Goal: Task Accomplishment & Management: Complete application form

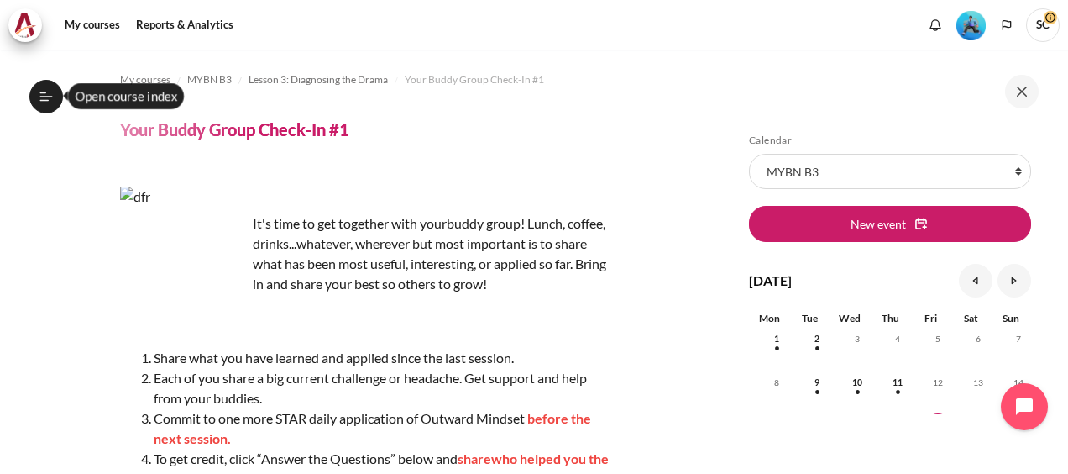
scroll to position [485, 0]
click at [499, 338] on p "Content" at bounding box center [364, 321] width 489 height 40
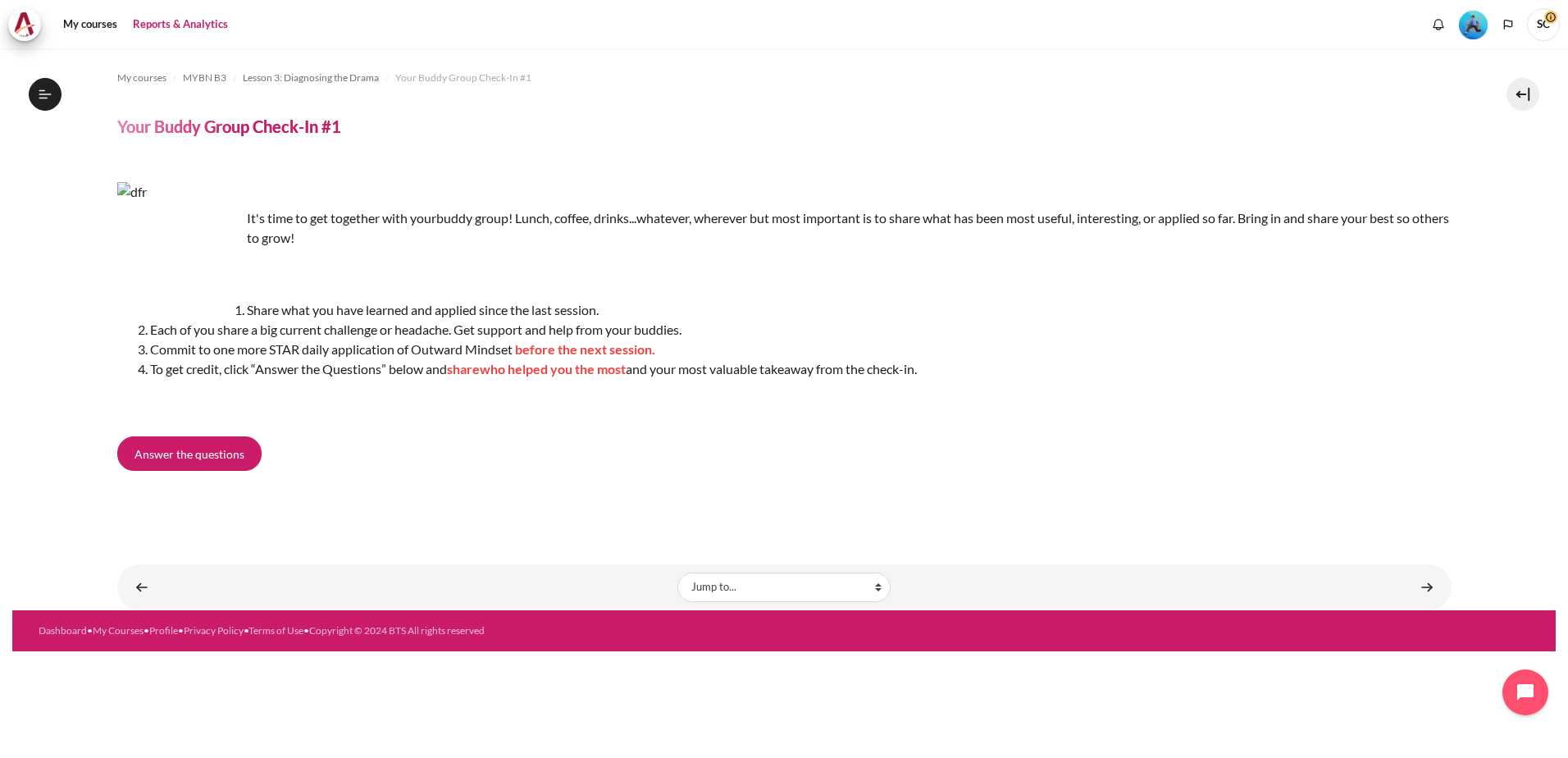
click at [197, 21] on link "Reports & Analytics" at bounding box center [180, 24] width 106 height 33
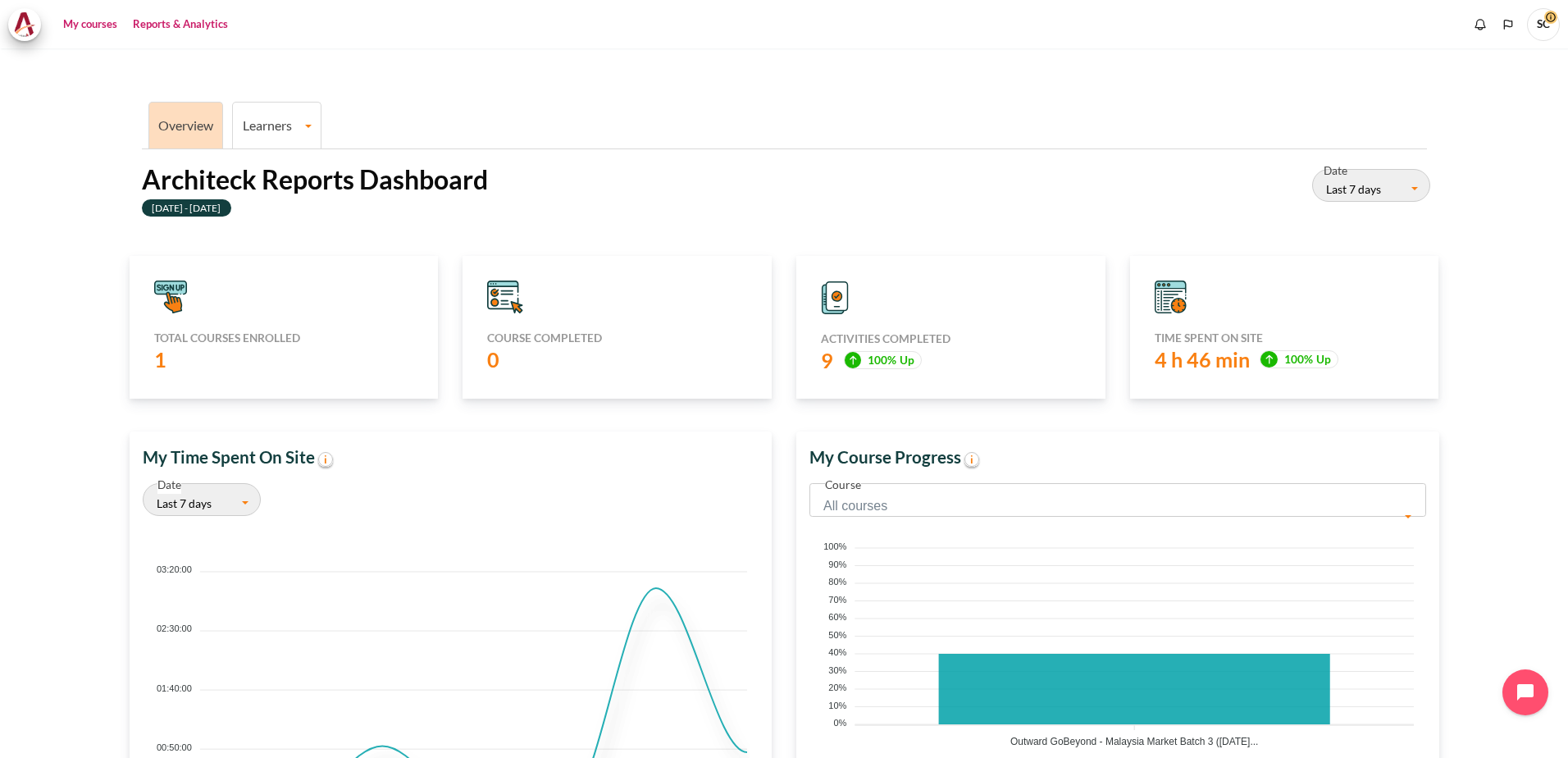
click at [79, 23] on link "My courses" at bounding box center [90, 24] width 65 height 33
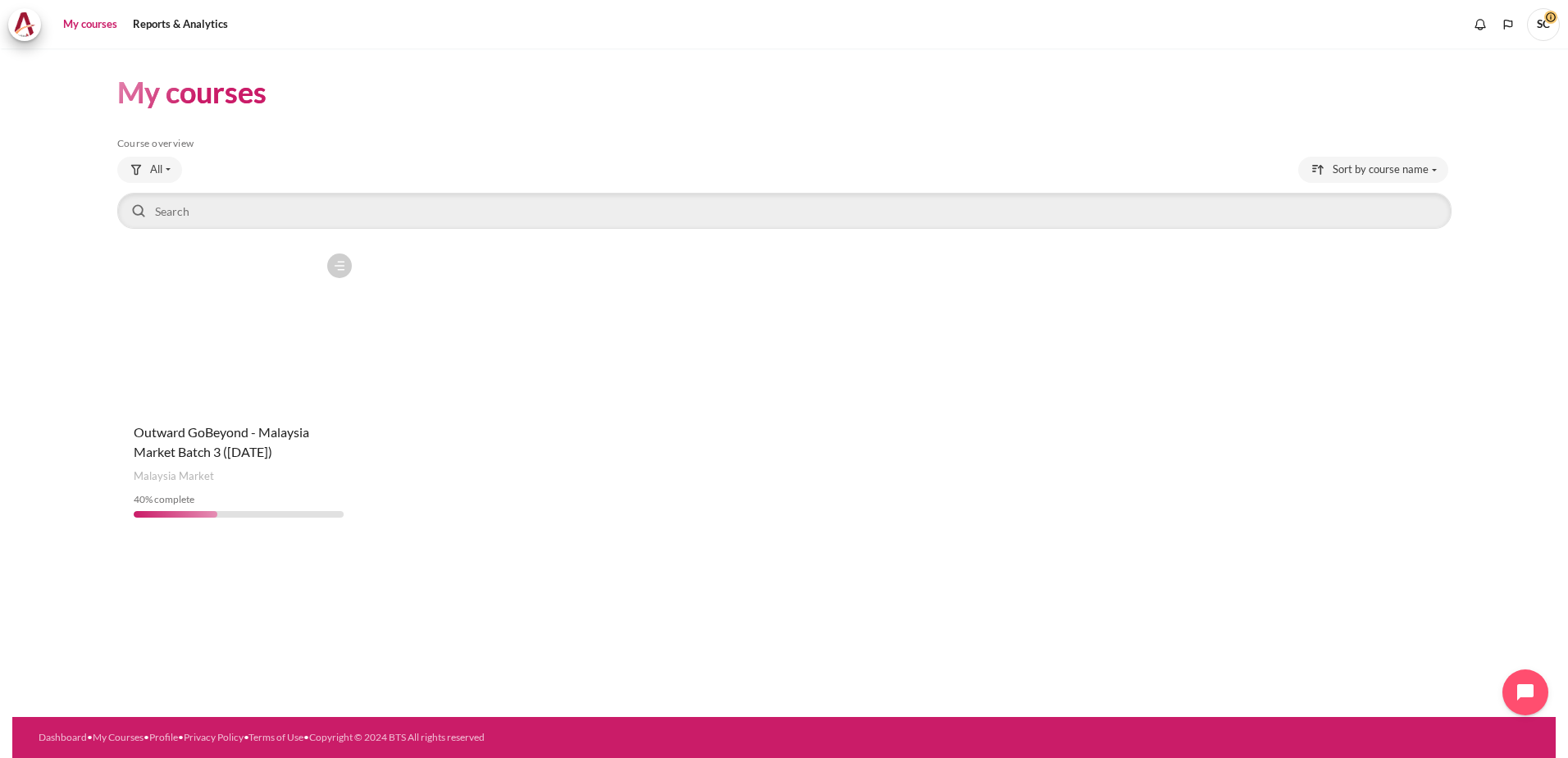
click at [223, 389] on figure "Content" at bounding box center [238, 327] width 243 height 164
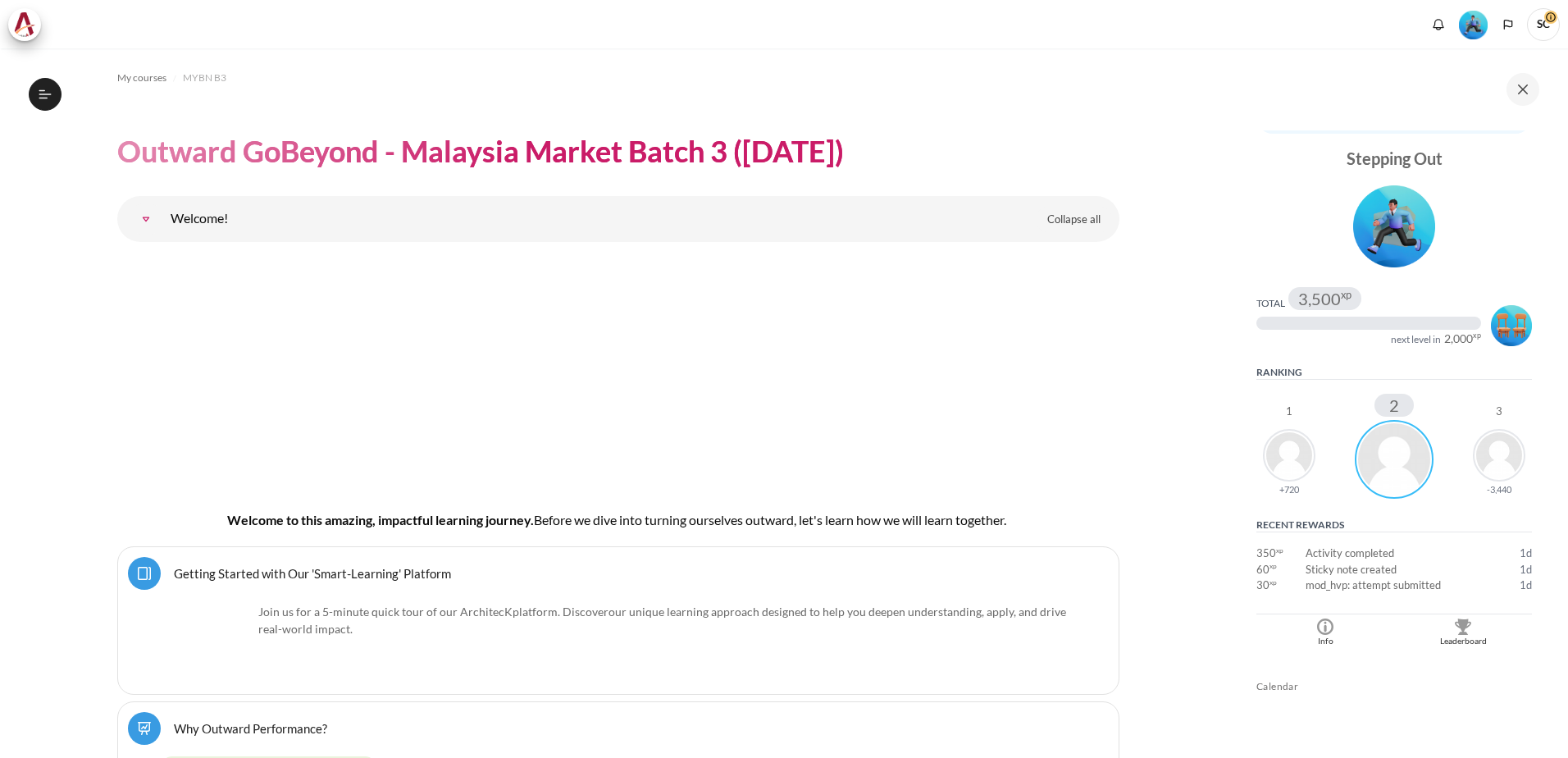
scroll to position [82, 0]
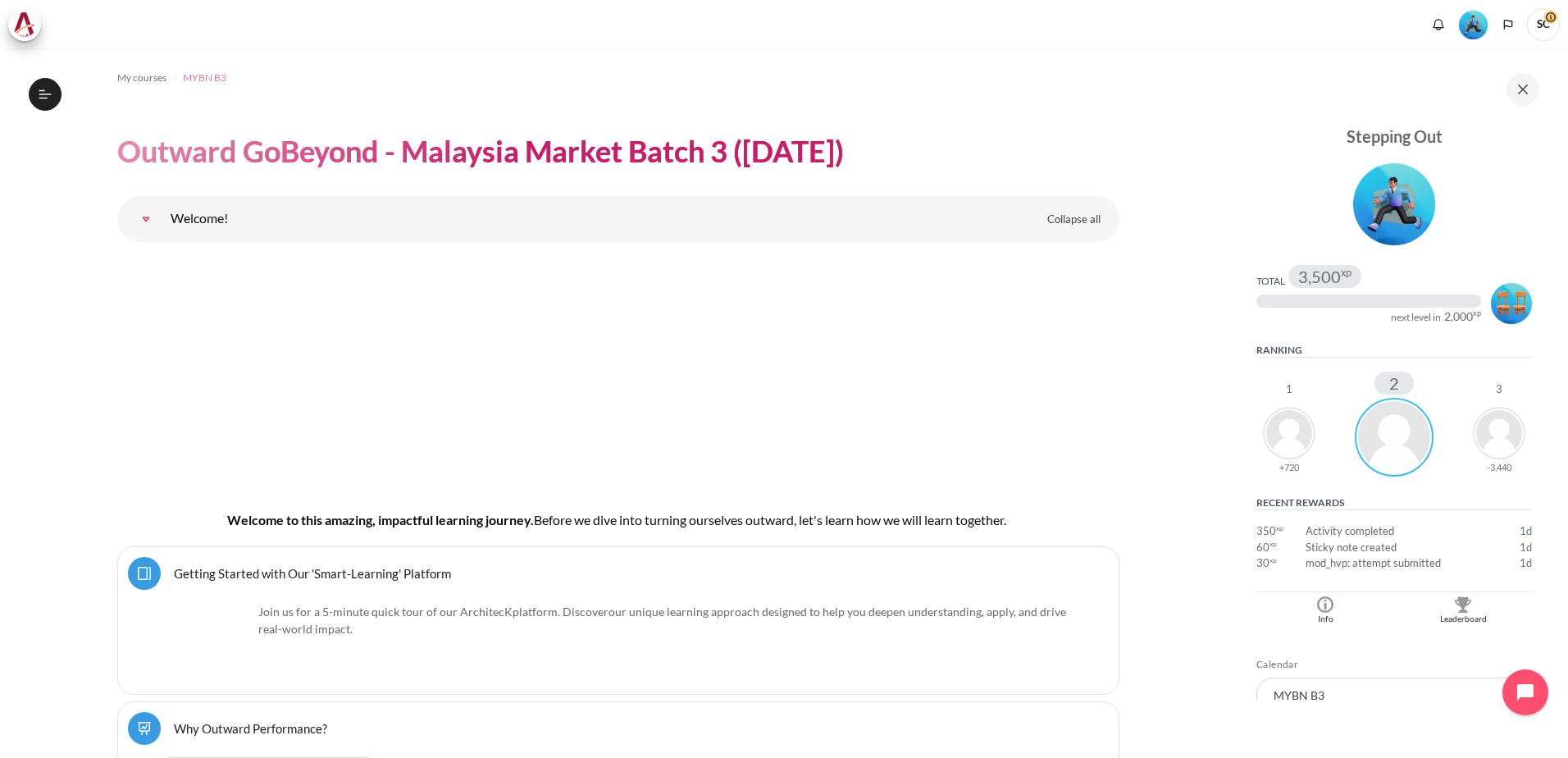
click at [201, 76] on span "MYBN B3" at bounding box center [204, 77] width 44 height 15
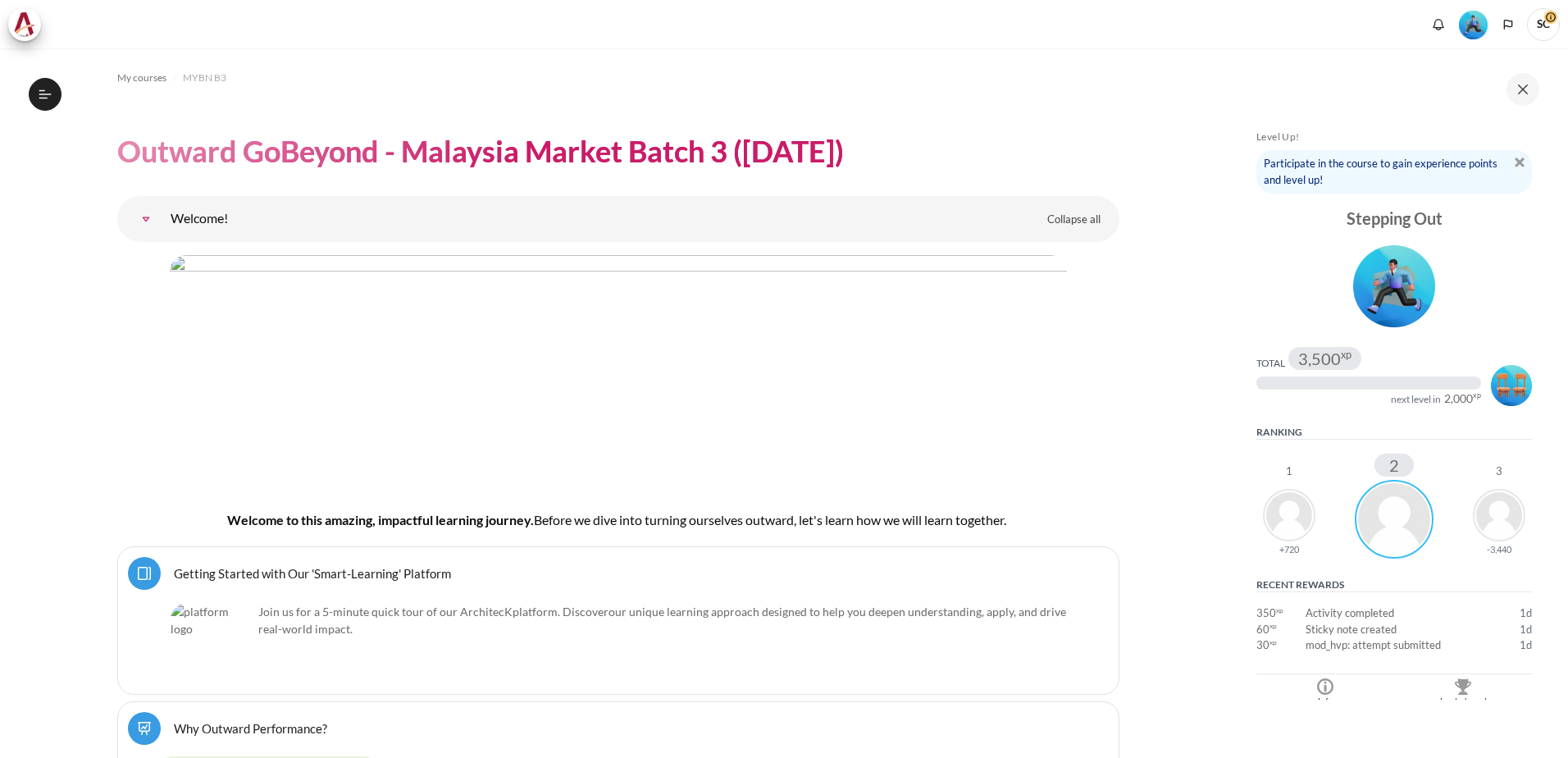
click at [49, 93] on icon at bounding box center [45, 94] width 15 height 15
click at [46, 92] on icon at bounding box center [45, 94] width 15 height 15
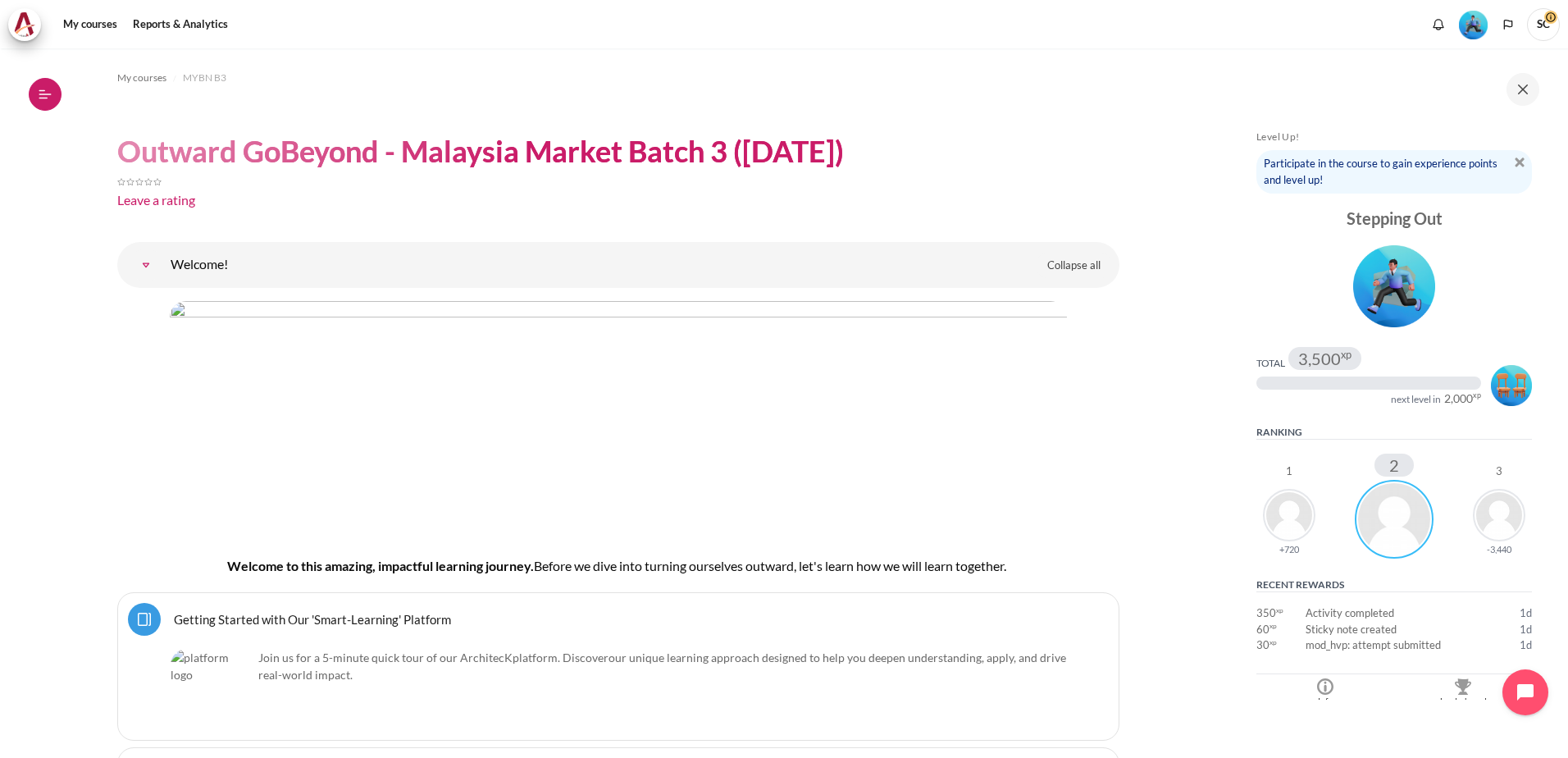
click at [41, 95] on icon at bounding box center [45, 94] width 13 height 1
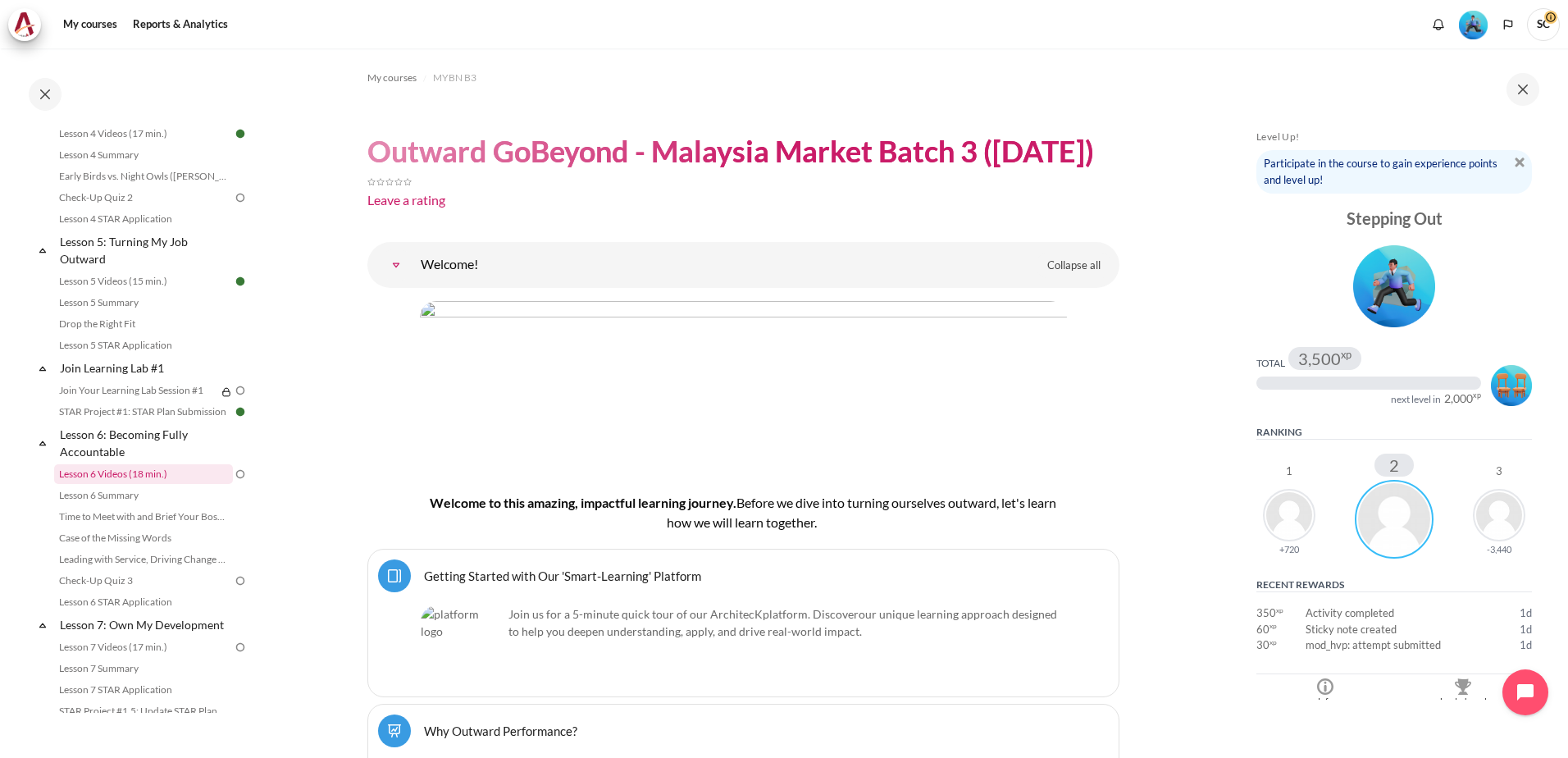
scroll to position [574, 0]
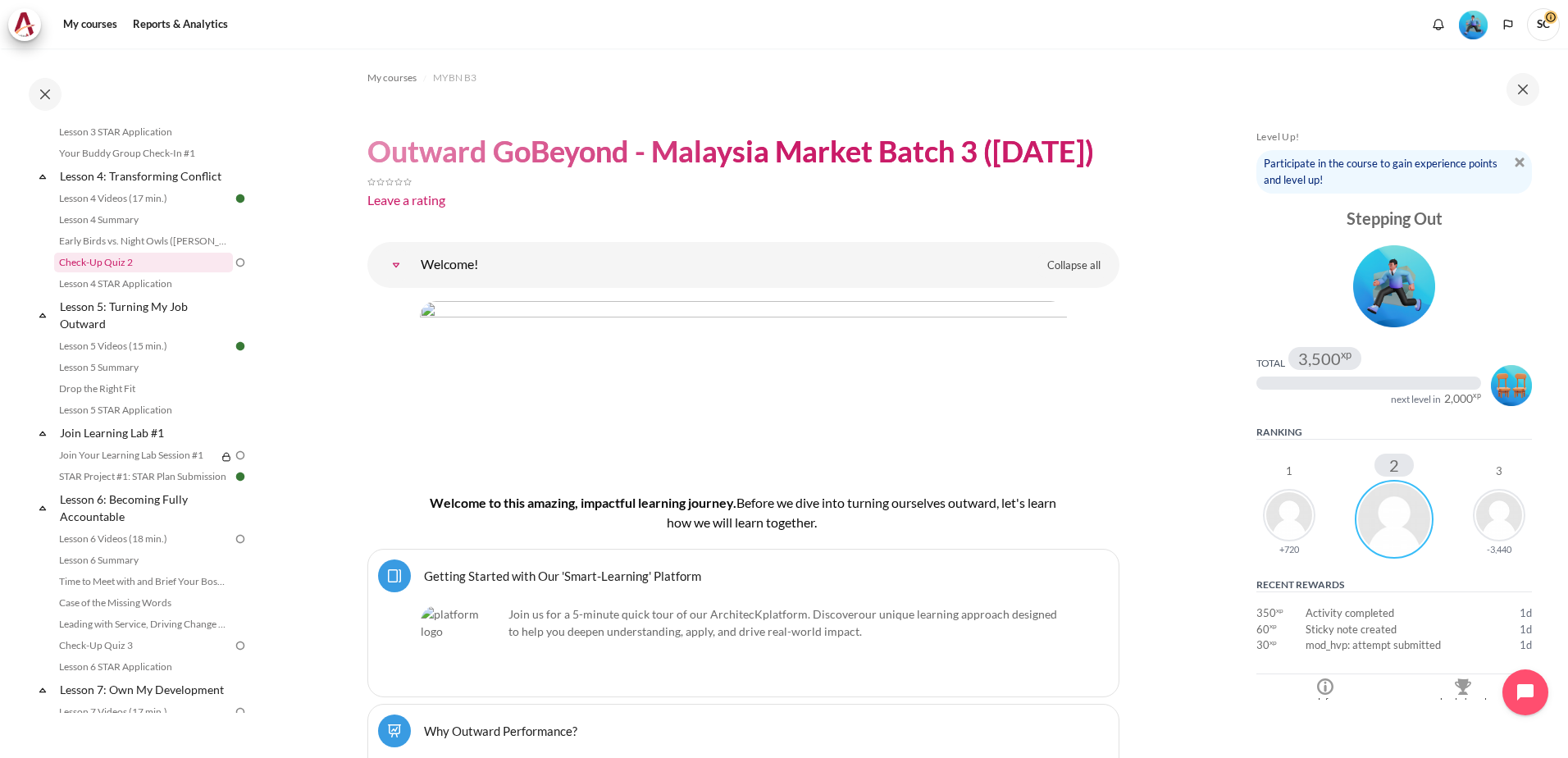
click at [111, 273] on link "Check-Up Quiz 2" at bounding box center [143, 263] width 179 height 20
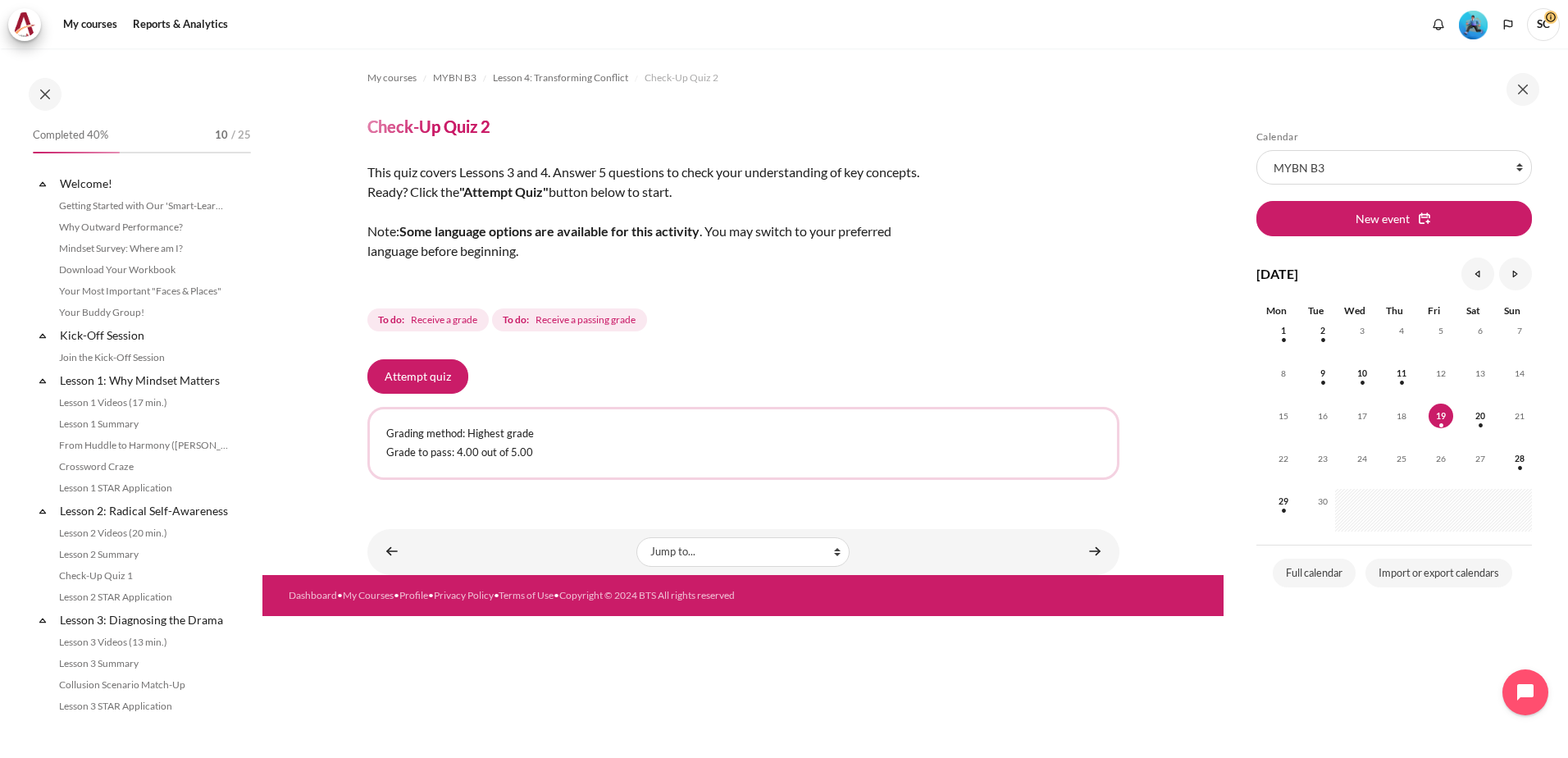
scroll to position [436, 0]
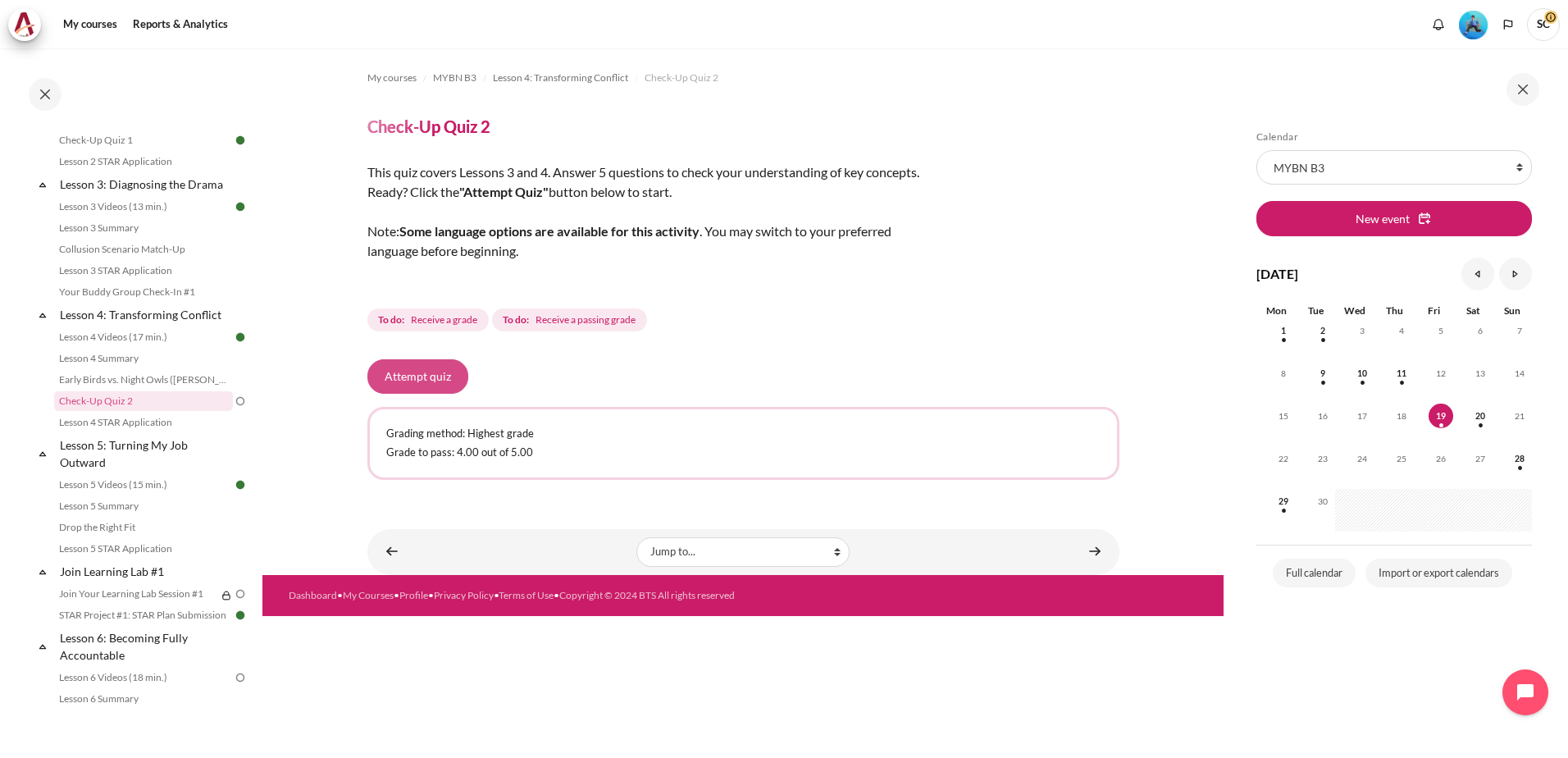
click at [399, 376] on button "Attempt quiz" at bounding box center [417, 376] width 101 height 34
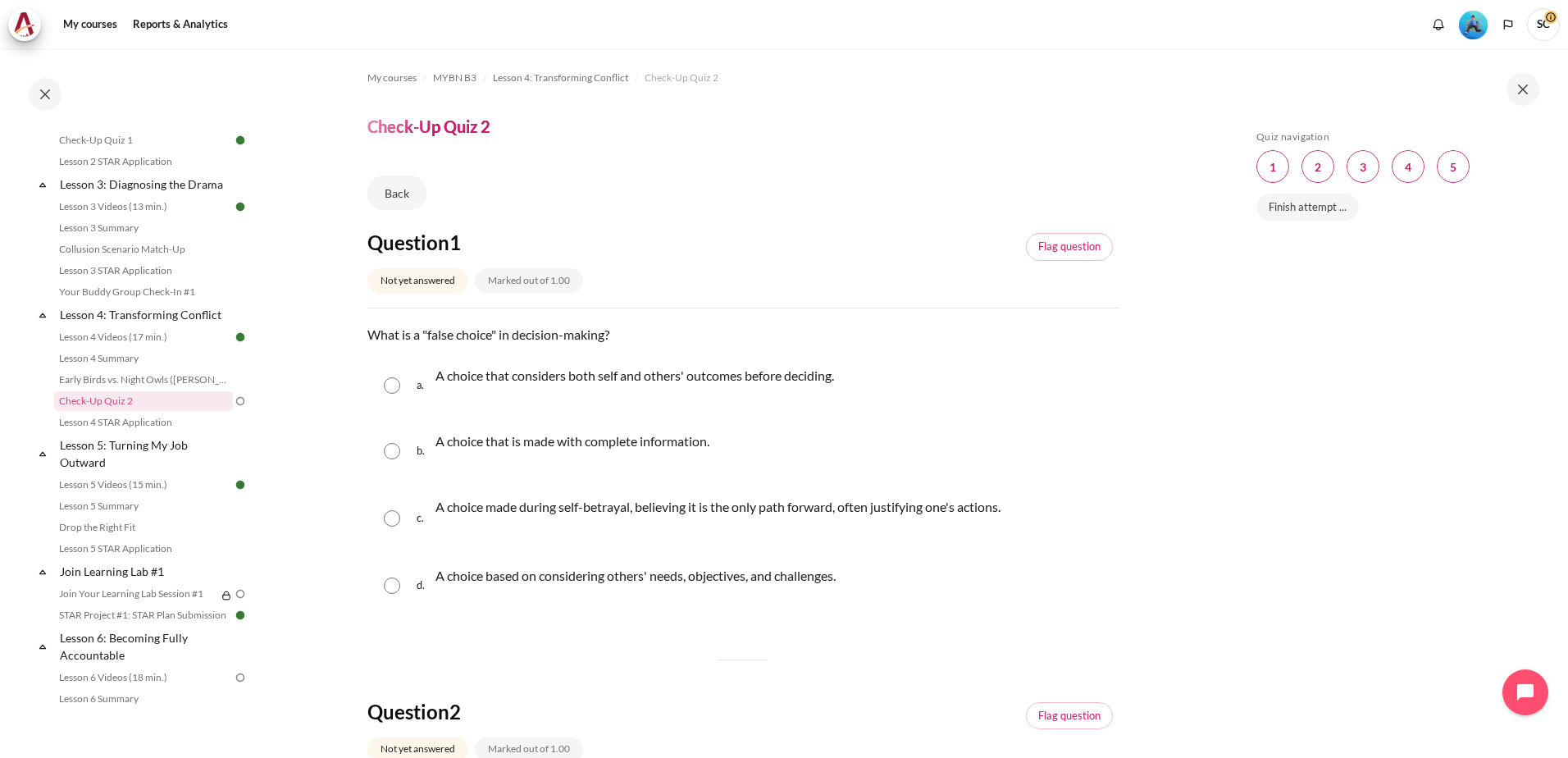
click at [390, 397] on div "a. A choice that considers both self and others' outcomes before deciding." at bounding box center [743, 386] width 752 height 63
click at [386, 387] on input "Content" at bounding box center [392, 385] width 17 height 17
radio input "true"
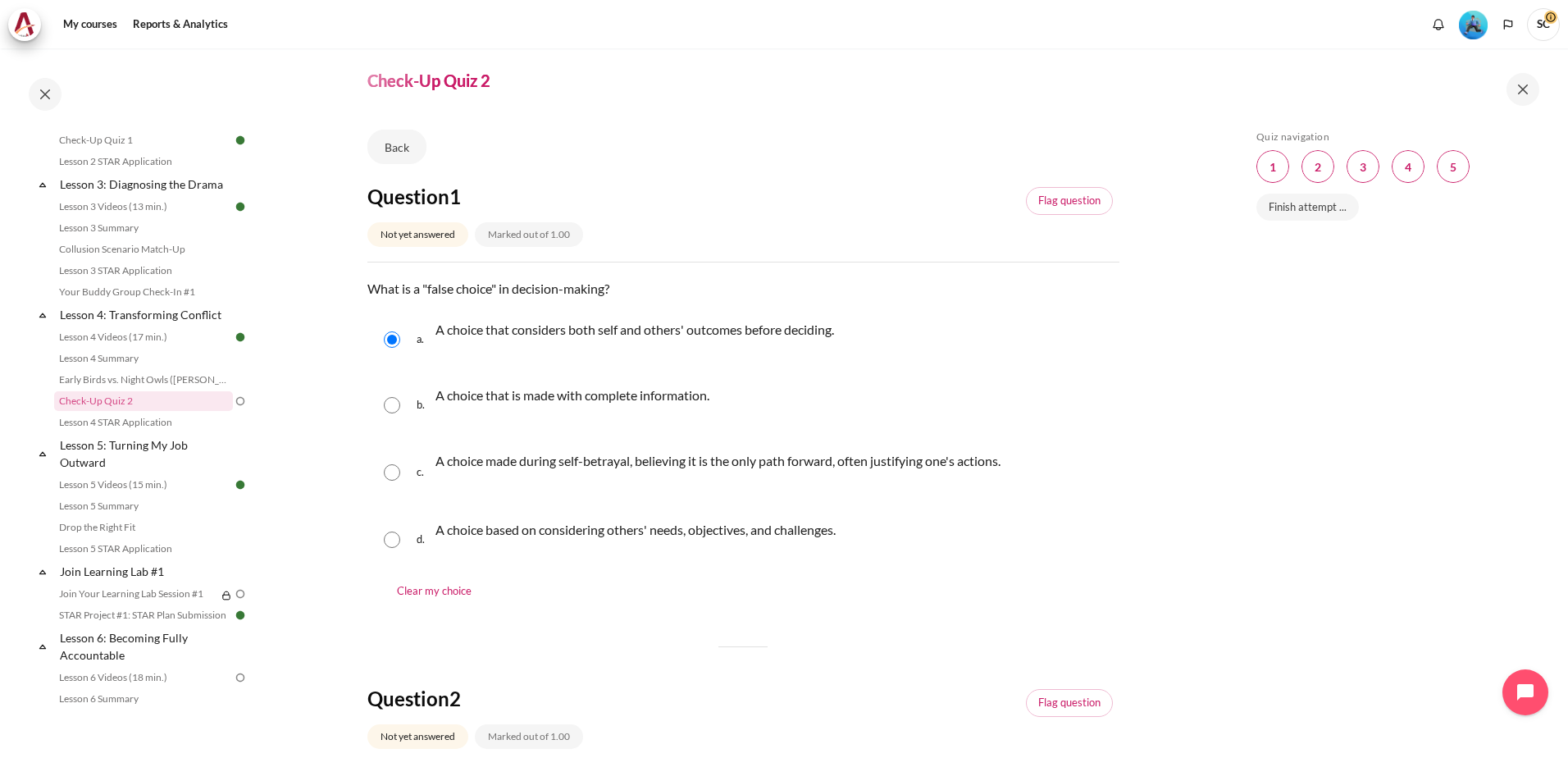
scroll to position [82, 0]
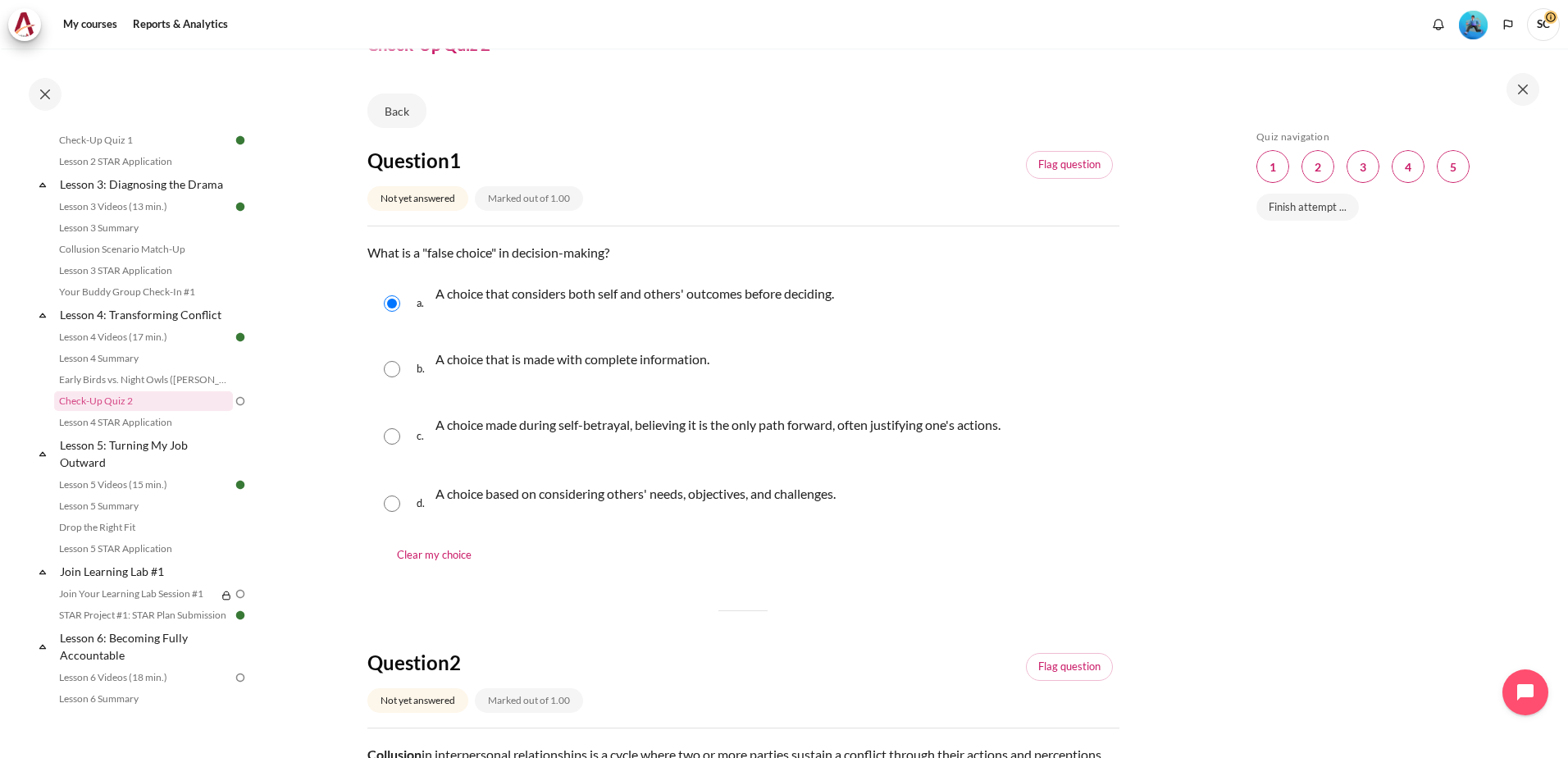
click at [399, 438] on input "Content" at bounding box center [392, 436] width 17 height 17
radio input "true"
click at [393, 491] on div "d. A choice based on considering others' needs, objectives, and challenges." at bounding box center [743, 504] width 752 height 63
click at [402, 502] on div "d. A choice based on considering others' needs, objectives, and challenges." at bounding box center [743, 504] width 752 height 63
click at [395, 315] on div "a. A choice that considers both self and others' outcomes before deciding." at bounding box center [743, 304] width 752 height 63
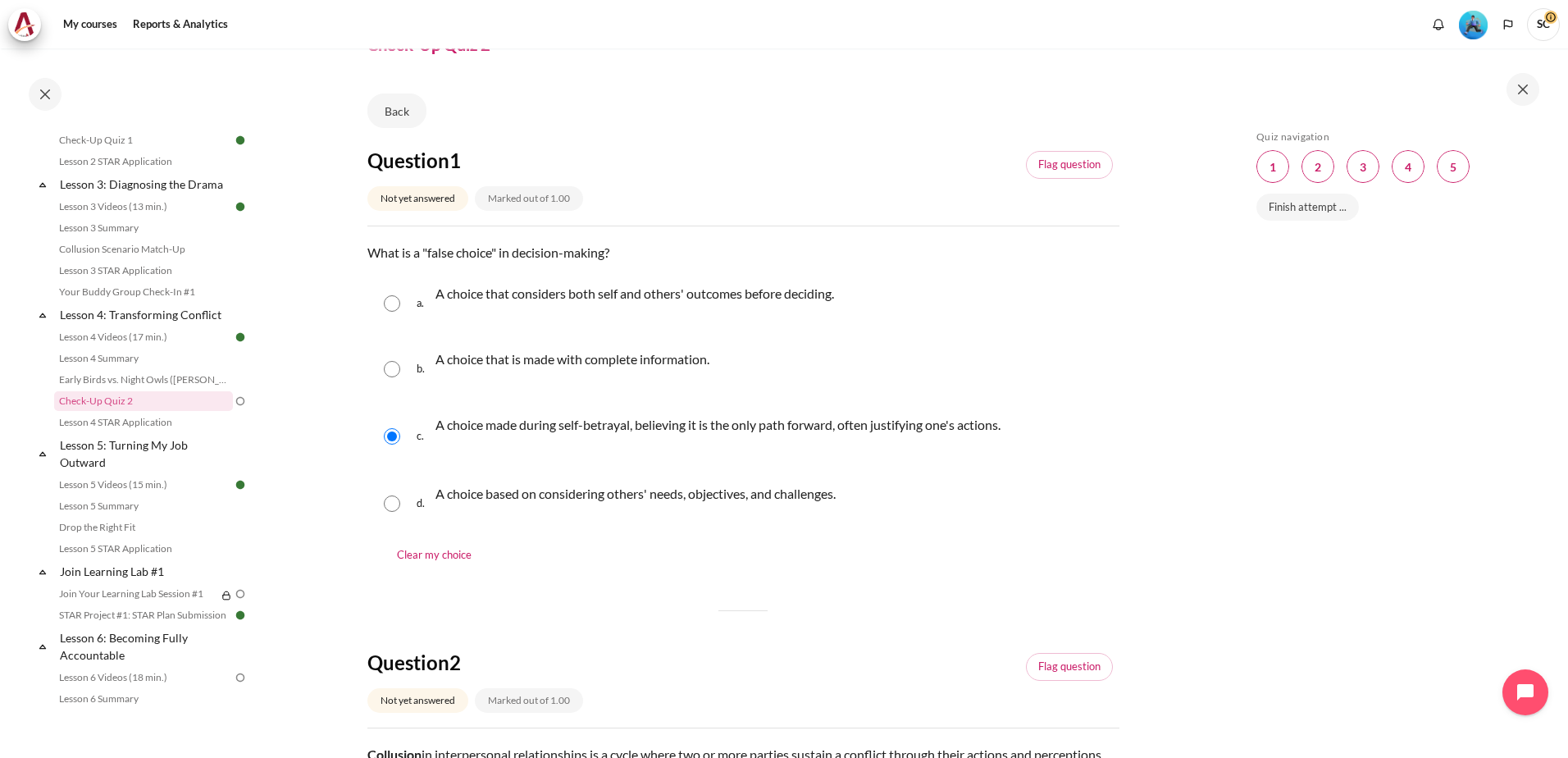
click at [394, 299] on input "Content" at bounding box center [392, 303] width 17 height 17
radio input "true"
click at [392, 504] on input "Content" at bounding box center [392, 503] width 17 height 17
radio input "true"
click at [389, 437] on input "Content" at bounding box center [392, 436] width 17 height 17
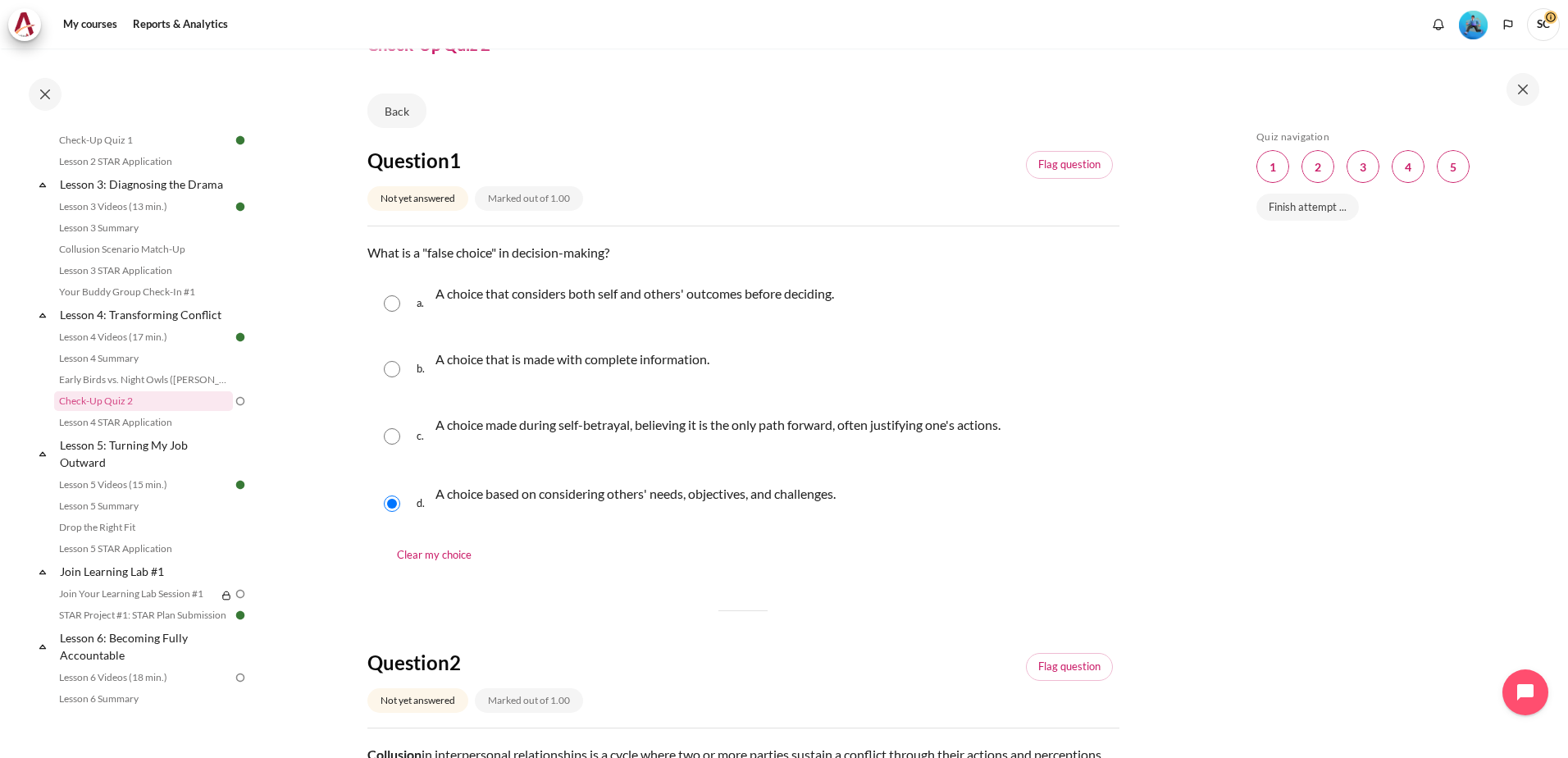
radio input "true"
click at [391, 307] on input "Content" at bounding box center [392, 303] width 17 height 17
radio input "true"
click at [397, 438] on input "Content" at bounding box center [392, 436] width 17 height 17
radio input "true"
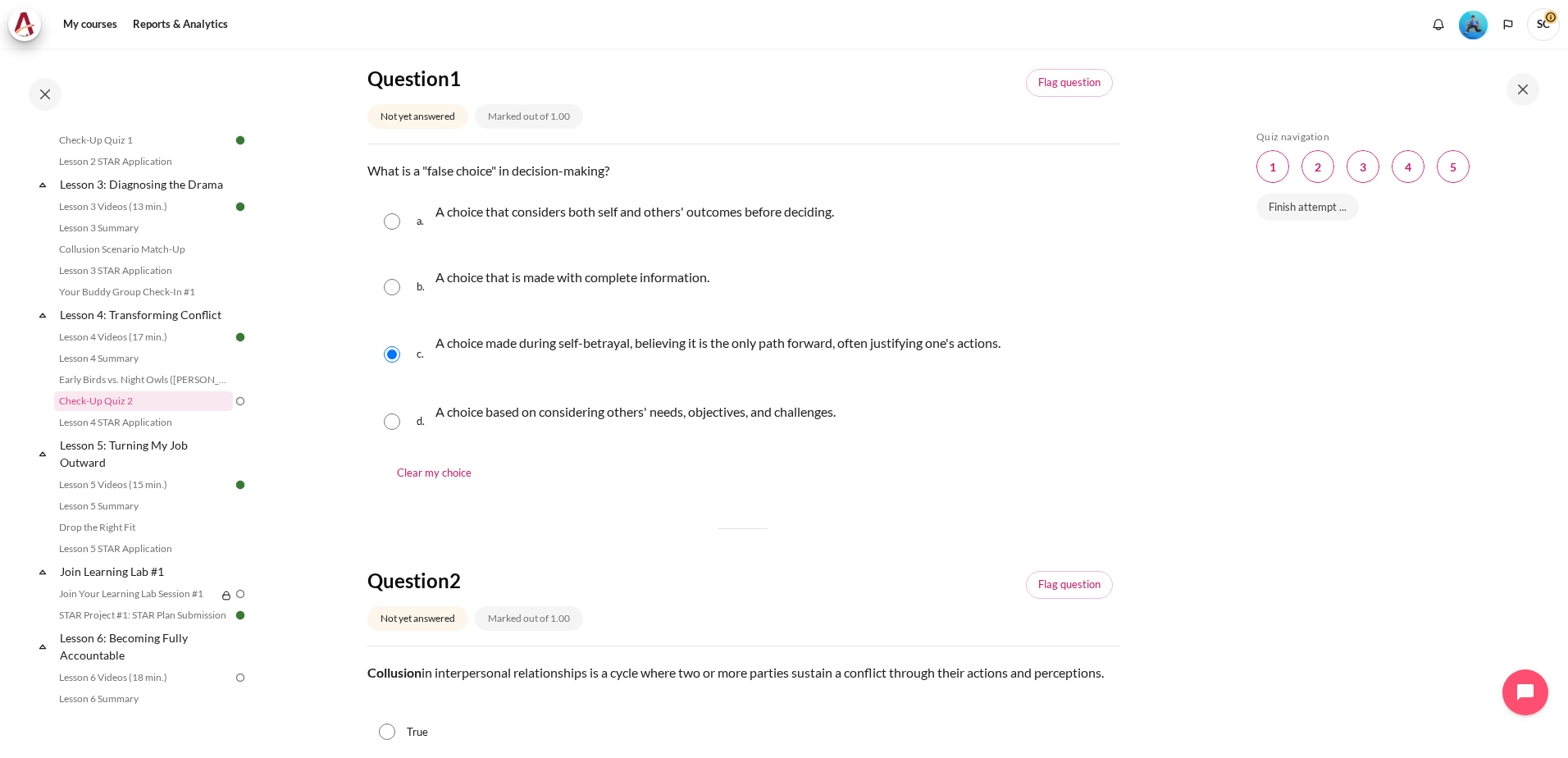
scroll to position [328, 0]
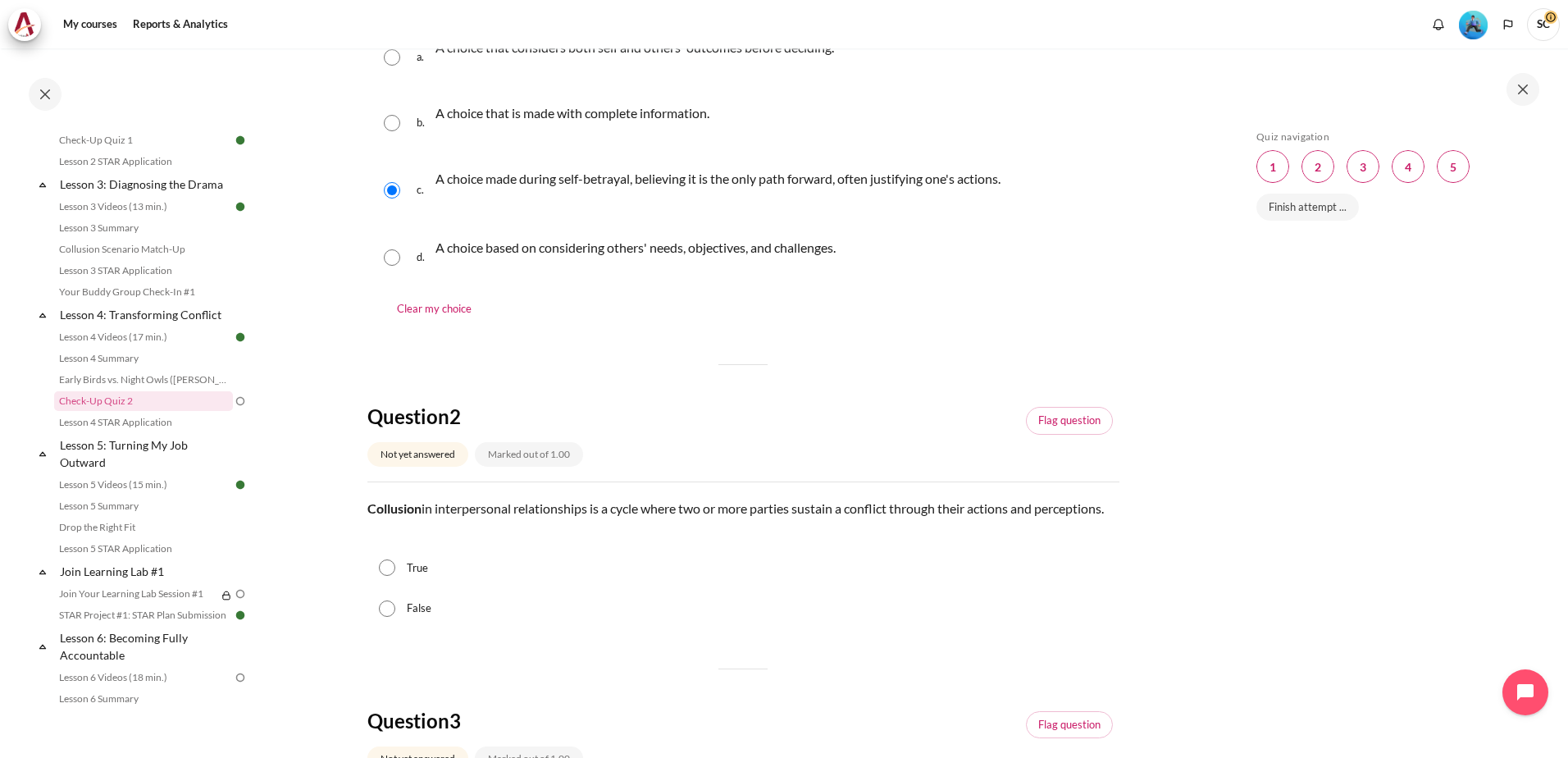
click at [386, 616] on input "False" at bounding box center [387, 609] width 17 height 17
radio input "true"
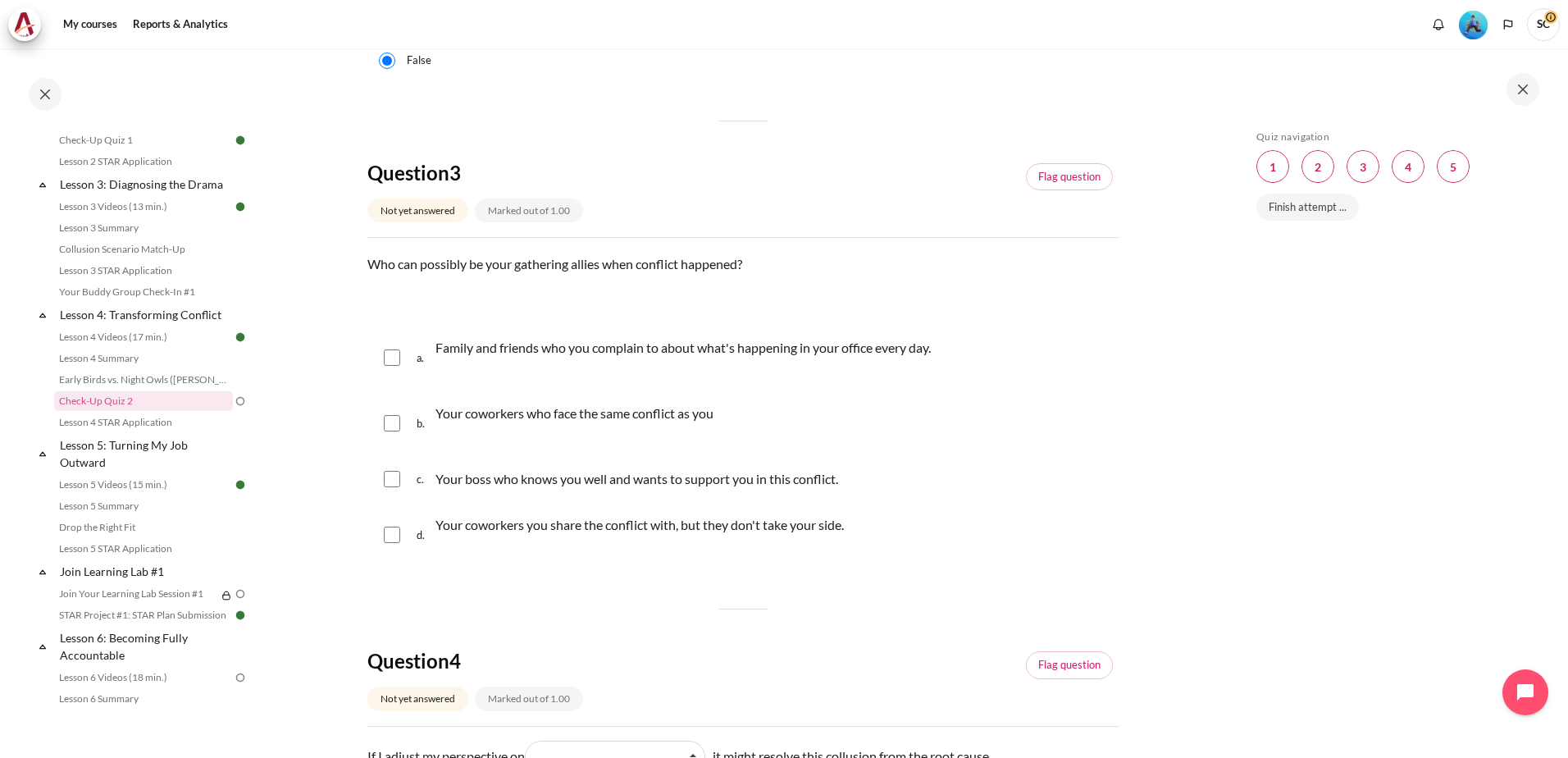
scroll to position [903, 0]
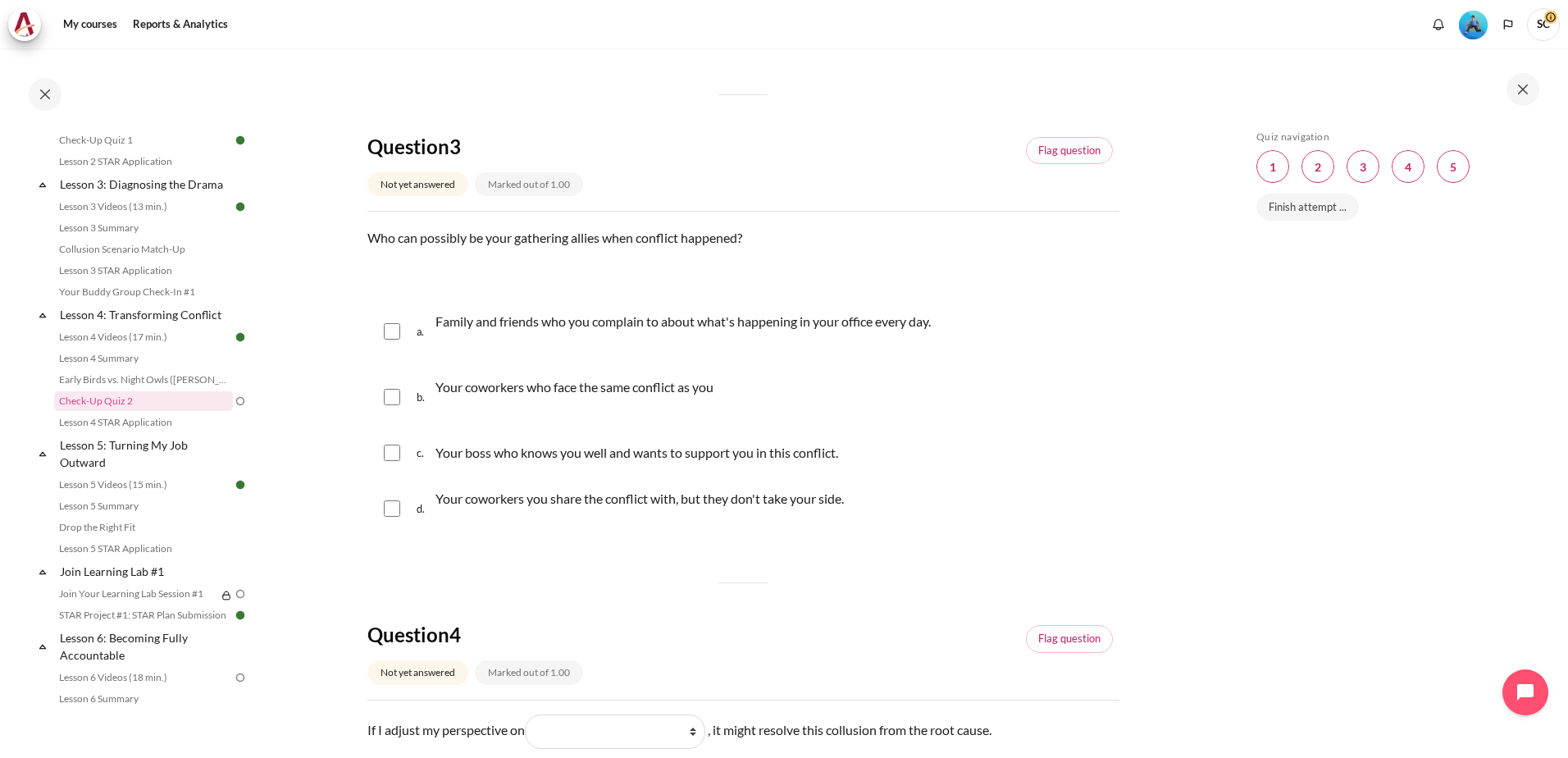
click at [388, 360] on div "a. Family and friends who you complain to about what's happening in your office…" at bounding box center [743, 331] width 752 height 63
click at [397, 340] on input "Content" at bounding box center [392, 331] width 17 height 17
checkbox input "true"
click at [391, 405] on input "Content" at bounding box center [392, 397] width 17 height 17
checkbox input "true"
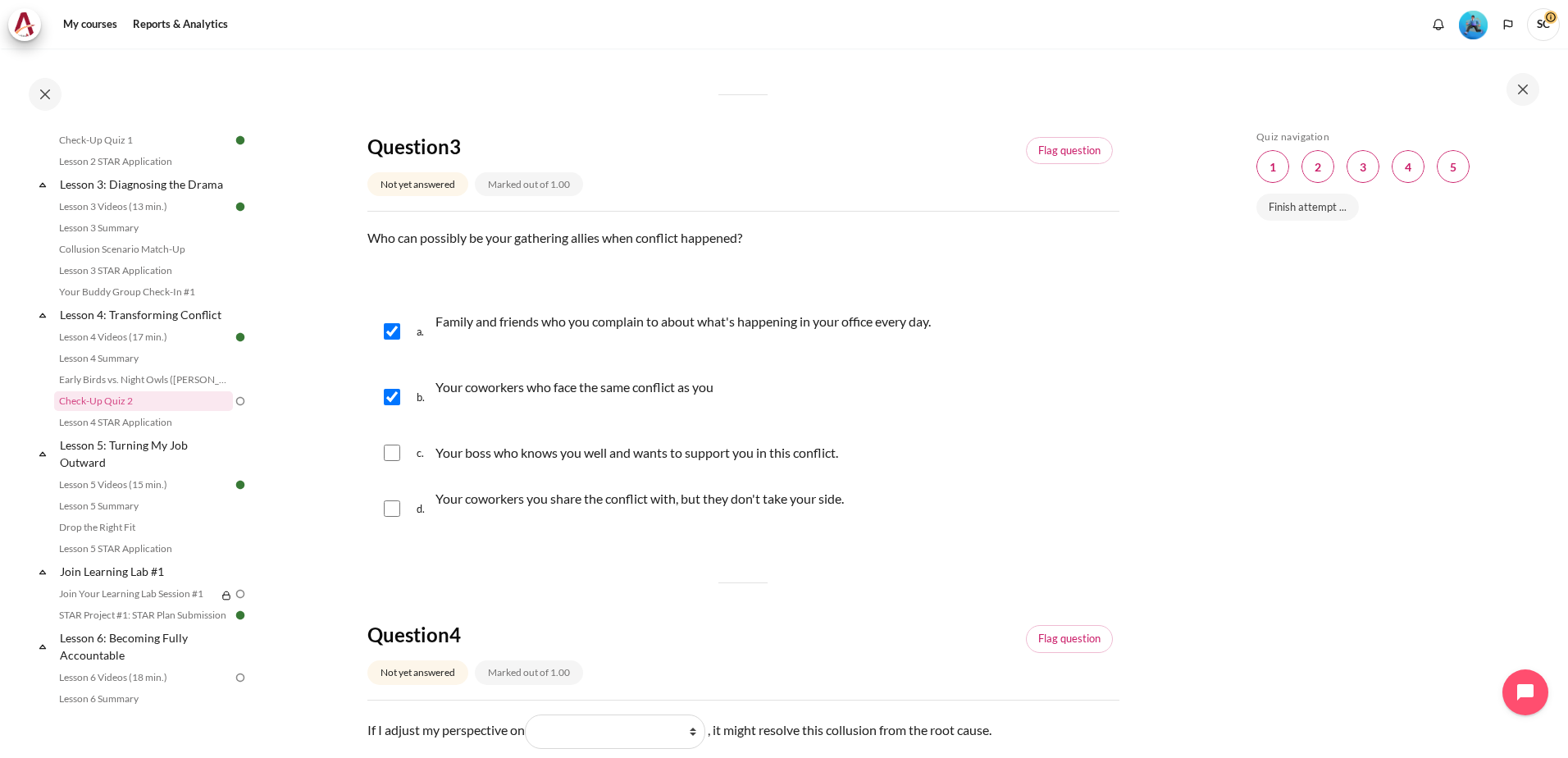
click at [384, 537] on div "d. Your coworkers you share the conflict with, but they don't take your side." at bounding box center [743, 509] width 752 height 63
click at [399, 517] on input "Content" at bounding box center [392, 508] width 17 height 17
checkbox input "true"
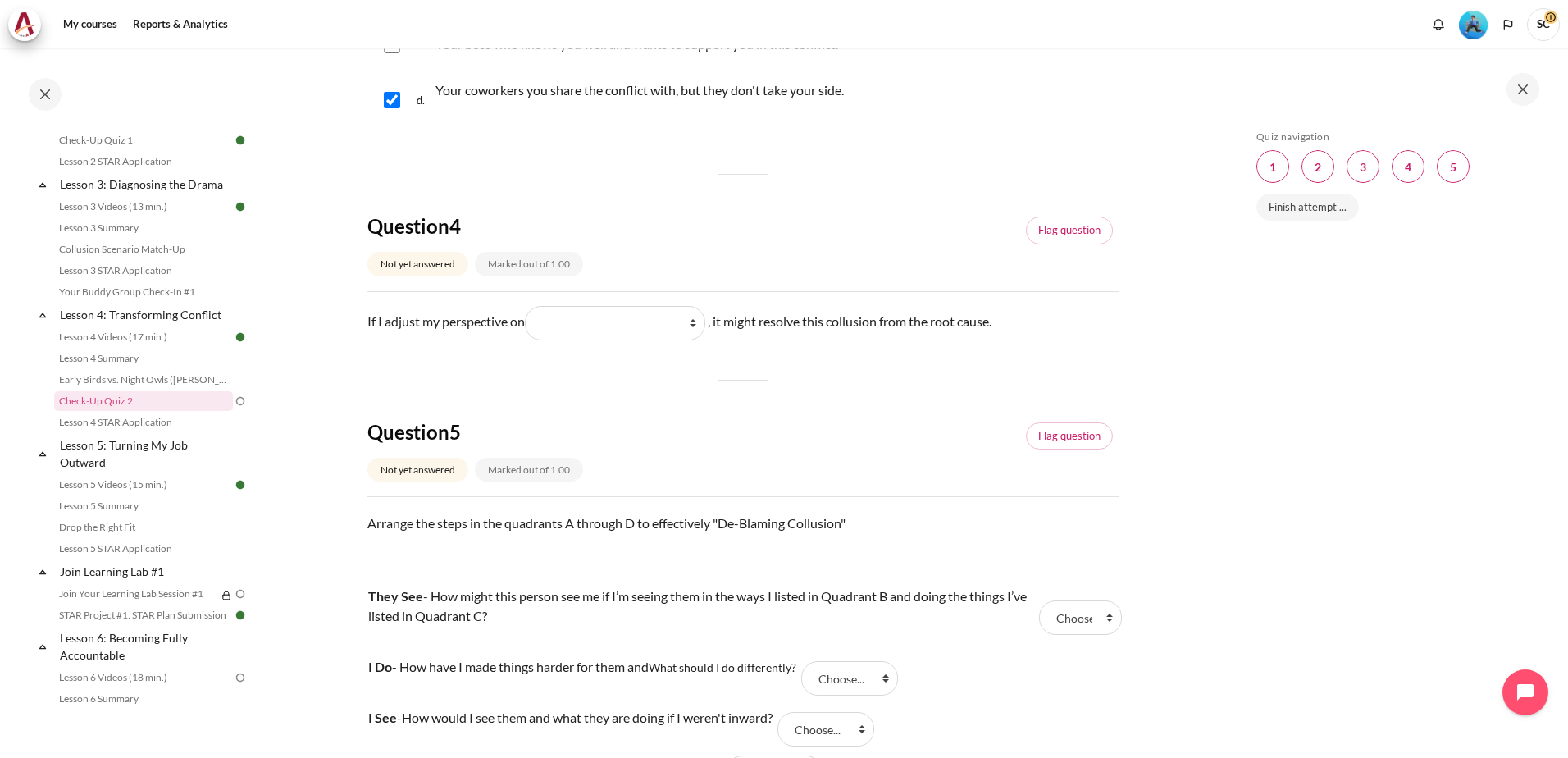
scroll to position [1312, 0]
drag, startPoint x: 550, startPoint y: 347, endPoint x: 596, endPoint y: 340, distance: 46.5
click at [550, 339] on select "What I do (我做了什么) What I see and feel about what they do (我看到什么) What they see …" at bounding box center [614, 321] width 181 height 34
select select "2"
click at [529, 323] on select "What I do (我做了什么) What I see and feel about what they do (我看到什么) What they see …" at bounding box center [614, 321] width 181 height 34
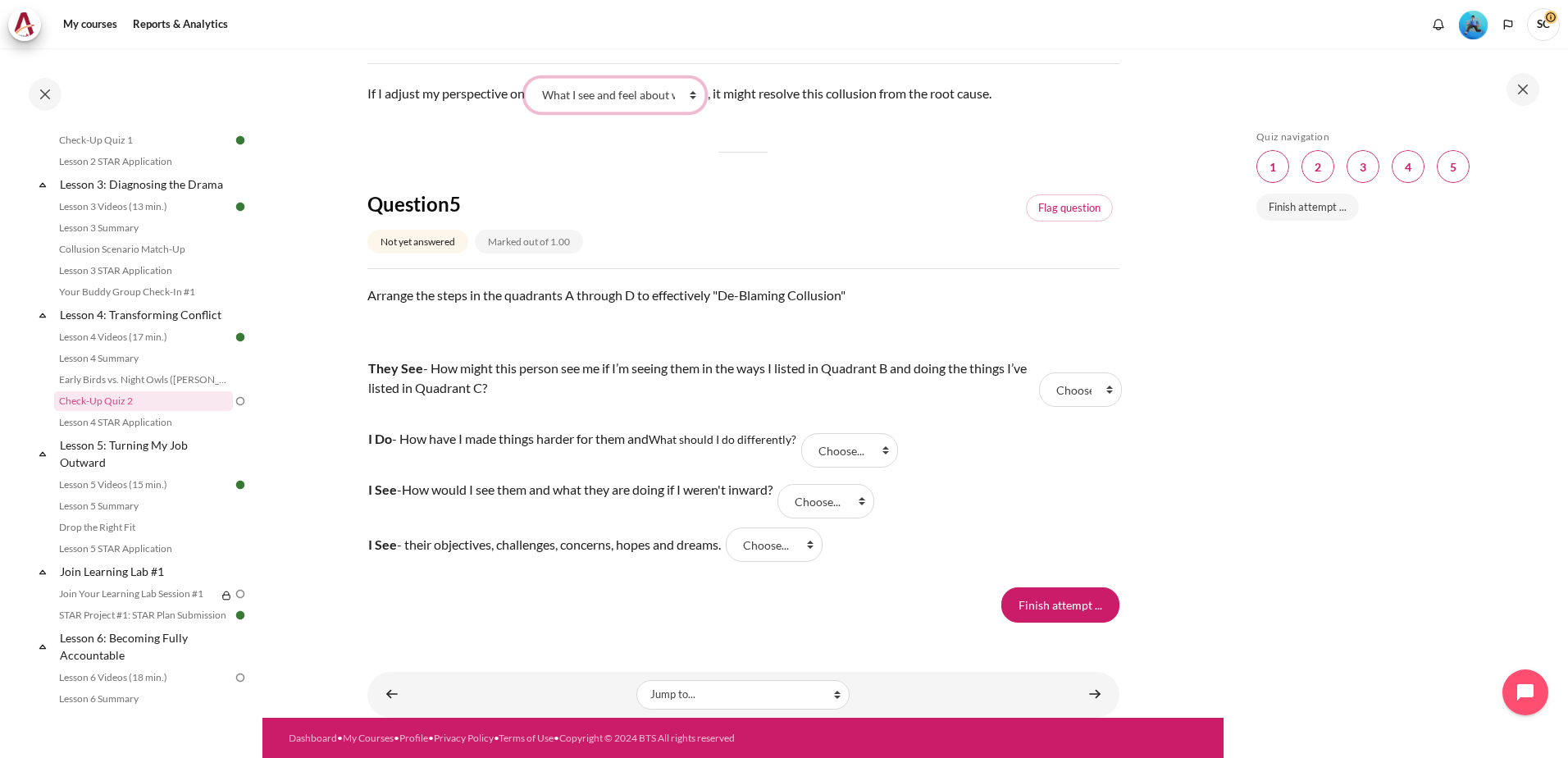
scroll to position [1558, 0]
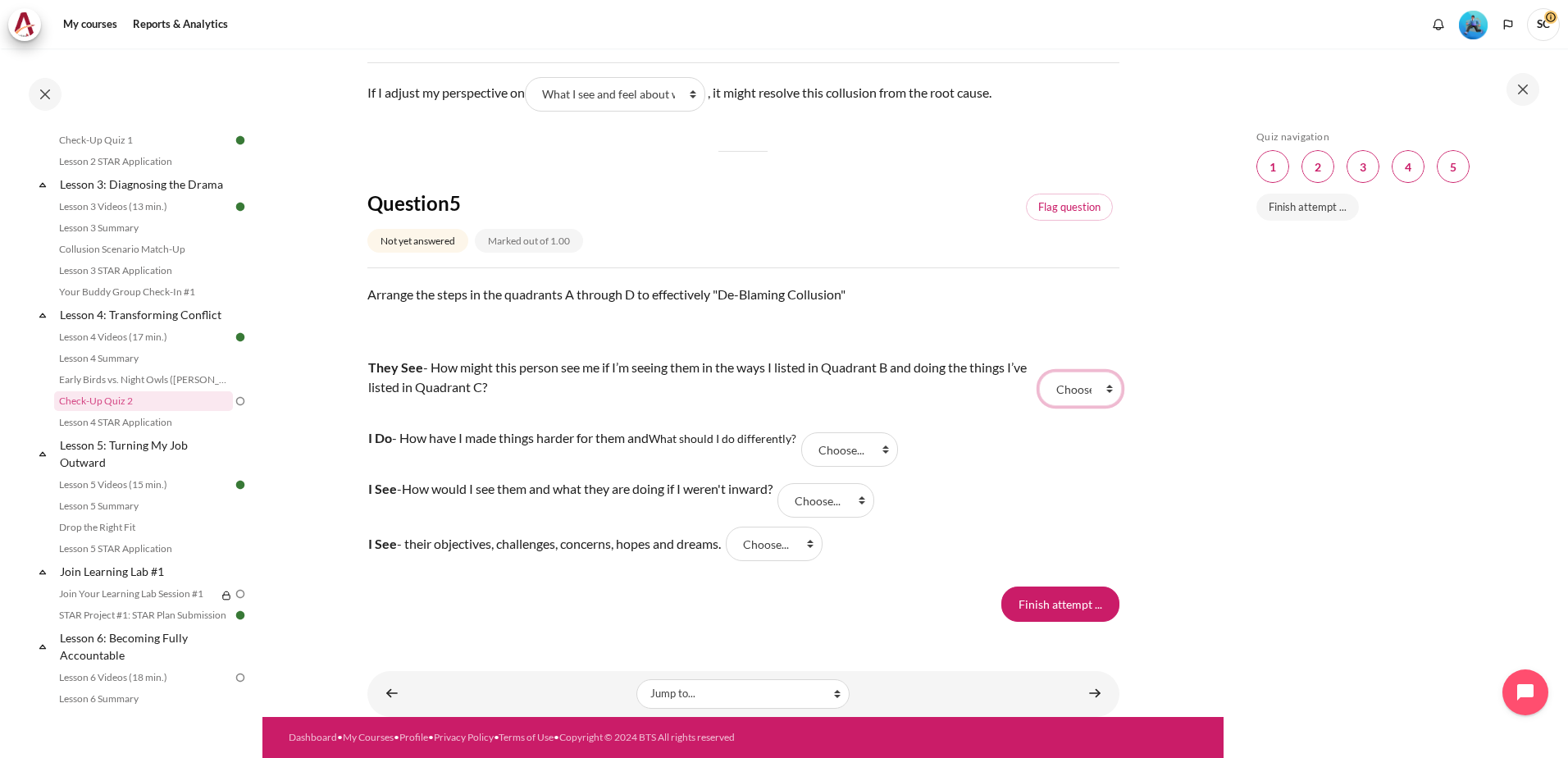
click at [1108, 394] on select "Choose... B D C A" at bounding box center [1081, 388] width 83 height 34
click at [887, 448] on select "Choose... B D C A" at bounding box center [849, 448] width 97 height 34
click at [1094, 392] on select "Choose... B D C A" at bounding box center [1081, 388] width 83 height 34
select select "2"
click at [1039, 372] on select "Choose... B D C A" at bounding box center [1081, 388] width 83 height 34
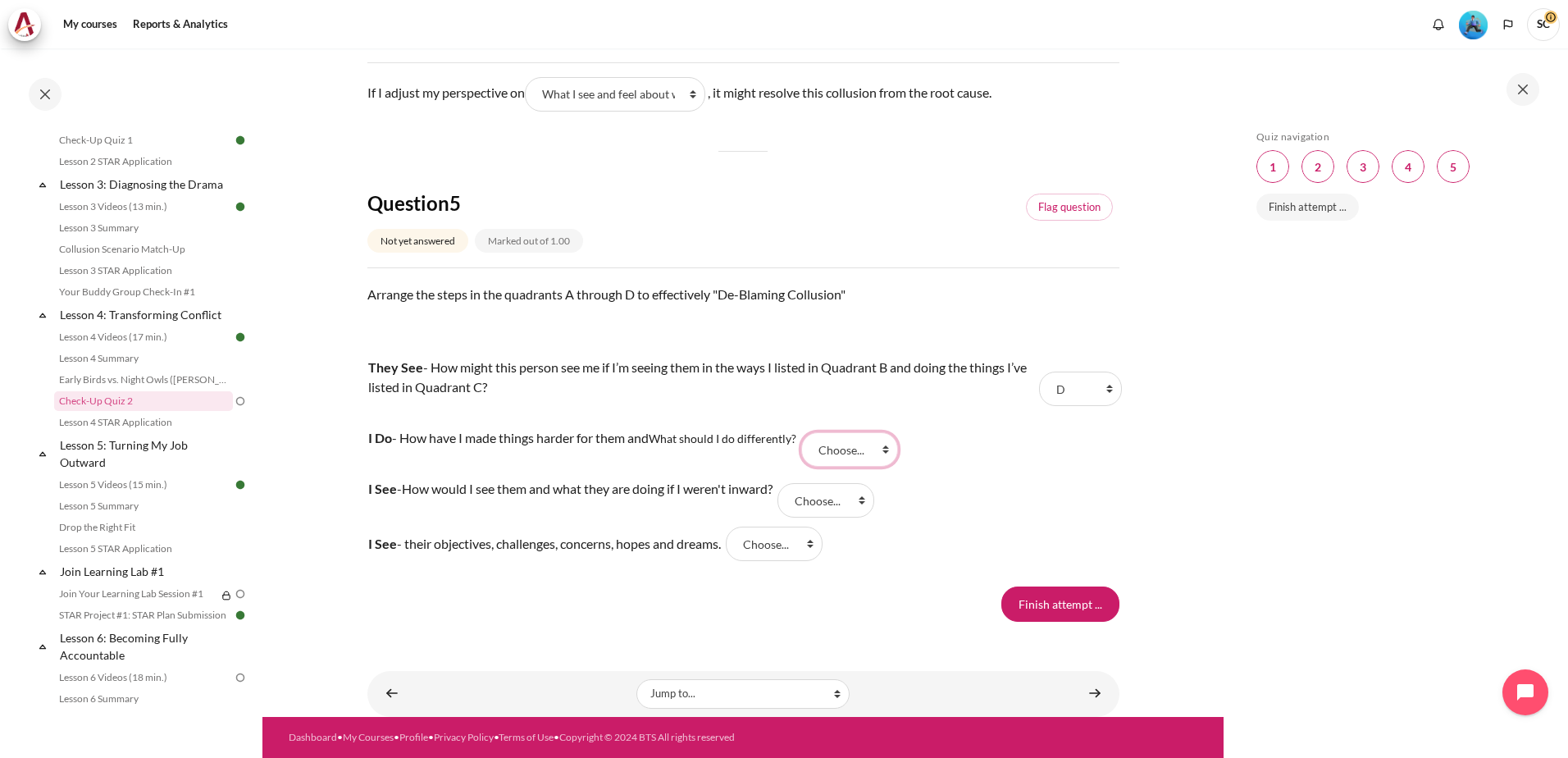
click at [886, 452] on select "Choose... B D C A" at bounding box center [849, 448] width 97 height 34
select select "3"
click at [806, 433] on select "Choose... B D C A" at bounding box center [849, 448] width 97 height 34
click at [874, 499] on select "Choose... B D C A" at bounding box center [826, 500] width 97 height 34
select select "1"
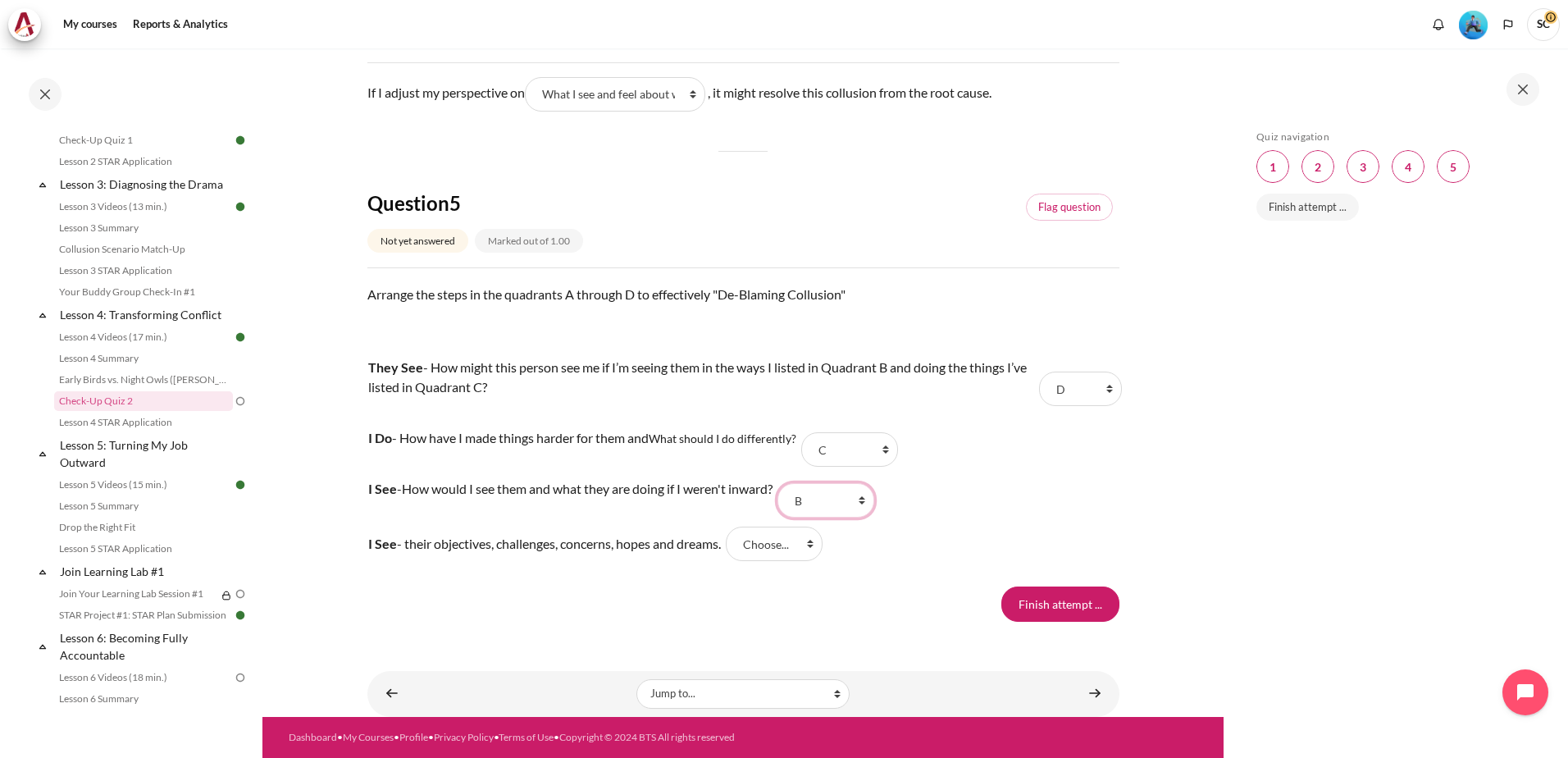
click at [794, 484] on select "Choose... B D C A" at bounding box center [826, 500] width 97 height 34
click at [821, 546] on select "Choose... B D C A" at bounding box center [774, 543] width 97 height 34
select select "4"
click at [741, 527] on select "Choose... B D C A" at bounding box center [774, 543] width 97 height 34
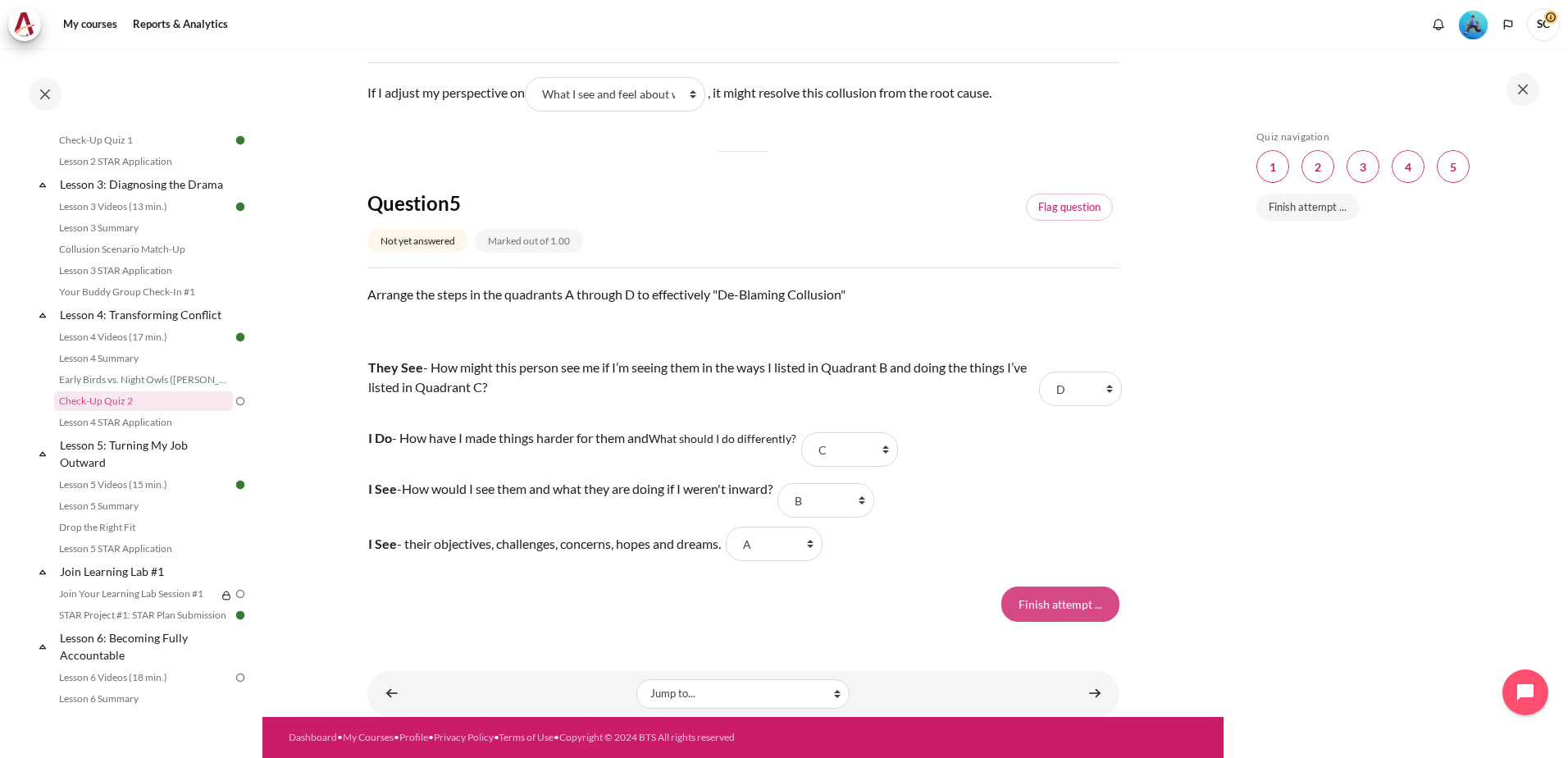
click at [1061, 600] on input "Finish attempt ..." at bounding box center [1060, 603] width 118 height 34
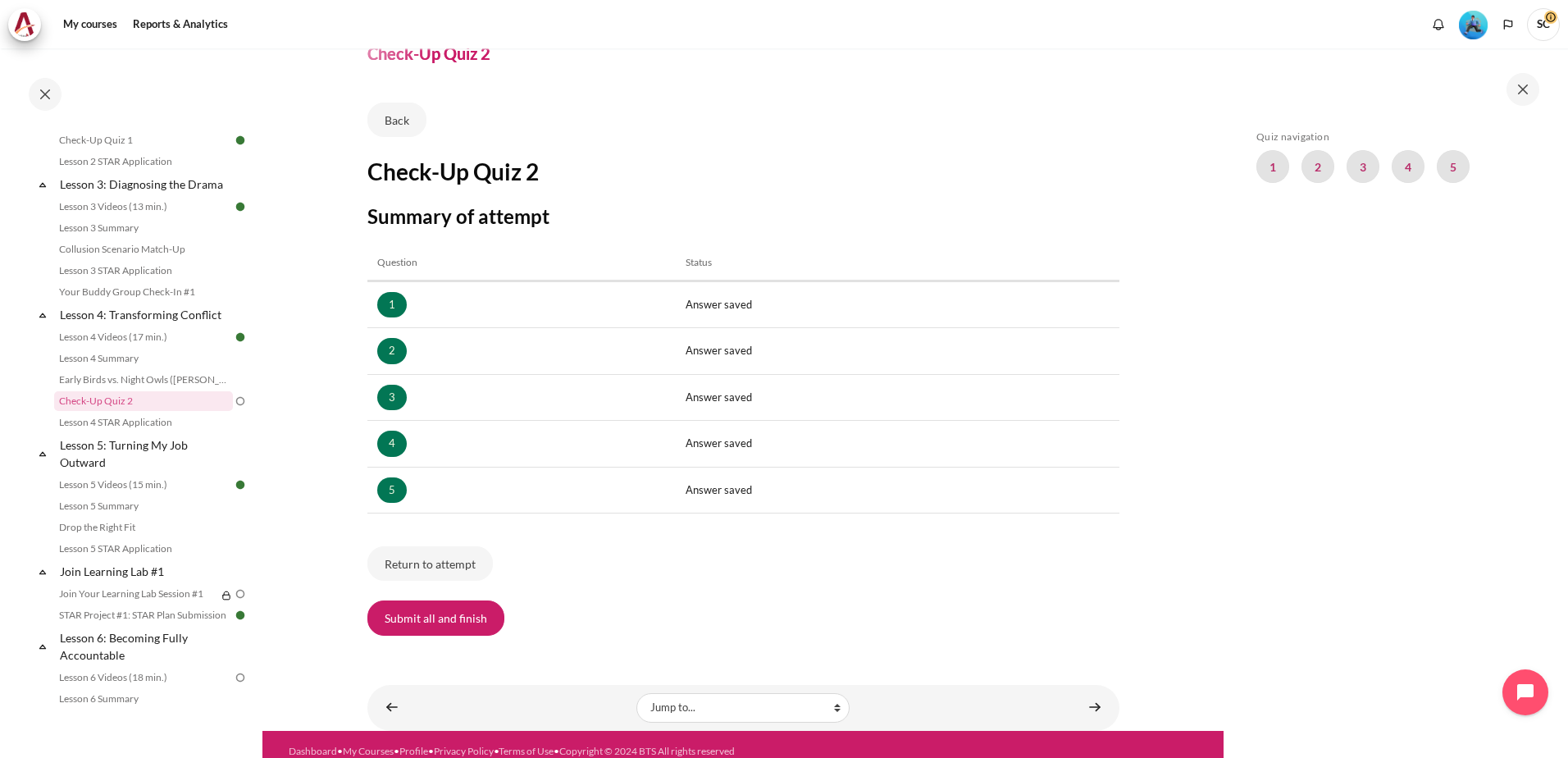
scroll to position [82, 0]
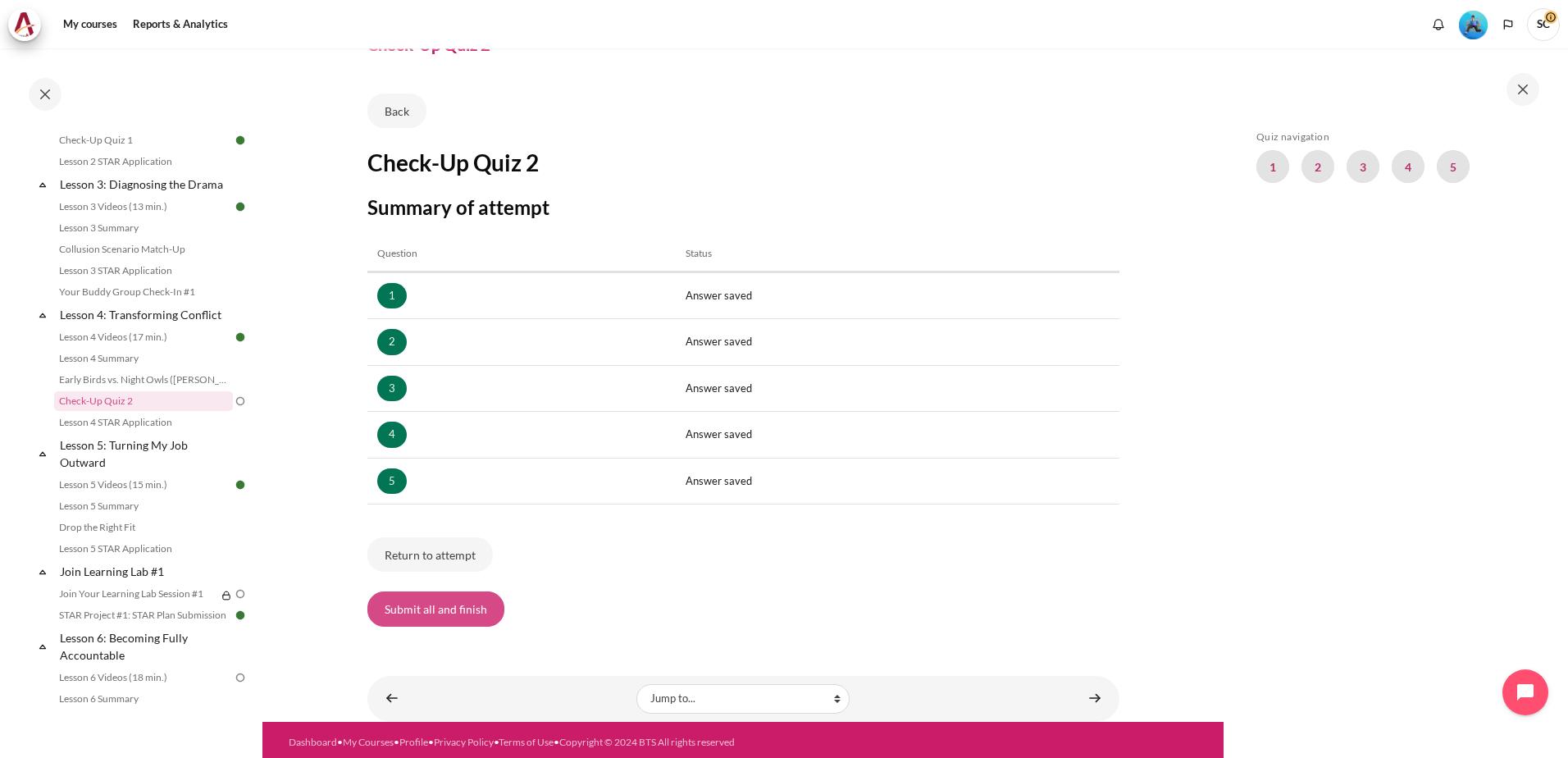
click at [431, 606] on button "Submit all and finish" at bounding box center [436, 608] width 137 height 34
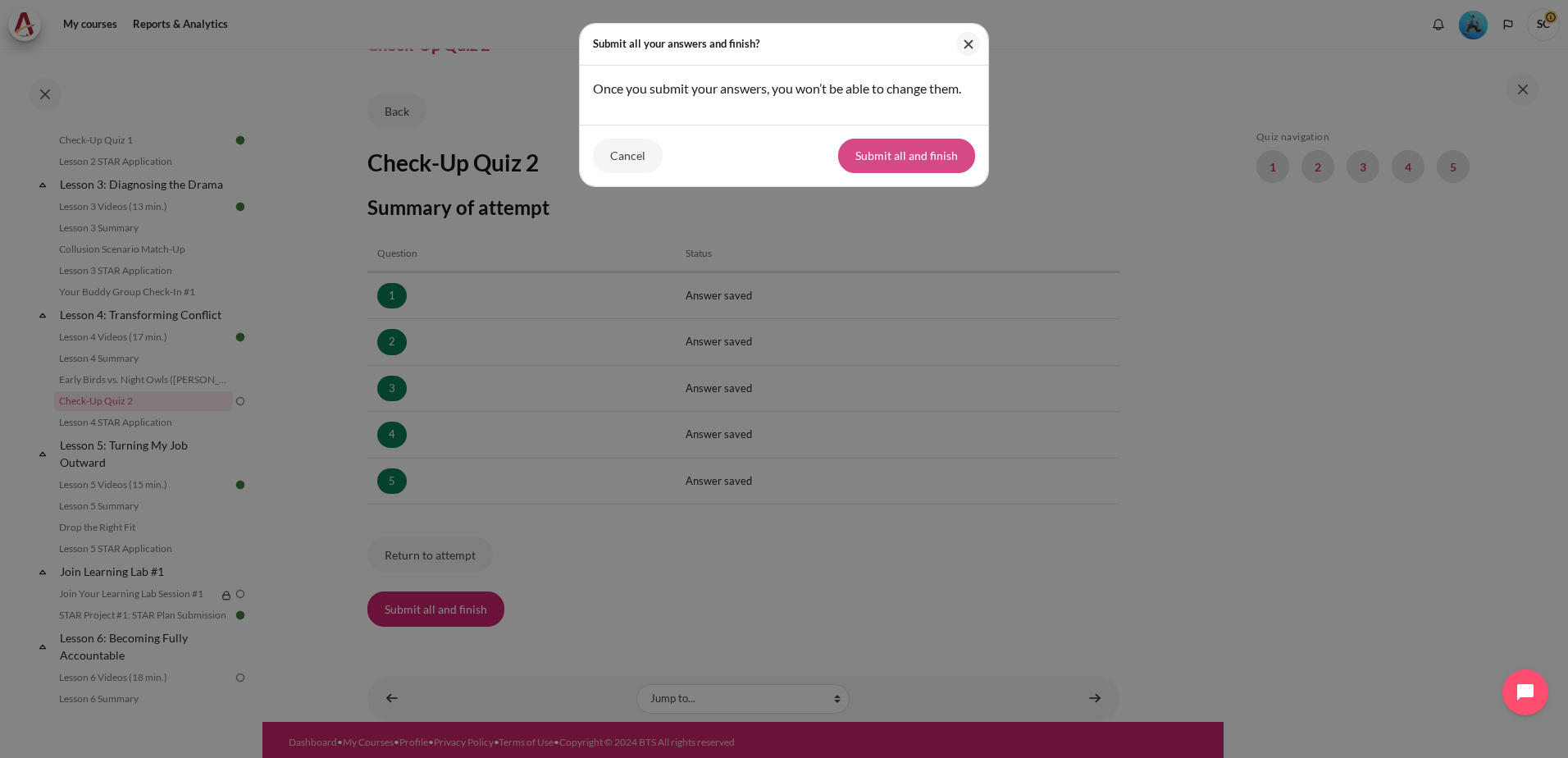
click at [897, 153] on button "Submit all and finish" at bounding box center [907, 155] width 137 height 34
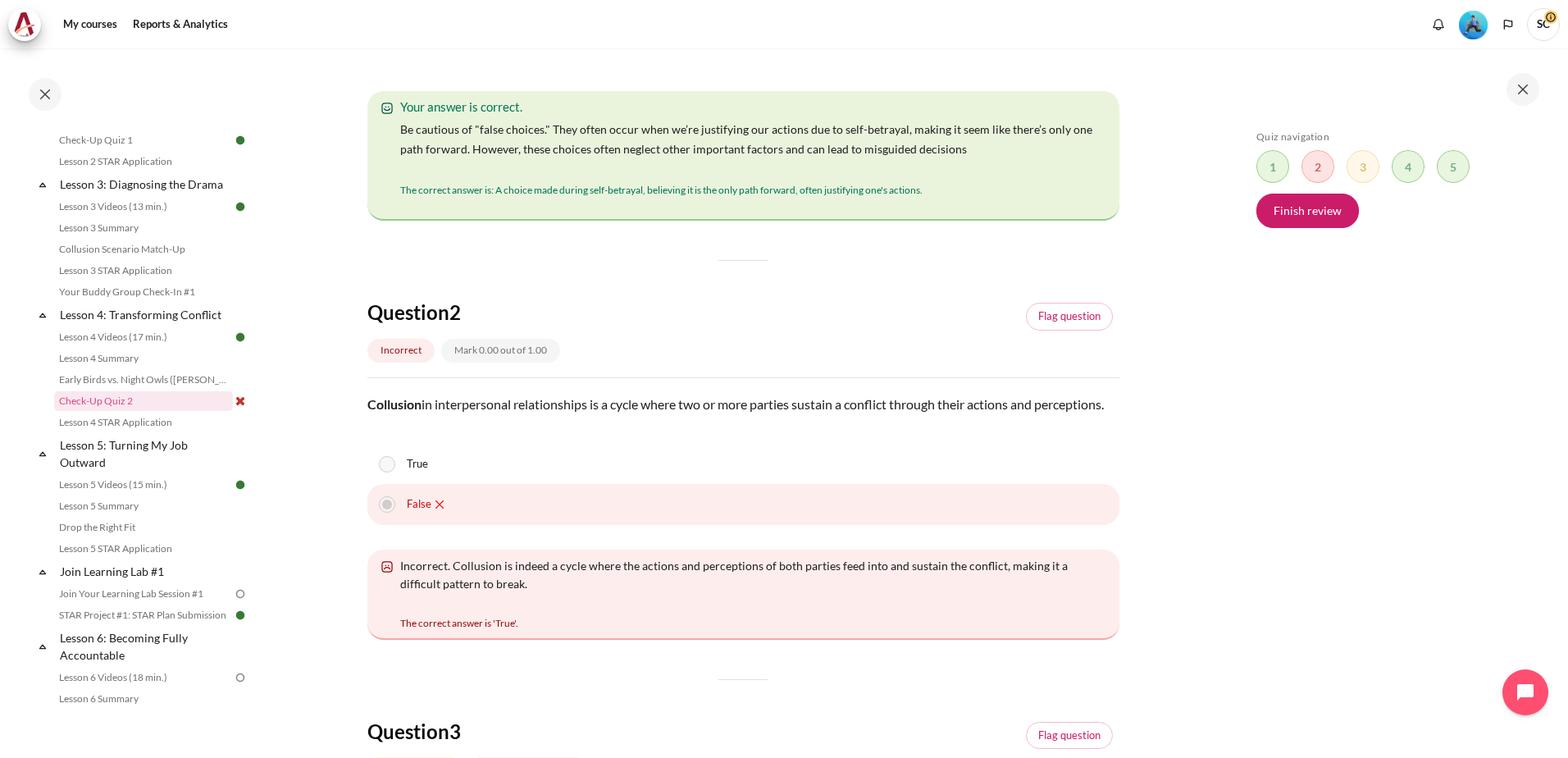
scroll to position [738, 0]
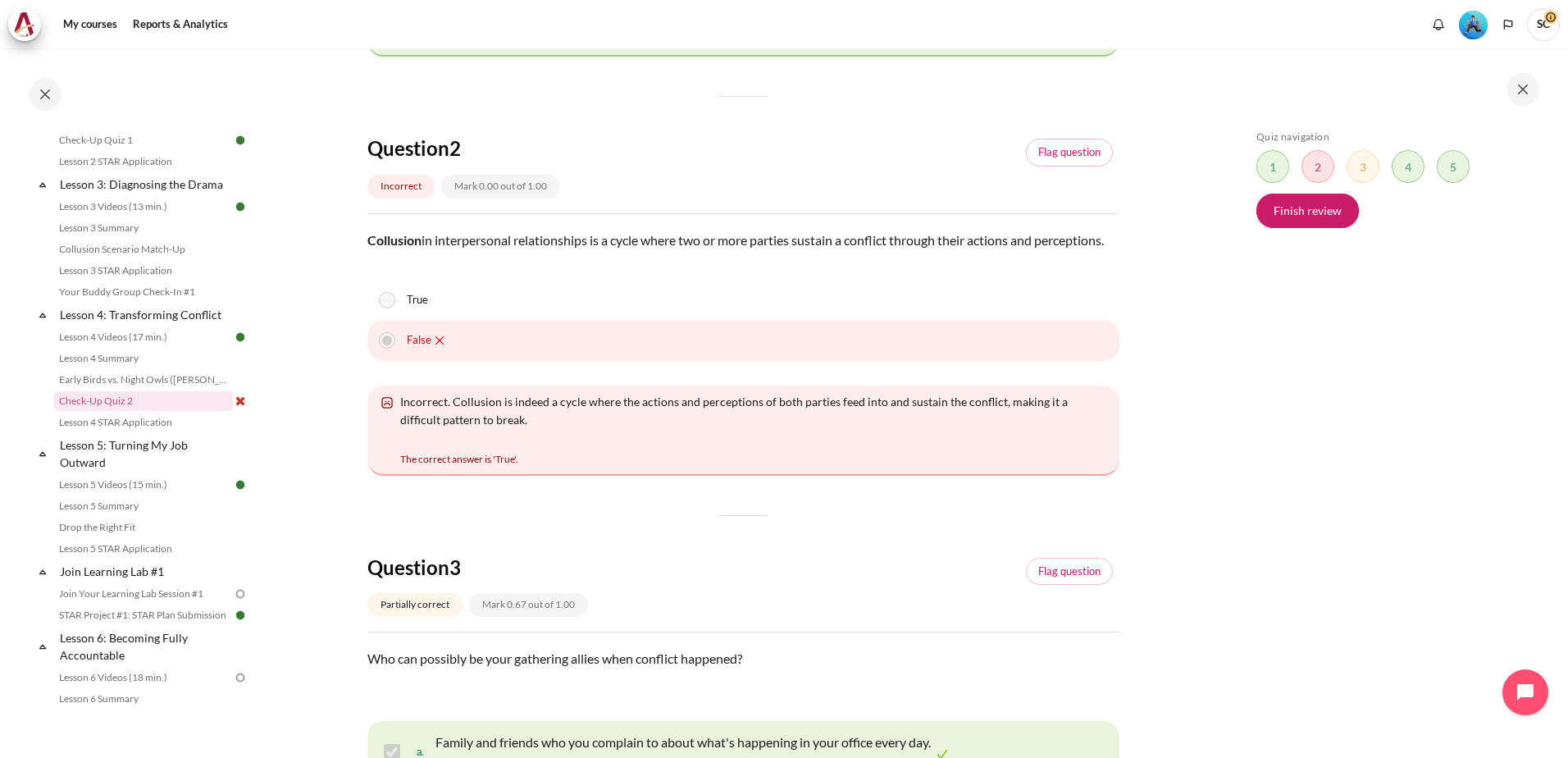
click at [399, 320] on div "True" at bounding box center [743, 300] width 752 height 41
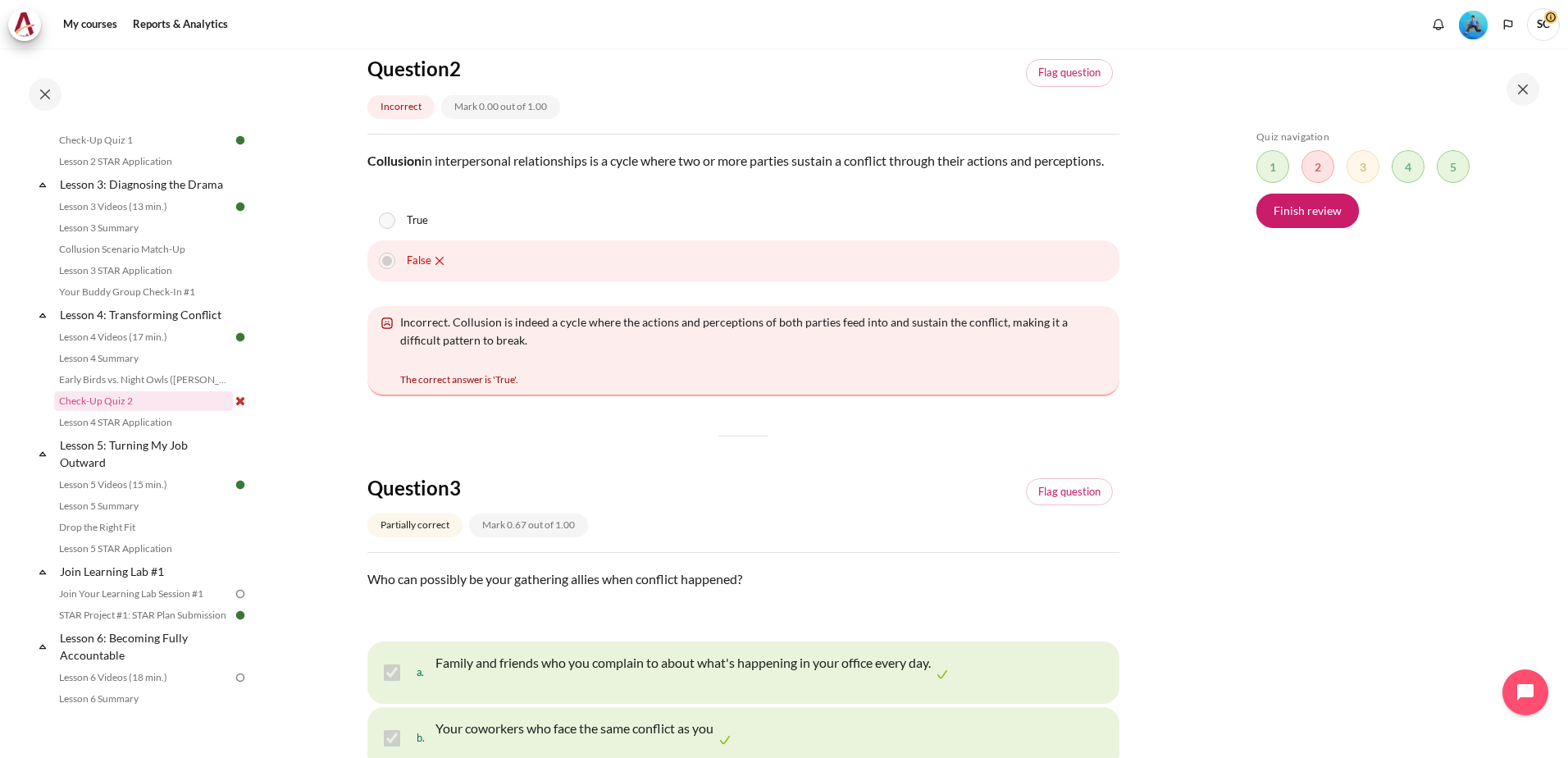
scroll to position [821, 0]
click at [1232, 424] on div "Skip Quiz navigation Quiz navigation Question 1 This page Question 2 This page …" at bounding box center [1396, 402] width 345 height 708
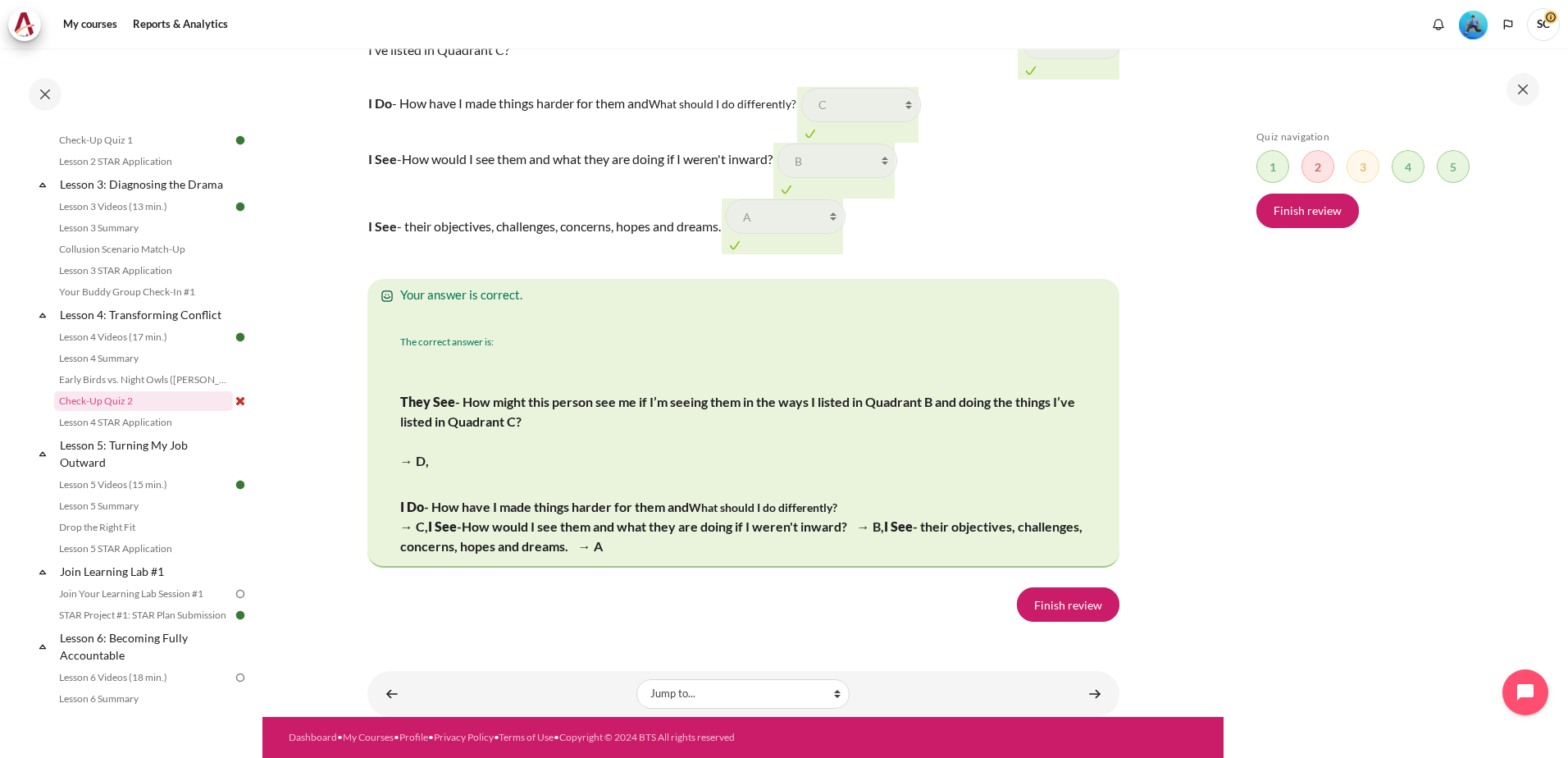
scroll to position [3035, 0]
click at [1043, 621] on link "Finish review" at bounding box center [1068, 604] width 103 height 34
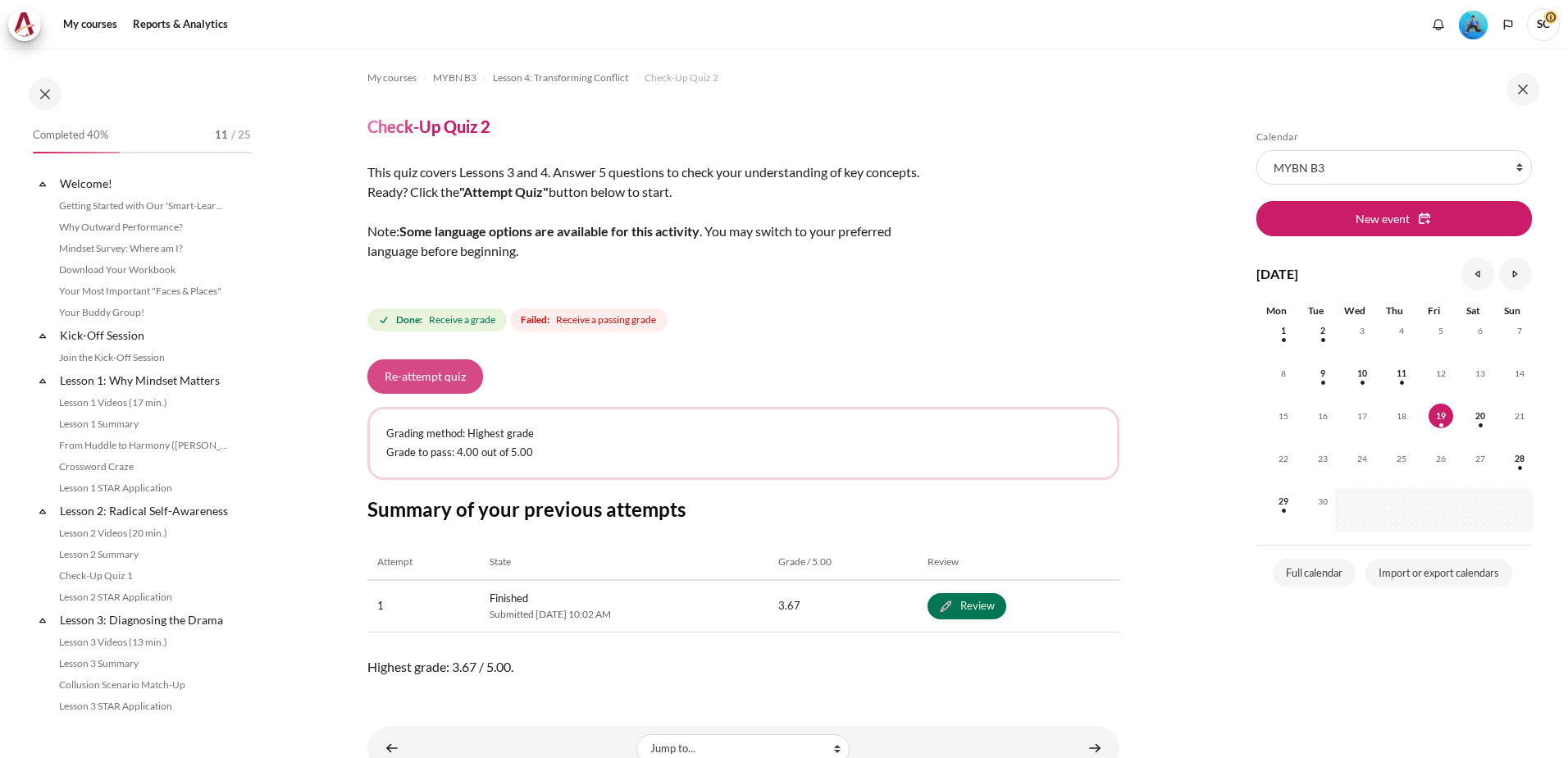
scroll to position [436, 0]
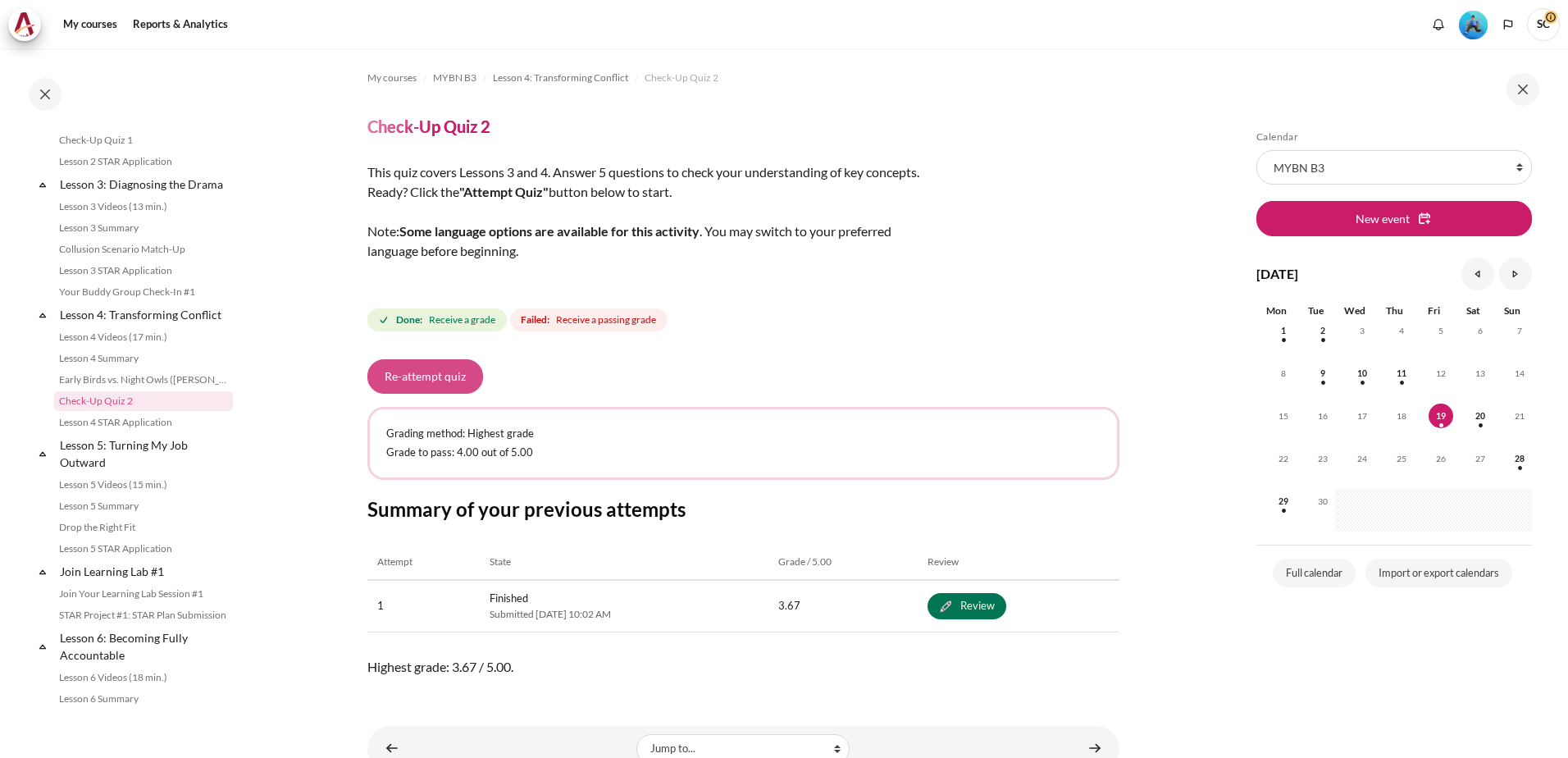
click at [436, 382] on button "Re-attempt quiz" at bounding box center [425, 376] width 115 height 34
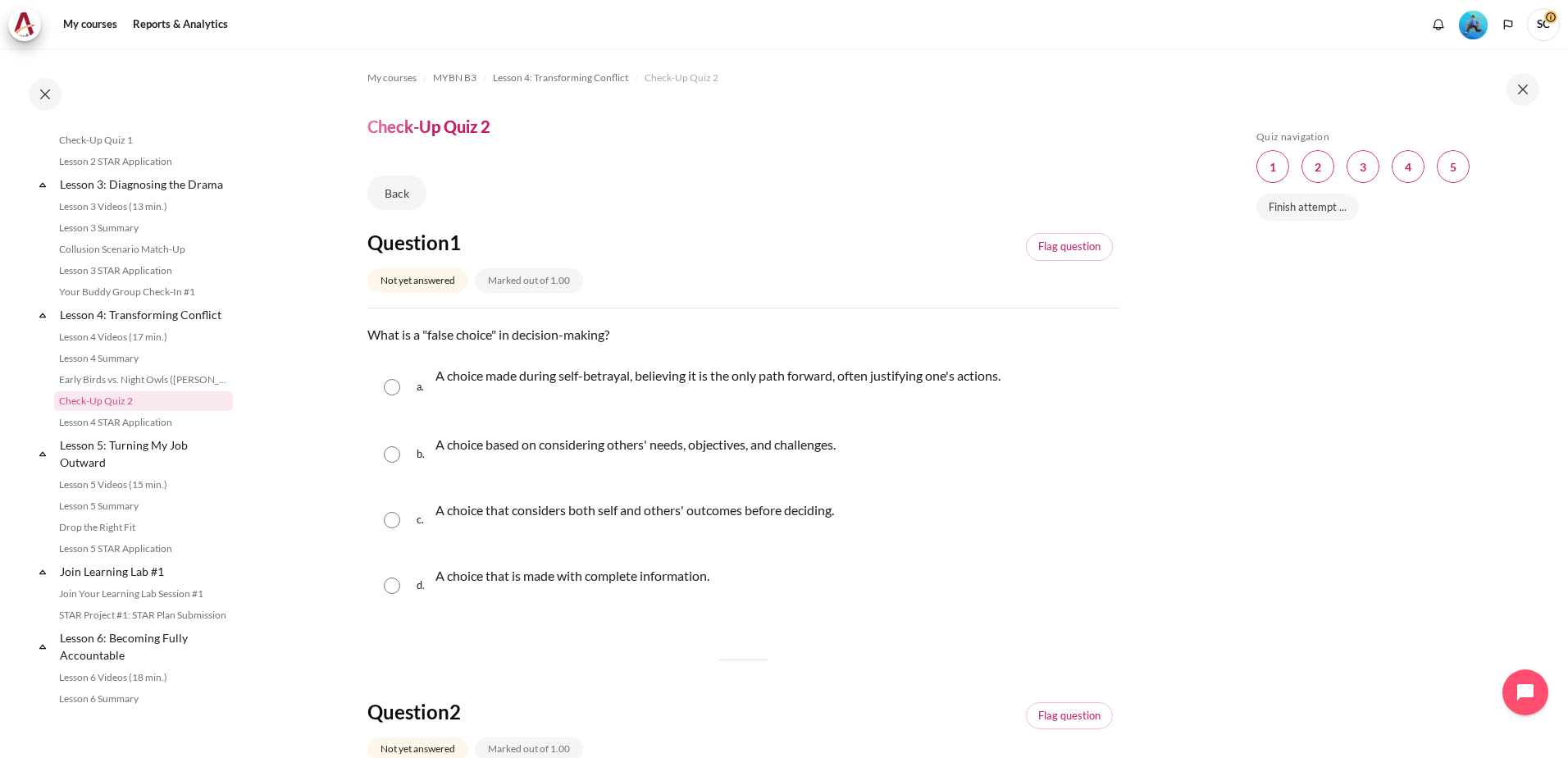
scroll to position [164, 0]
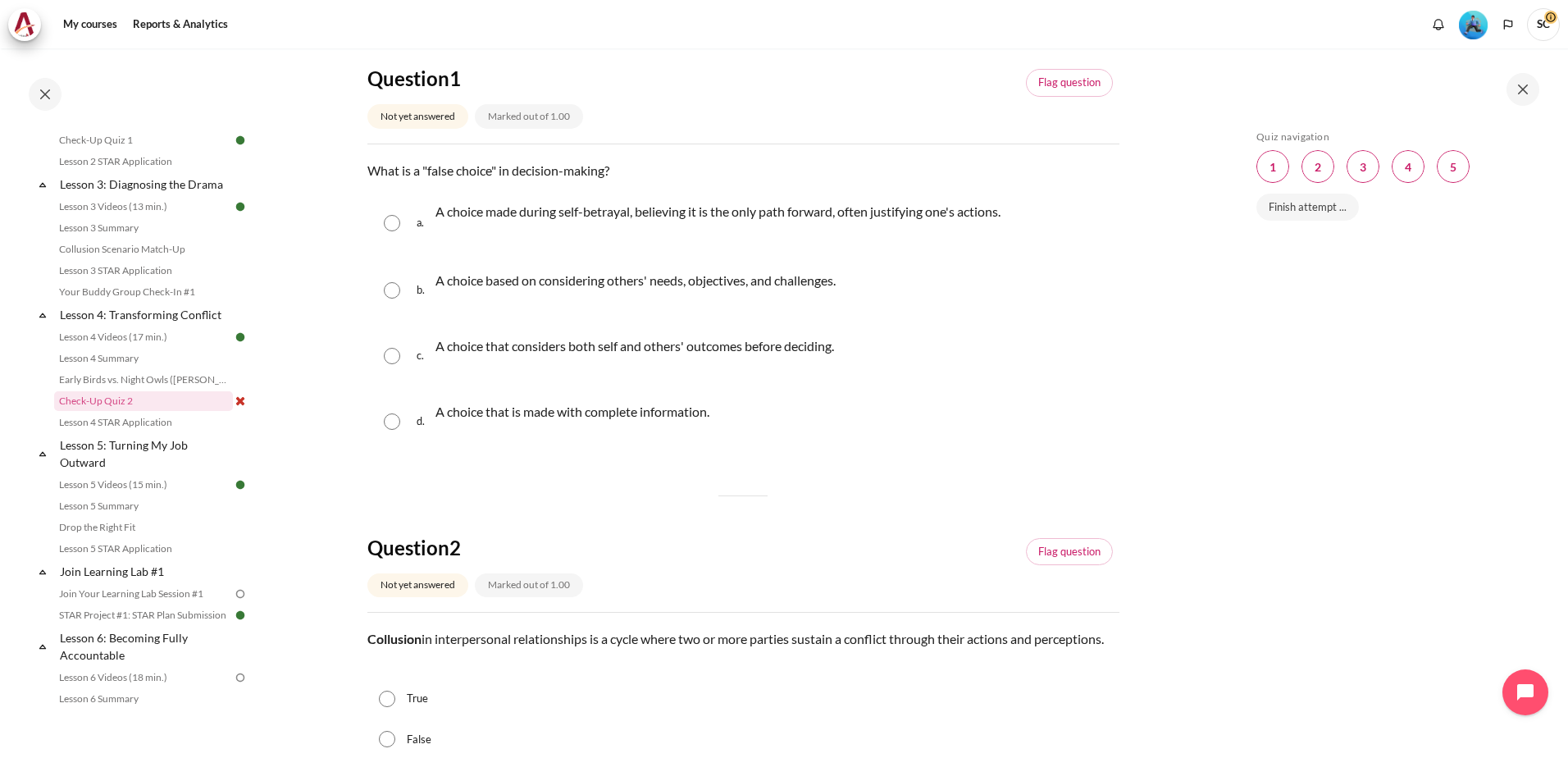
click at [410, 229] on div "a. A choice made during self-betrayal, believing it is the only path forward, o…" at bounding box center [743, 223] width 752 height 65
click at [397, 230] on input "Content" at bounding box center [392, 223] width 17 height 17
radio input "true"
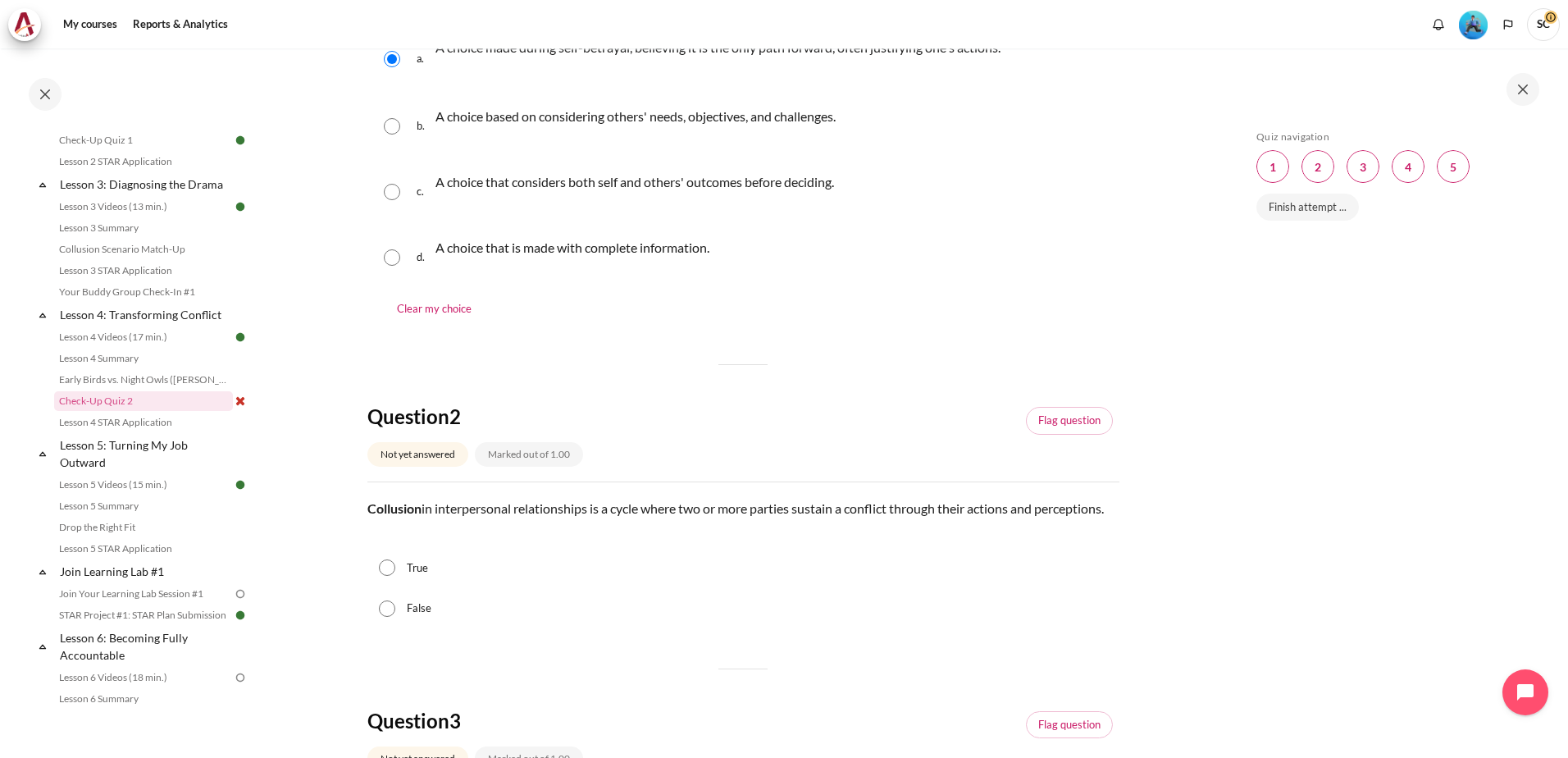
click at [409, 616] on label "False" at bounding box center [418, 609] width 24 height 17
click at [396, 616] on input "False" at bounding box center [387, 609] width 17 height 17
radio input "true"
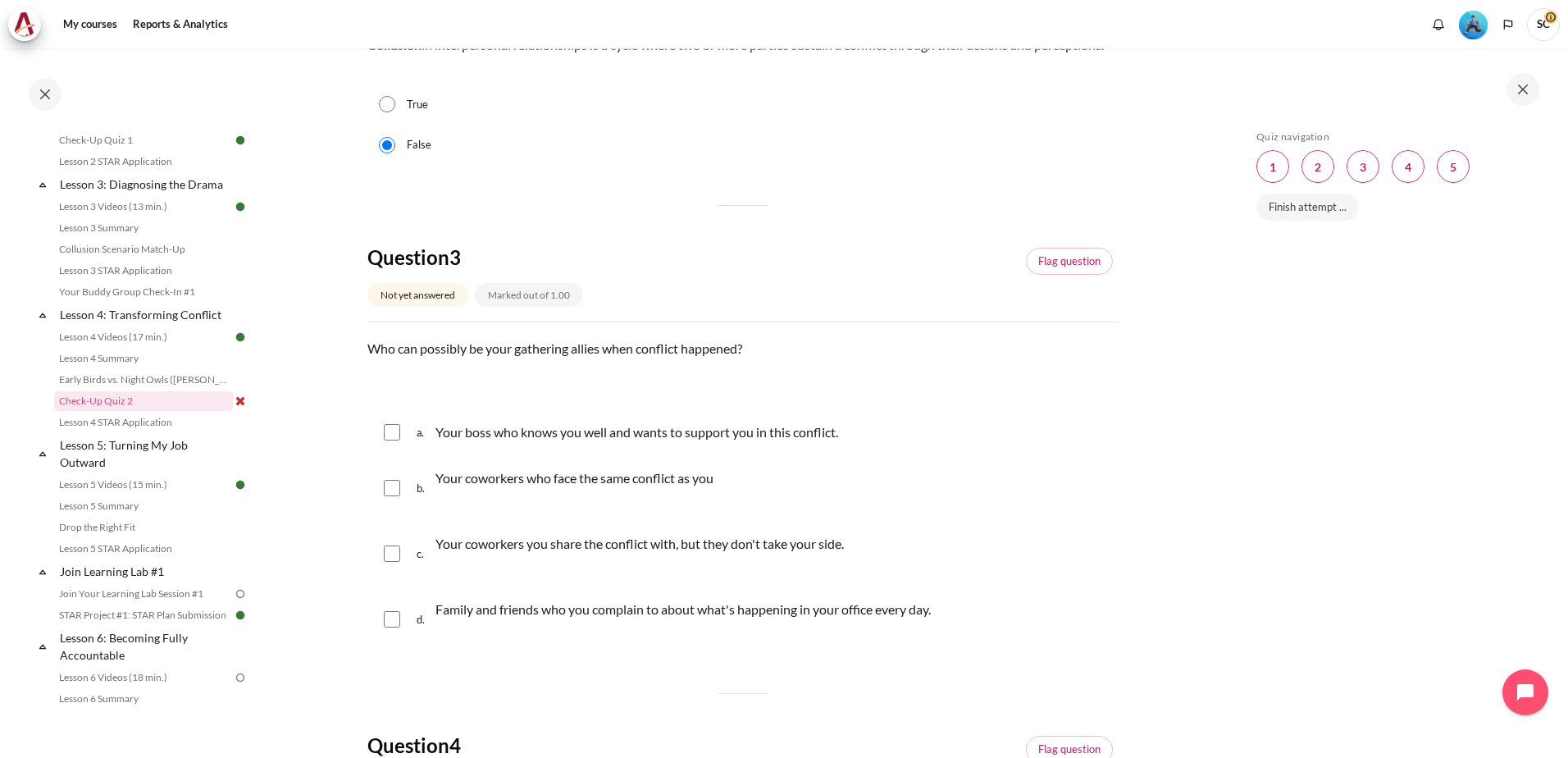
scroll to position [821, 0]
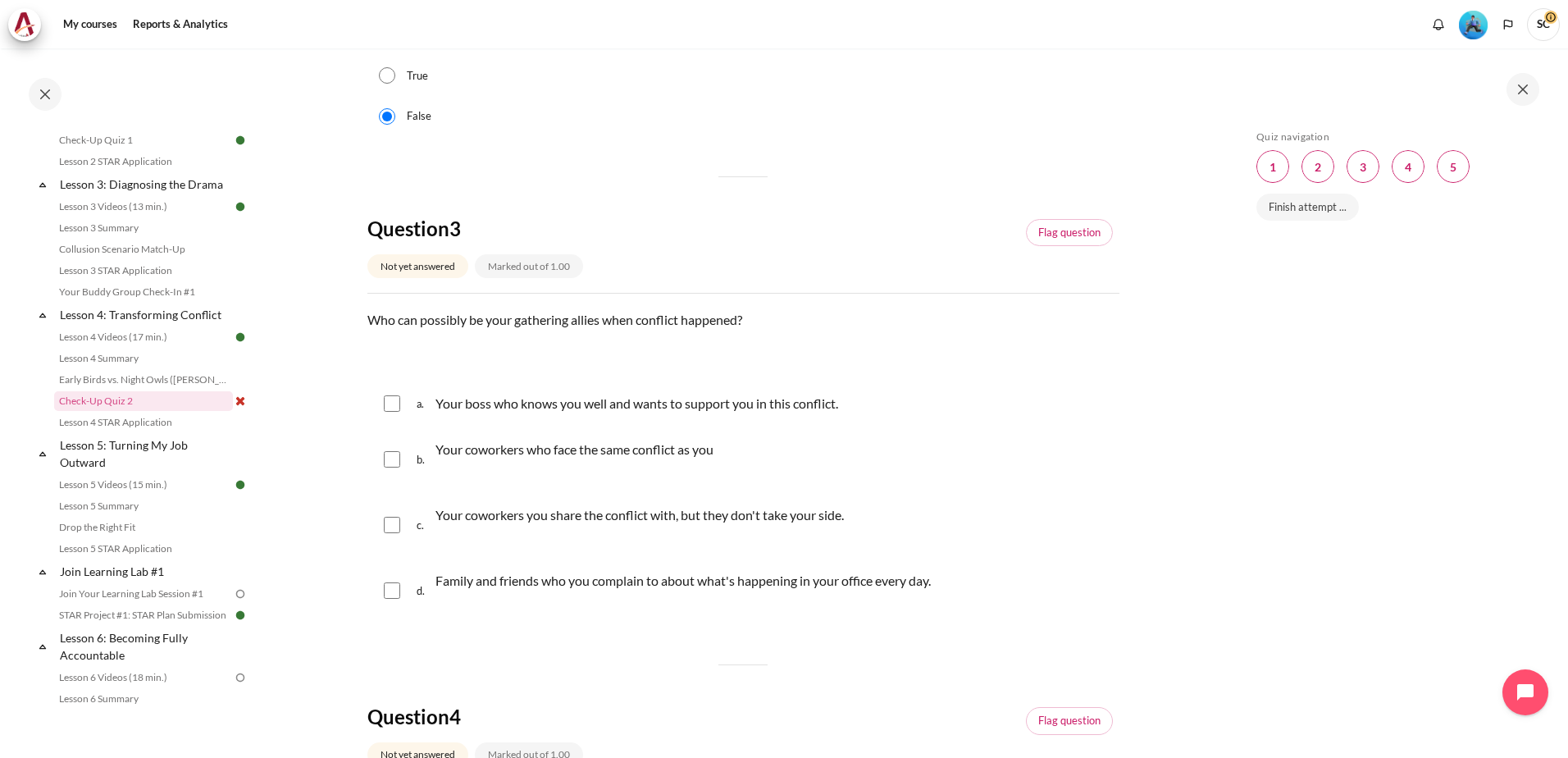
click at [391, 84] on input "True" at bounding box center [387, 75] width 17 height 17
radio input "true"
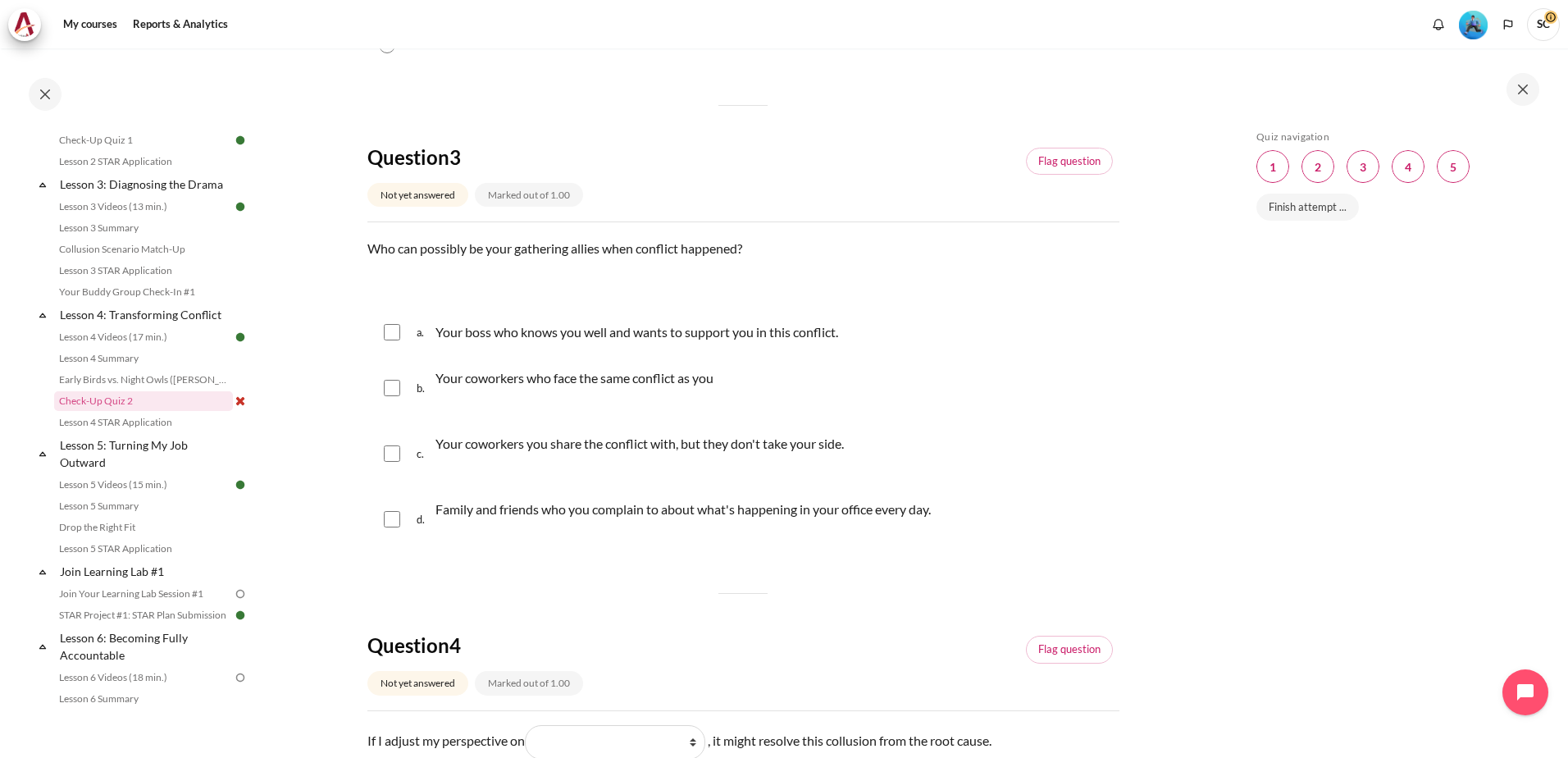
scroll to position [903, 0]
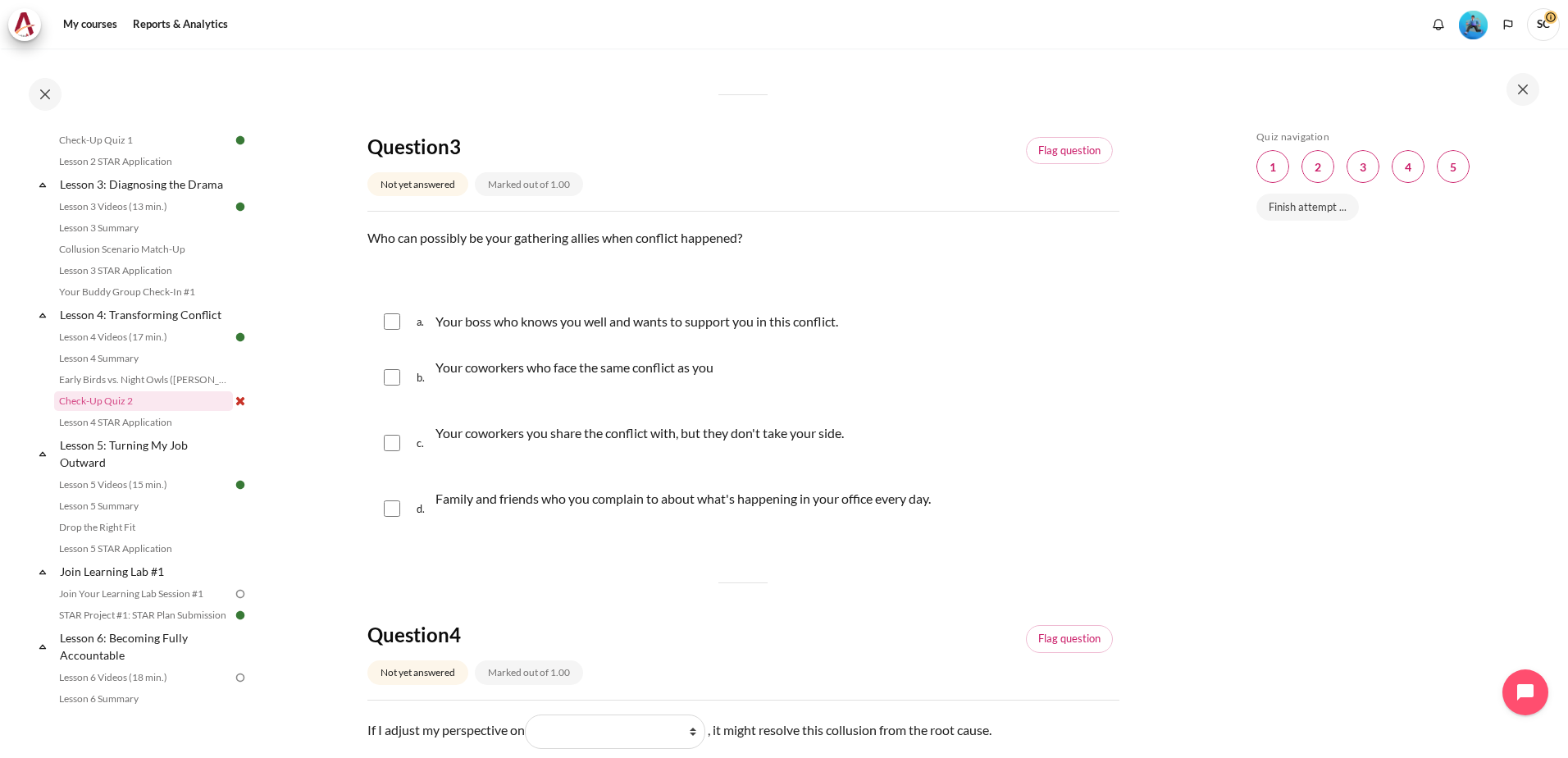
click at [452, 331] on p "Your boss who knows you well and wants to support you in this conflict." at bounding box center [637, 321] width 403 height 20
checkbox input "true"
click at [386, 517] on input "Content" at bounding box center [392, 508] width 17 height 17
checkbox input "true"
click at [400, 386] on input "Content" at bounding box center [392, 377] width 17 height 17
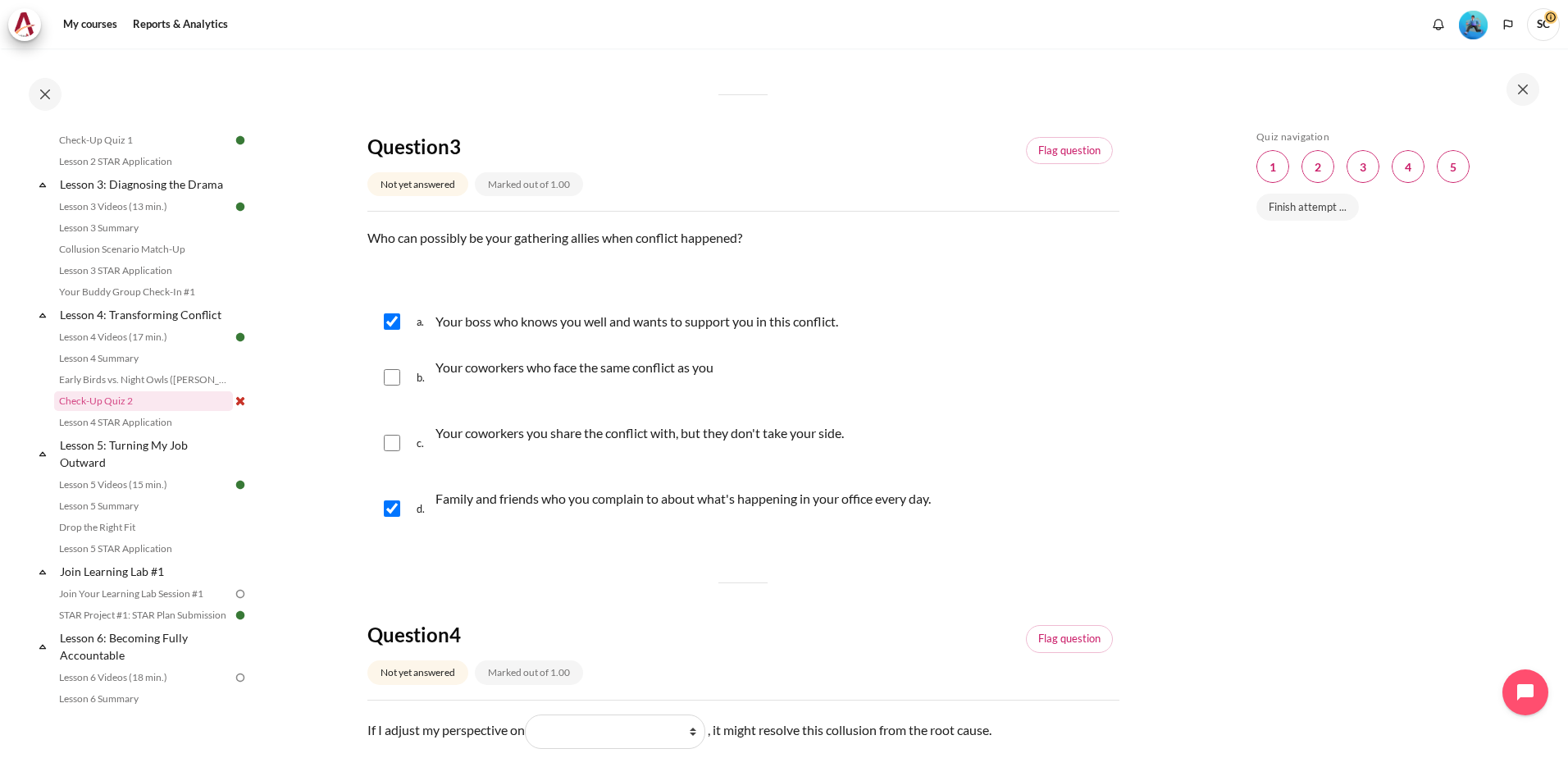
checkbox input "true"
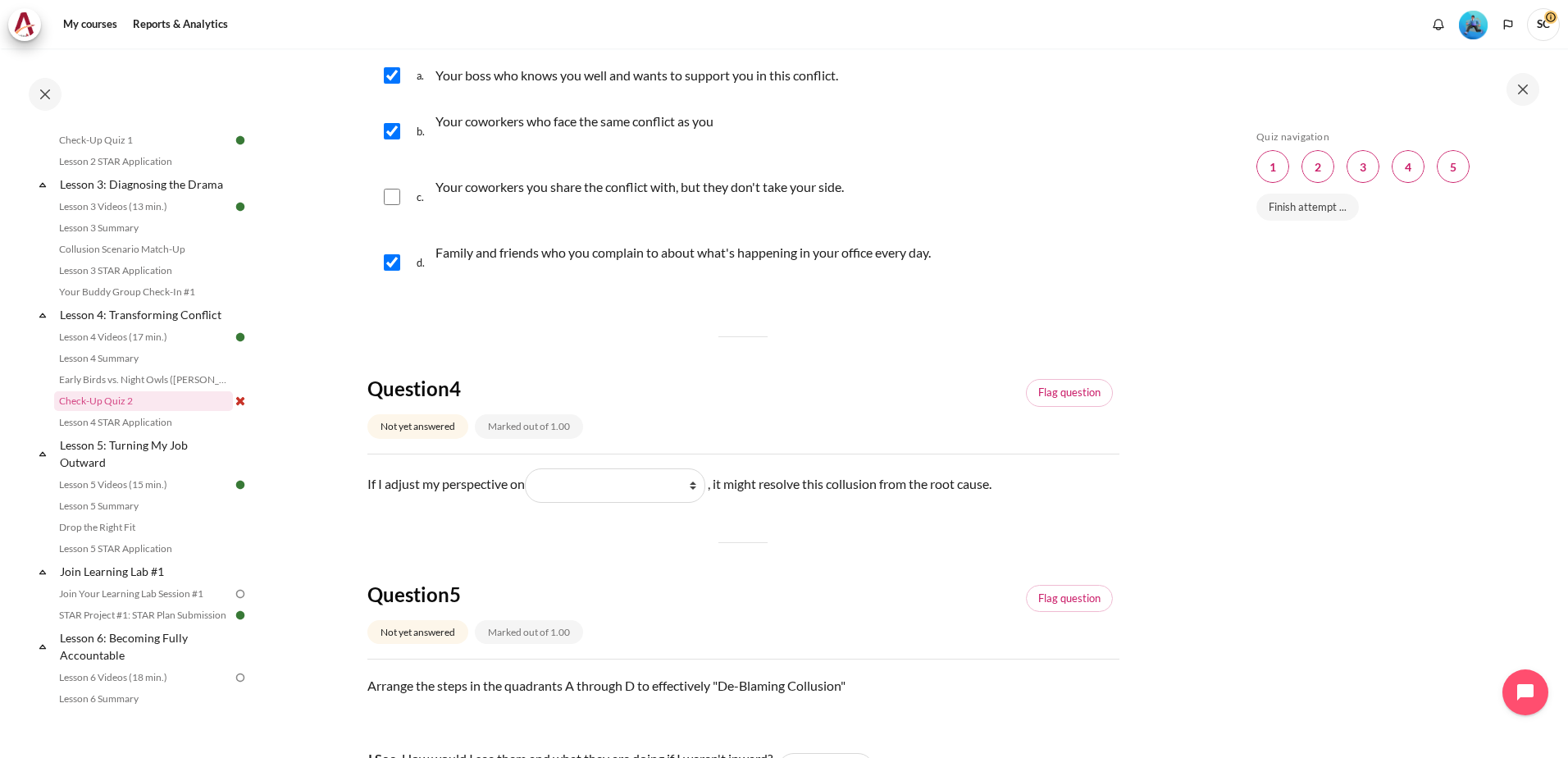
scroll to position [1394, 0]
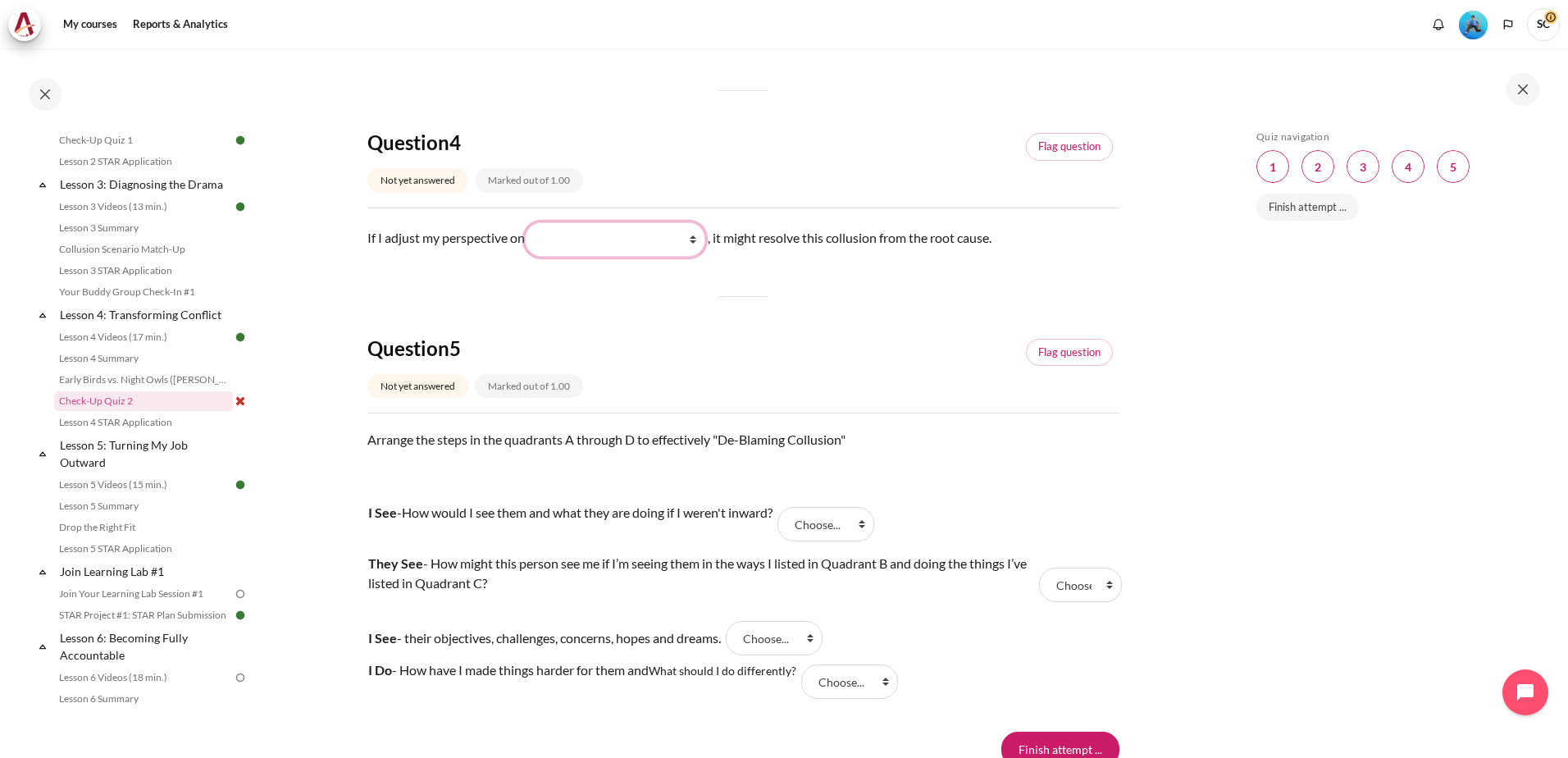
click at [688, 257] on select "What I do (我做了什么) What I see and feel about what they do (我看到什么) What they see …" at bounding box center [614, 239] width 181 height 34
select select "2"
click at [529, 241] on select "What I do (我做了什么) What I see and feel about what they do (我看到什么) What they see …" at bounding box center [614, 239] width 181 height 34
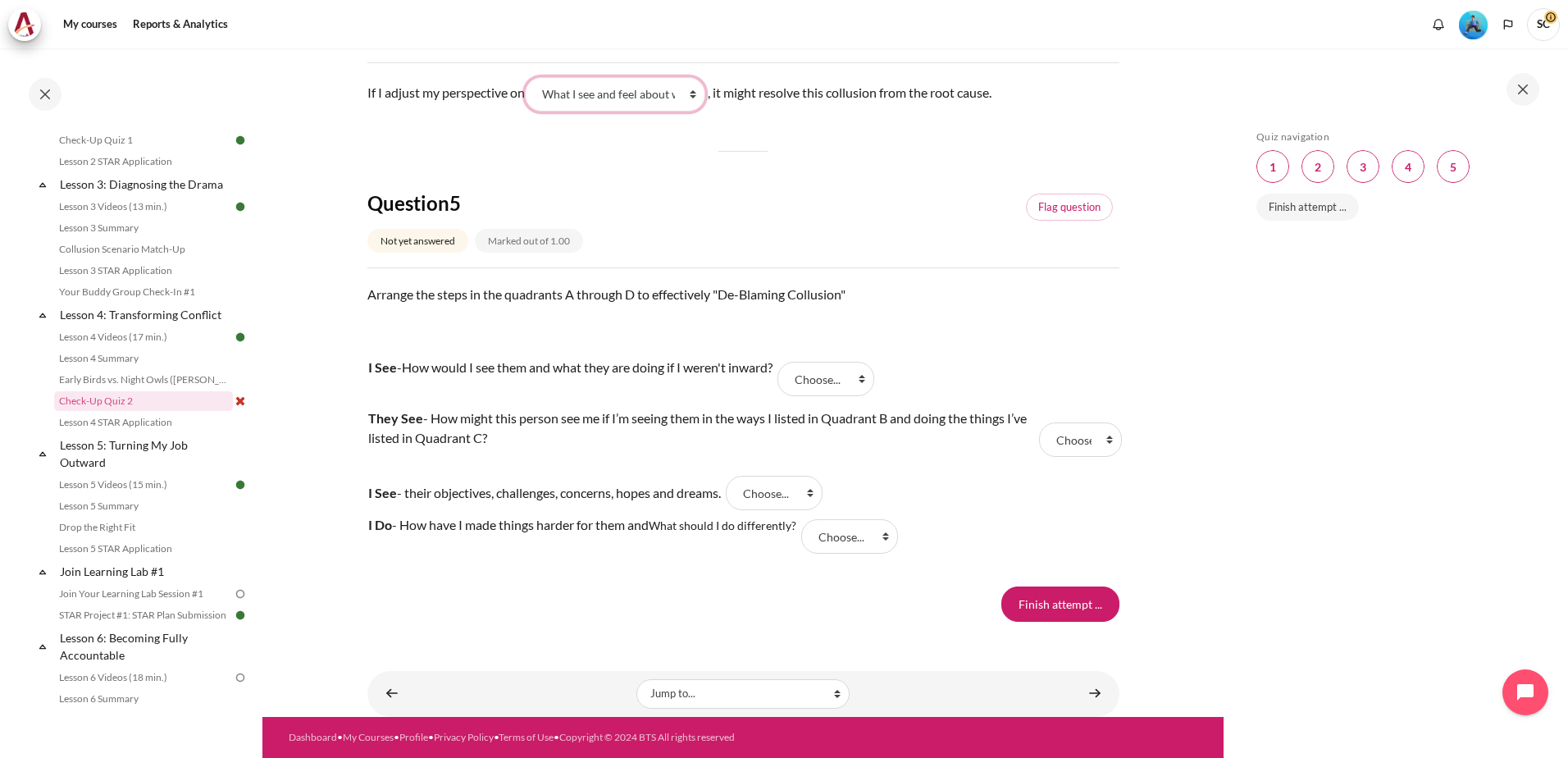
scroll to position [1558, 0]
click at [874, 376] on select "Choose... C D A B" at bounding box center [826, 378] width 97 height 34
select select "3"
click at [794, 362] on select "Choose... C D A B" at bounding box center [826, 378] width 97 height 34
click at [823, 497] on select "Choose... C D A B" at bounding box center [774, 492] width 97 height 34
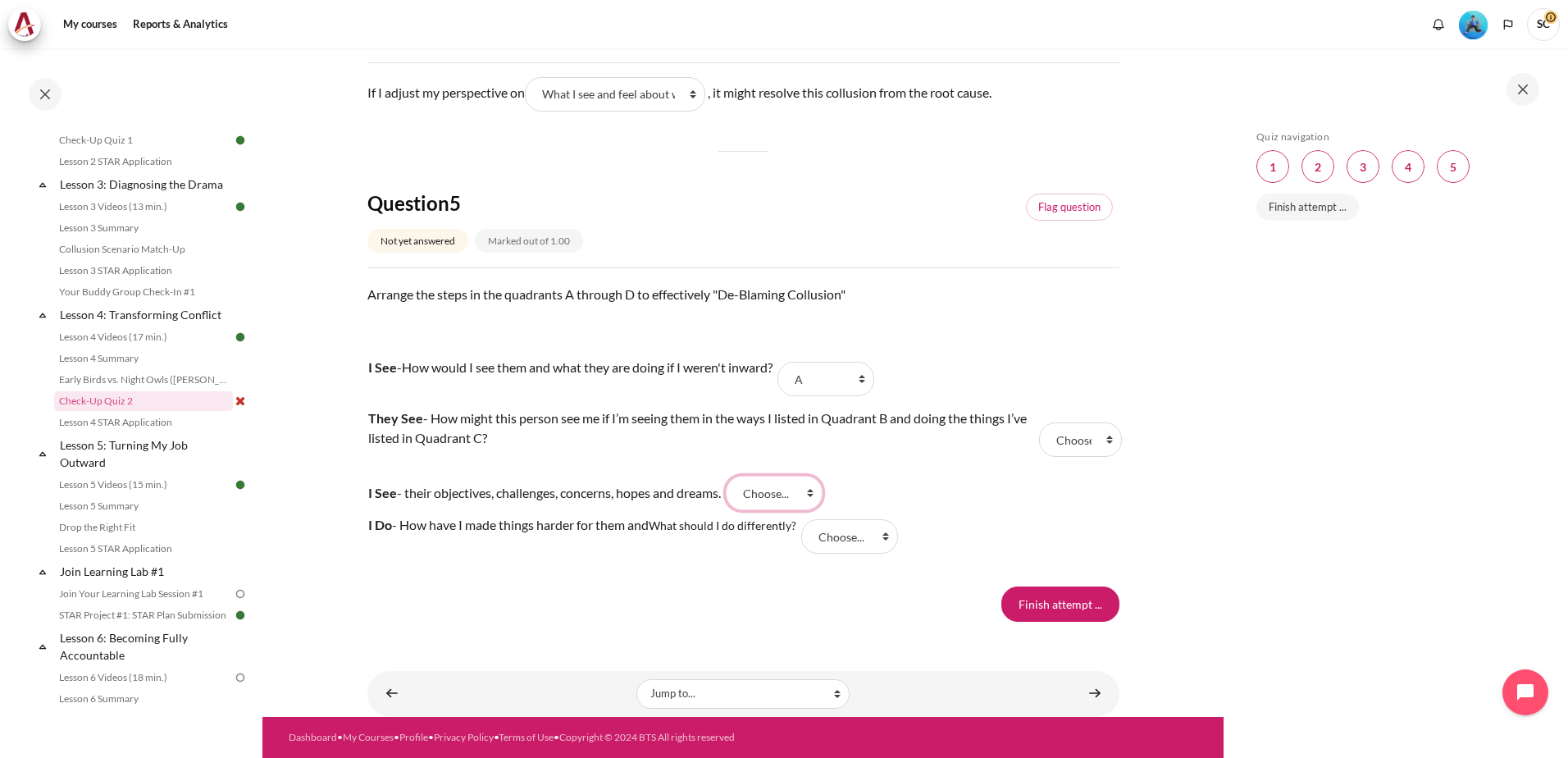
select select "2"
click at [741, 477] on select "Choose... C D A B" at bounding box center [774, 492] width 97 height 34
click at [872, 376] on select "Choose... C D A B" at bounding box center [826, 378] width 97 height 34
select select "4"
click at [794, 362] on select "Choose... C D A B" at bounding box center [826, 378] width 97 height 34
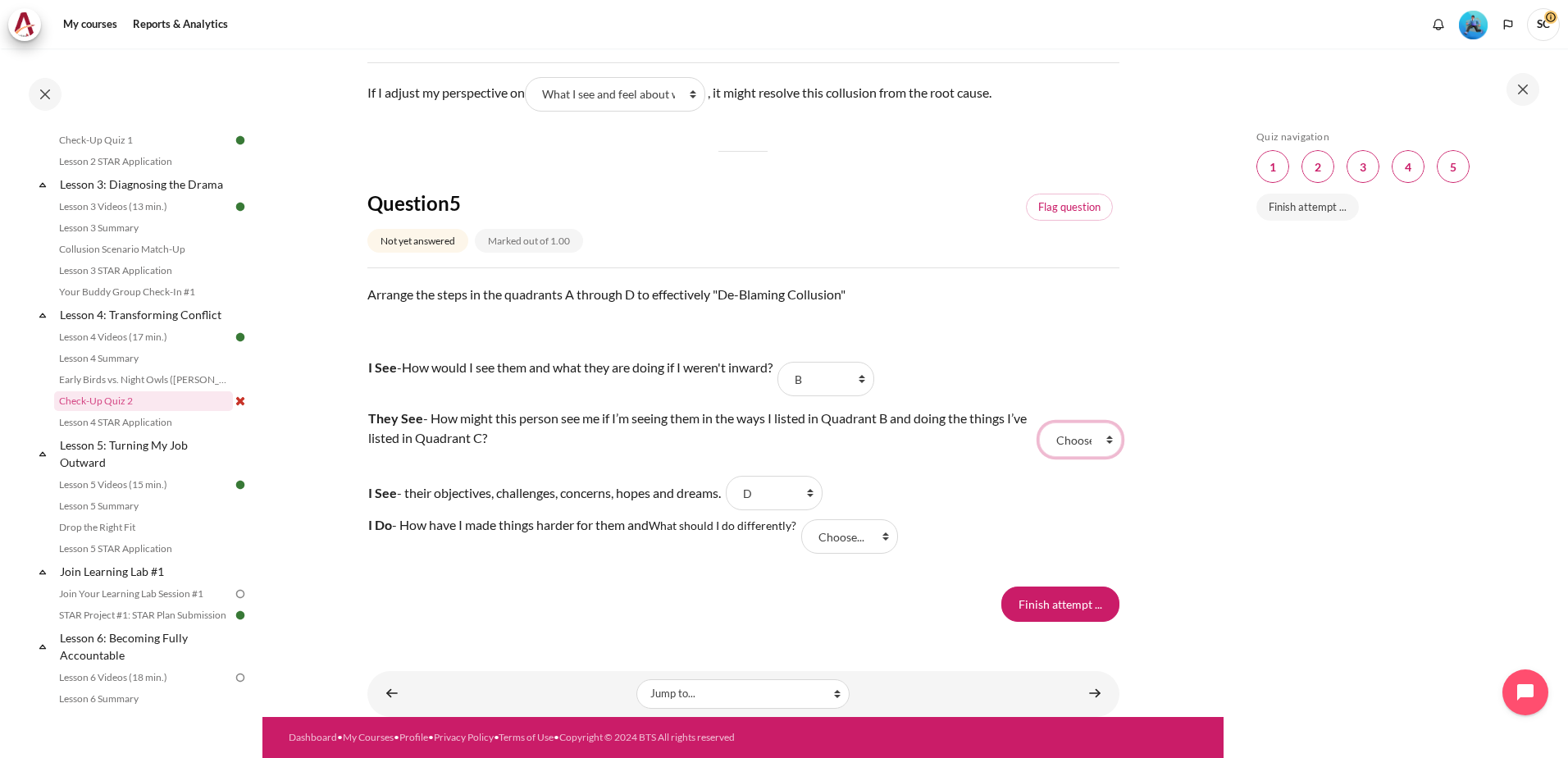
click at [1095, 446] on select "Choose... C D A B" at bounding box center [1081, 439] width 83 height 34
select select "2"
click at [1039, 423] on select "Choose... C D A B" at bounding box center [1081, 439] width 83 height 34
click at [823, 497] on select "Choose... C D A B" at bounding box center [774, 492] width 97 height 34
drag, startPoint x: 1087, startPoint y: 580, endPoint x: 963, endPoint y: 536, distance: 131.6
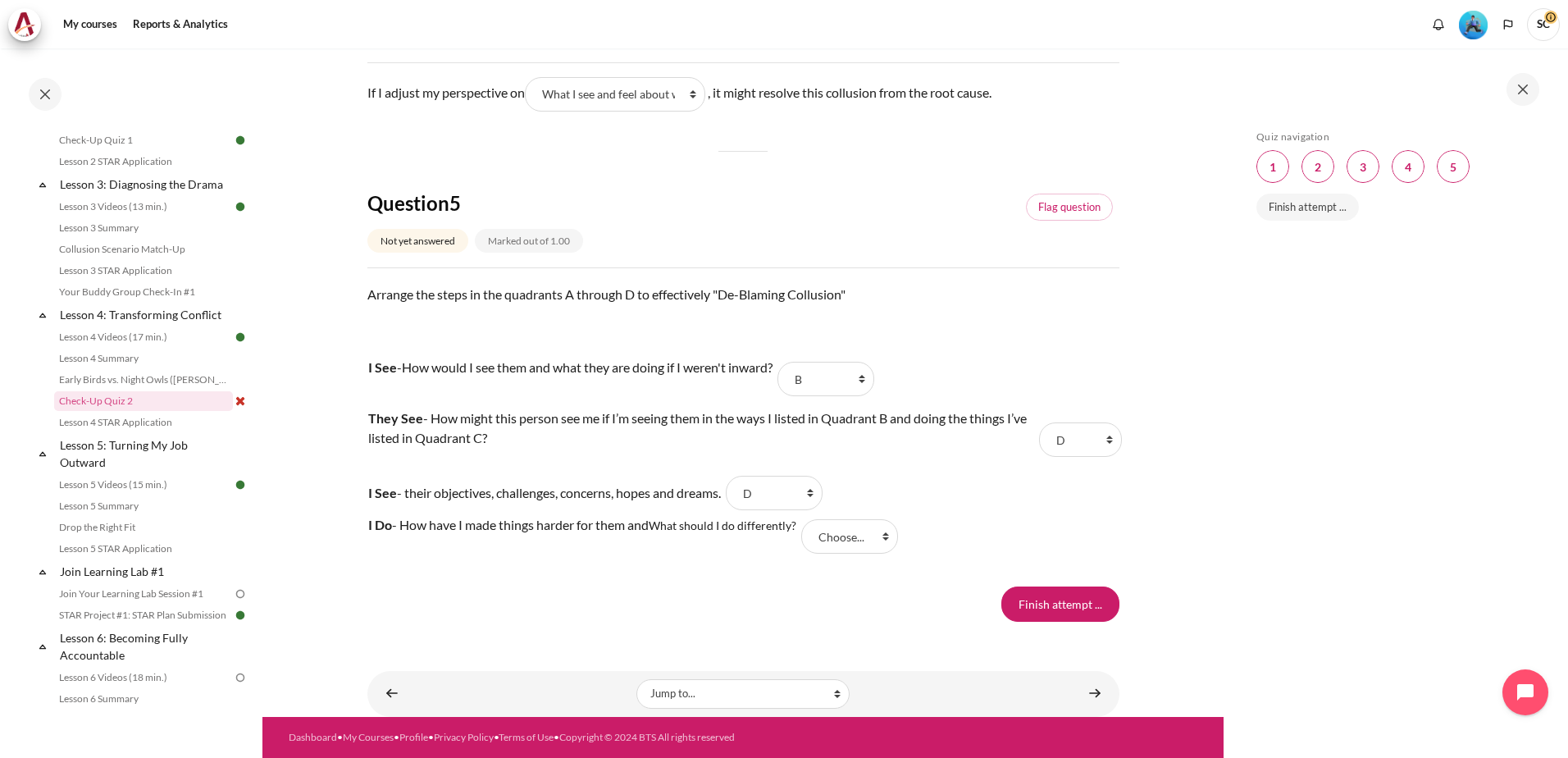
click at [886, 541] on select "Choose... C D A B" at bounding box center [849, 535] width 97 height 34
select select "1"
click at [806, 520] on select "Choose... C D A B" at bounding box center [849, 535] width 97 height 34
click at [823, 499] on select "Choose... C D A B" at bounding box center [774, 492] width 97 height 34
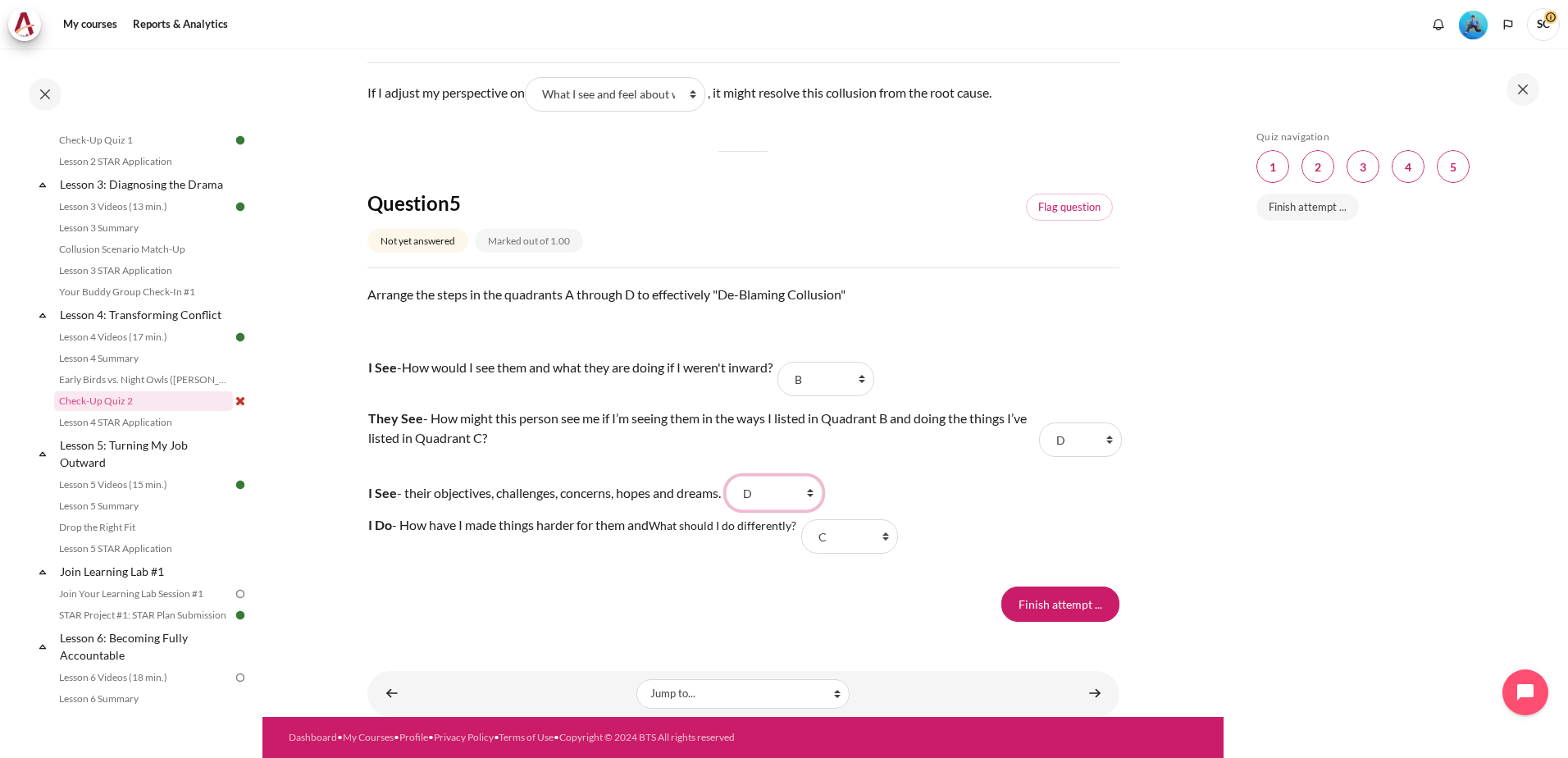
select select "3"
click at [741, 477] on select "Choose... C D A B" at bounding box center [774, 492] width 97 height 34
click at [1036, 601] on input "Finish attempt ..." at bounding box center [1060, 603] width 118 height 34
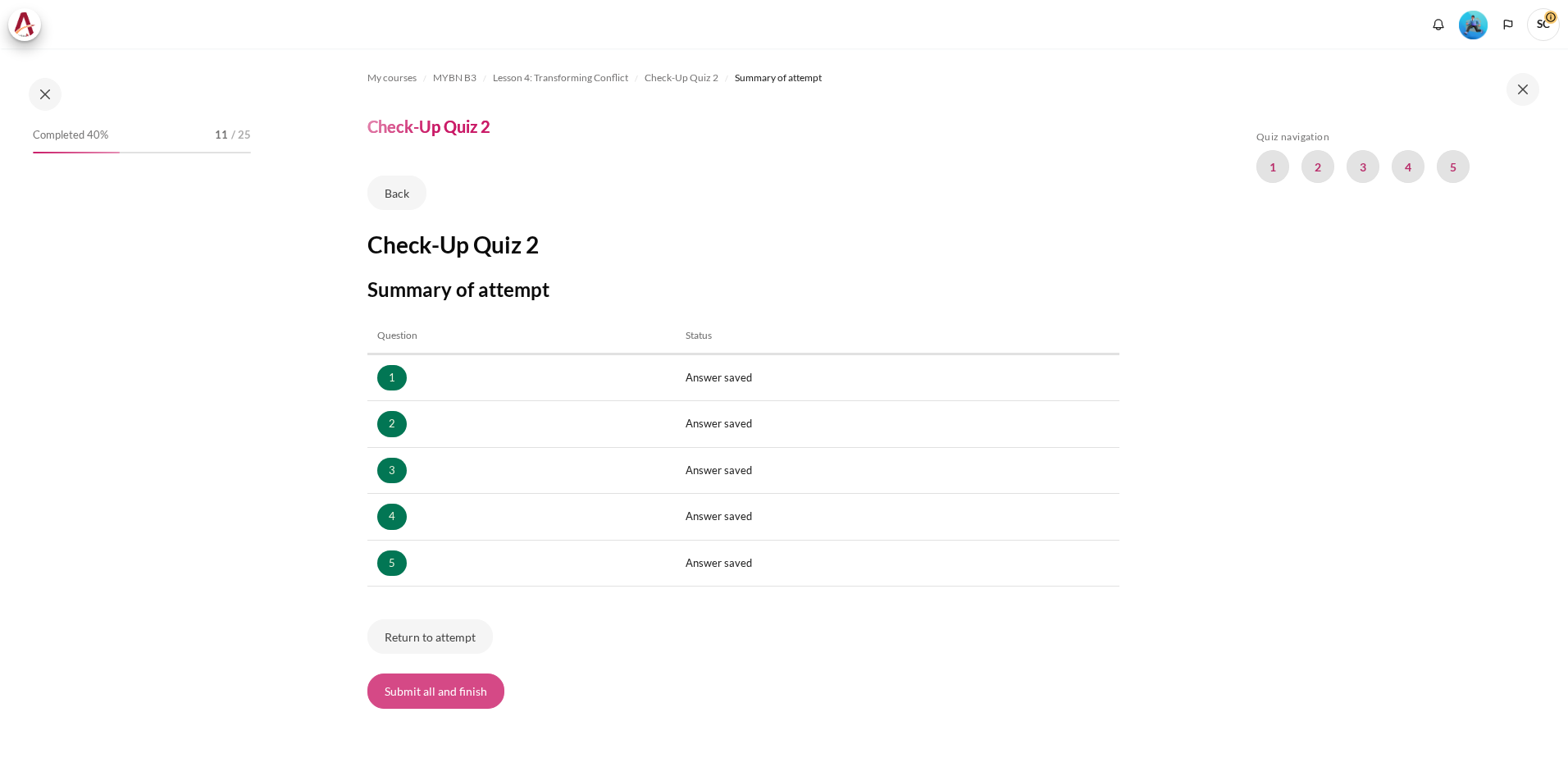
click at [419, 699] on button "Submit all and finish" at bounding box center [436, 690] width 137 height 34
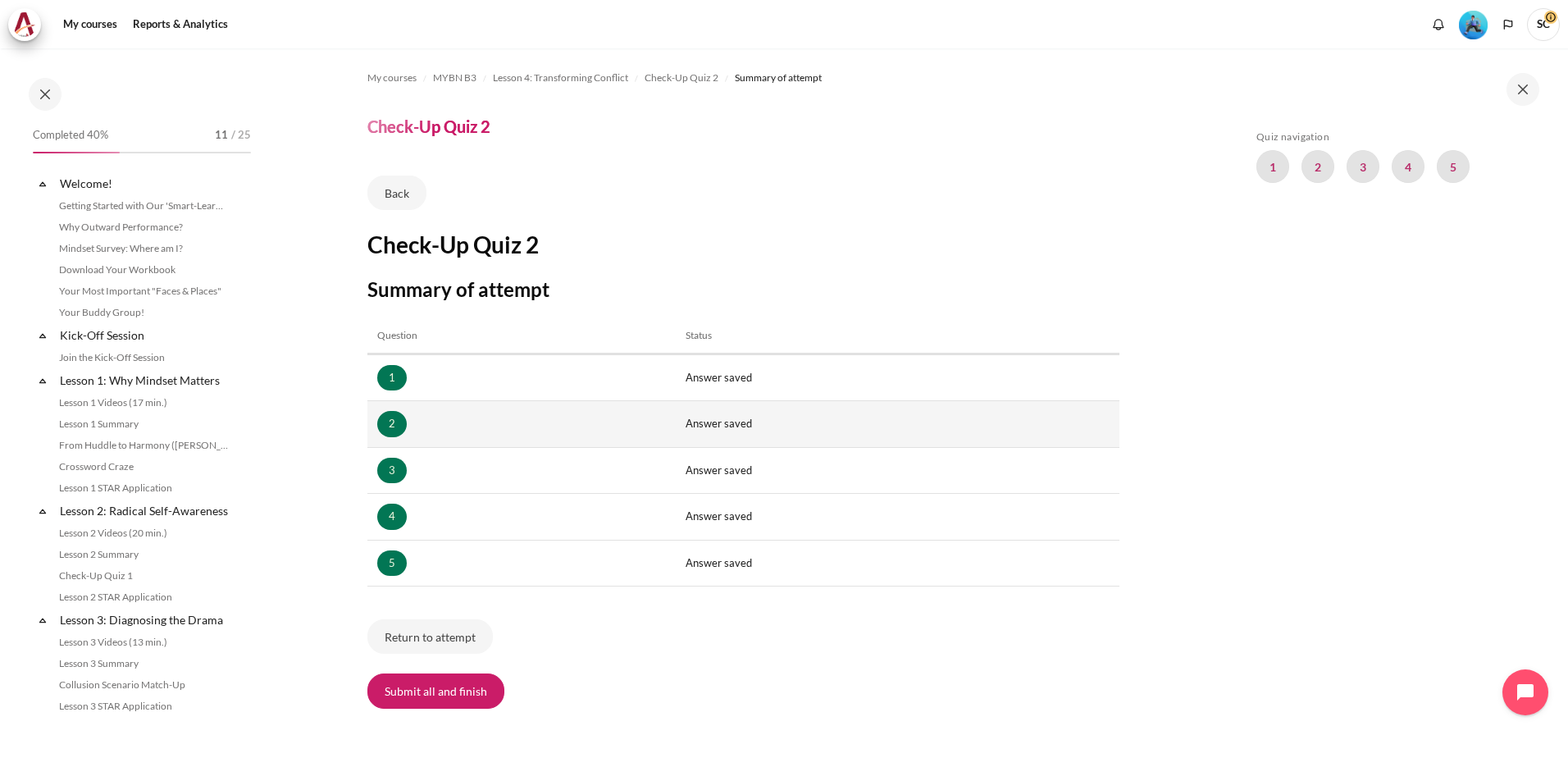
scroll to position [436, 0]
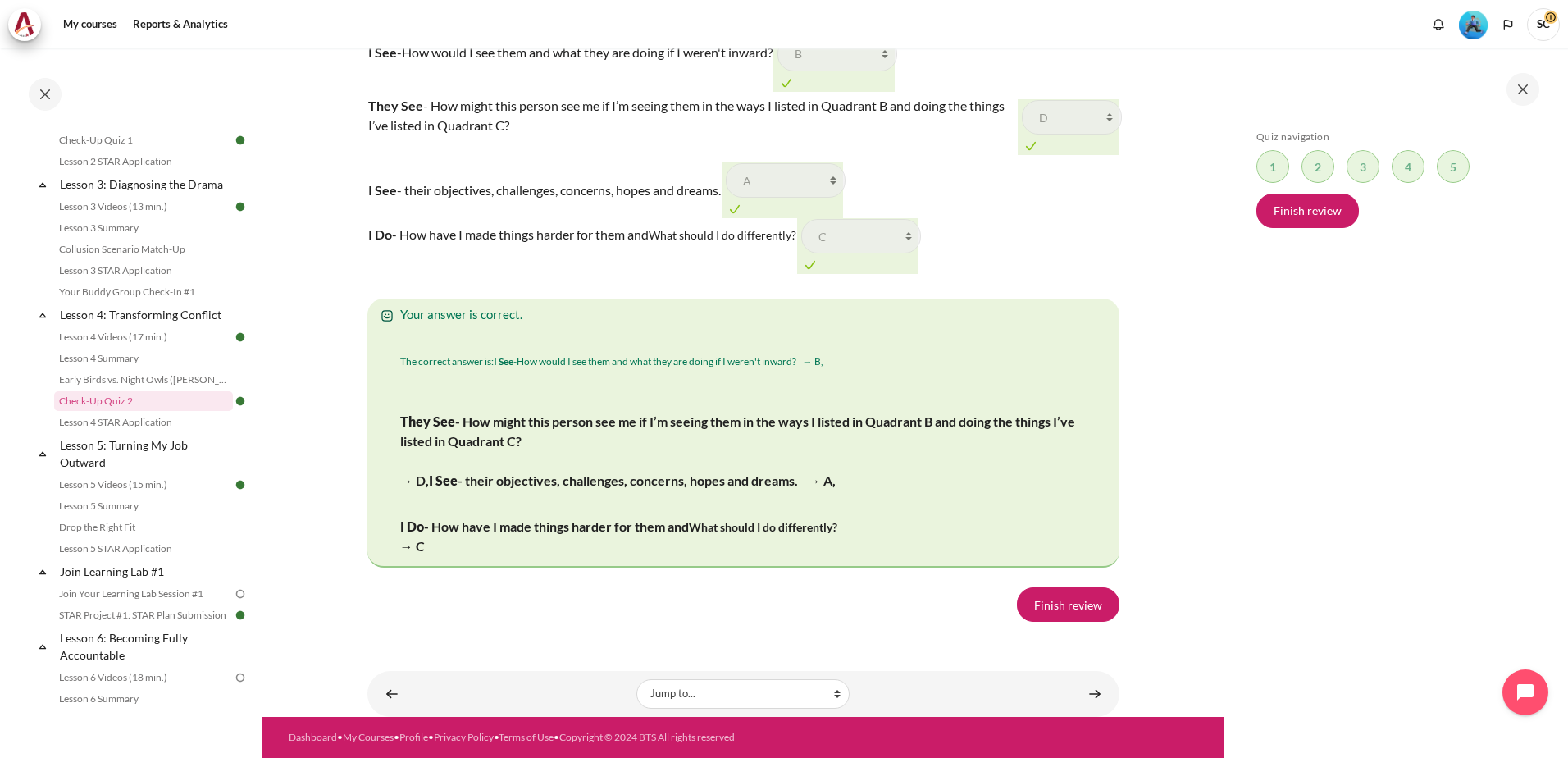
scroll to position [3097, 0]
click at [1051, 609] on link "Finish review" at bounding box center [1068, 604] width 103 height 34
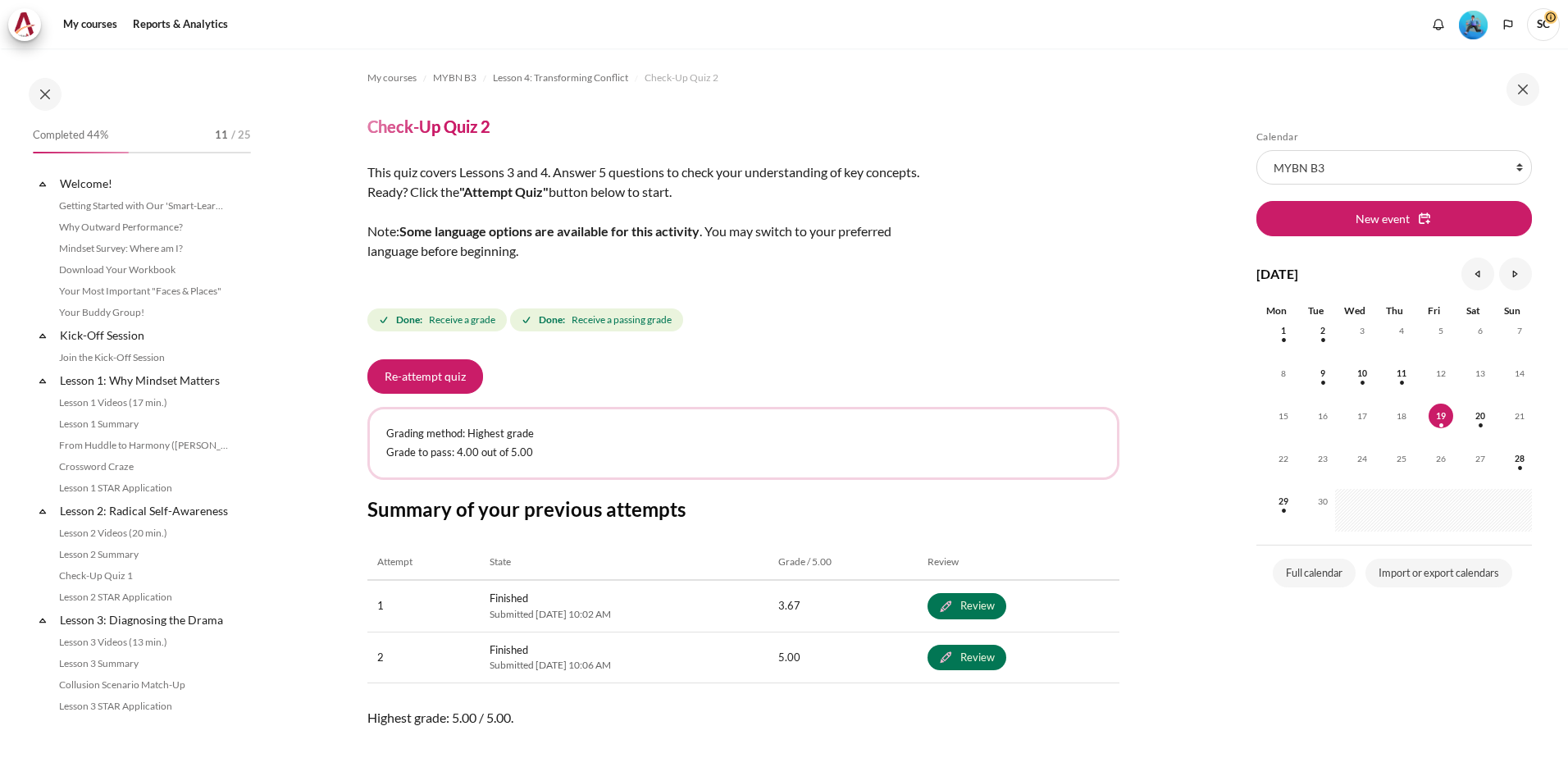
scroll to position [436, 0]
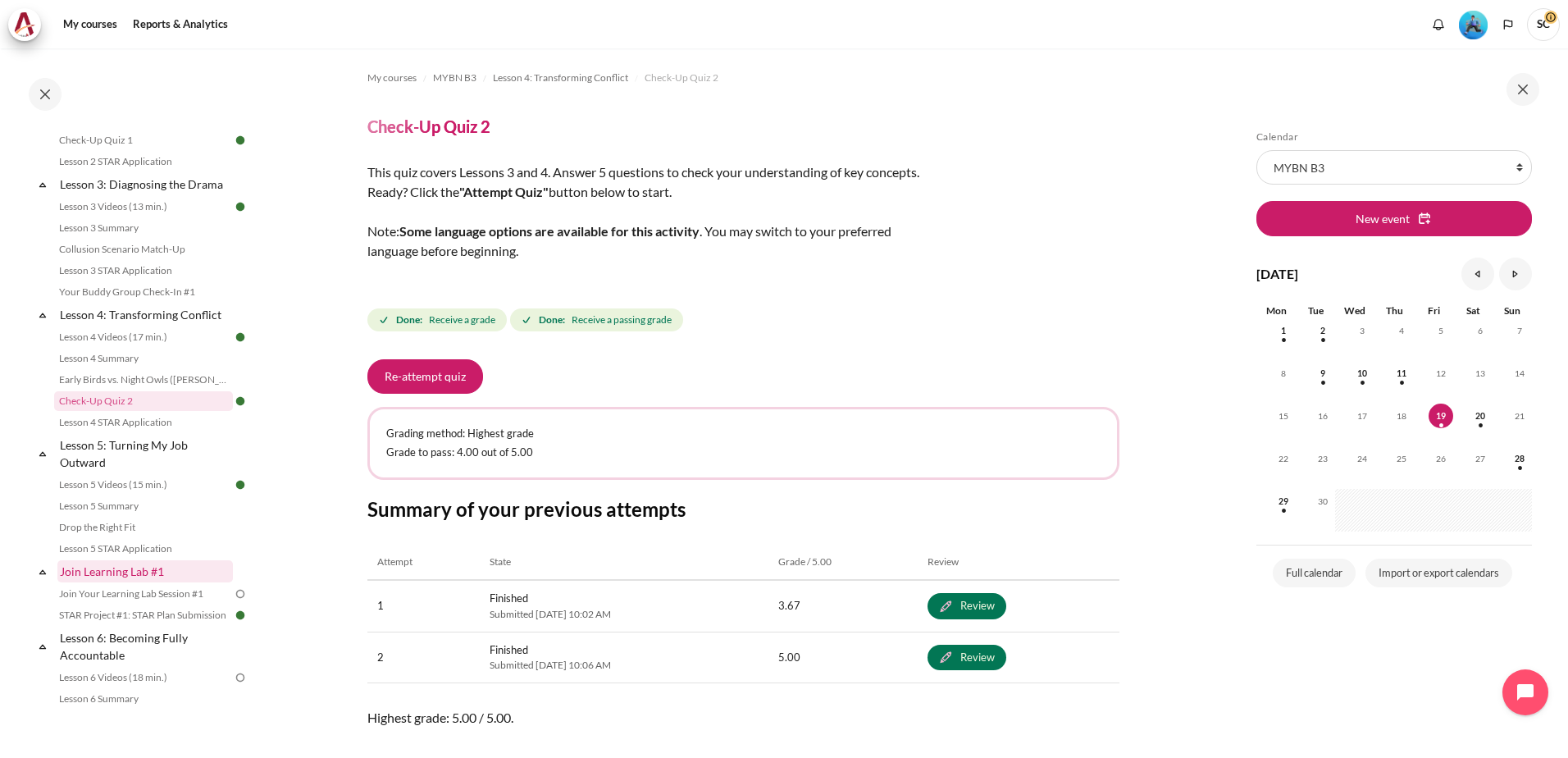
click at [136, 582] on link "Join Learning Lab #1" at bounding box center [146, 570] width 176 height 22
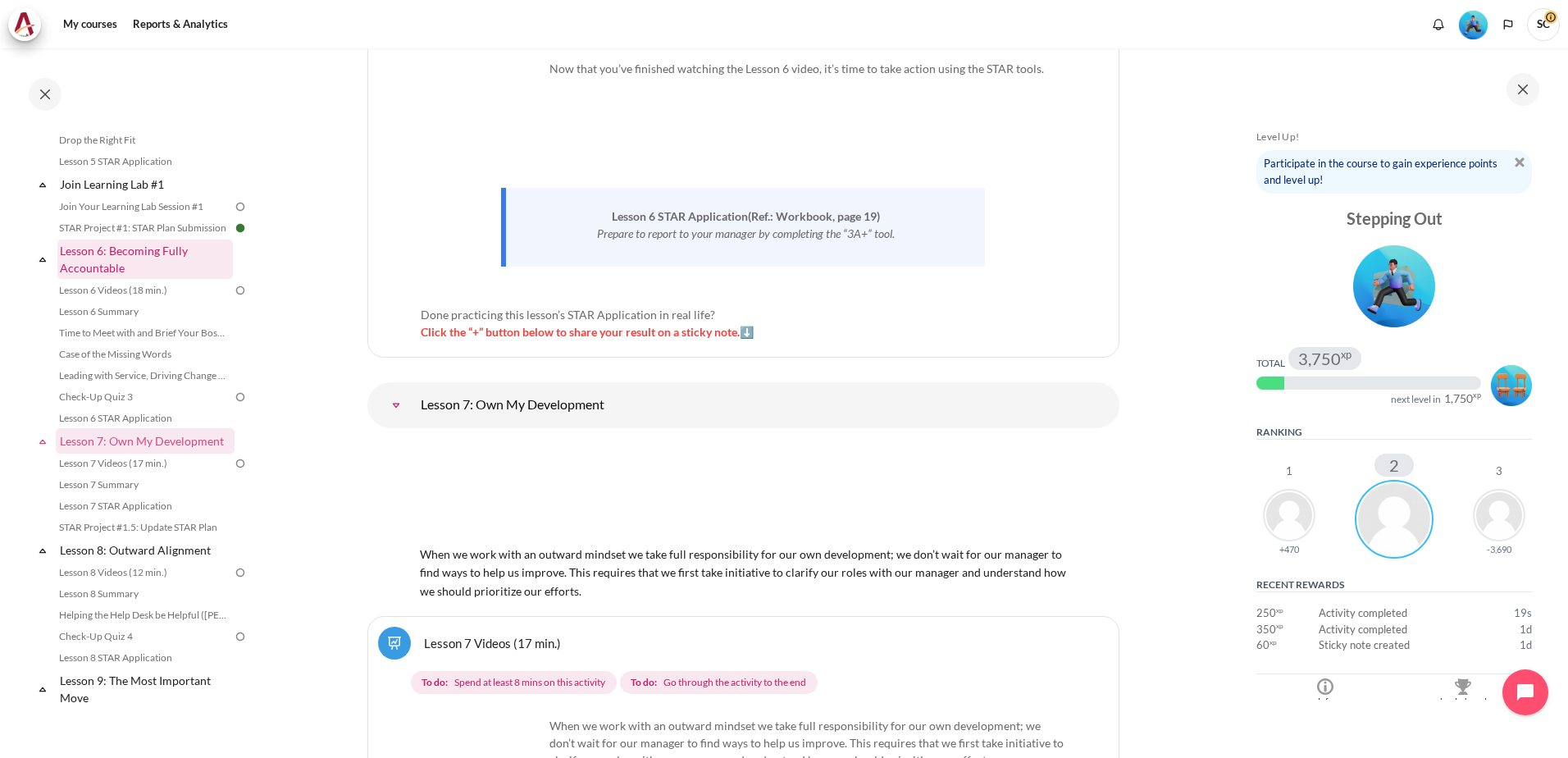
scroll to position [740, 0]
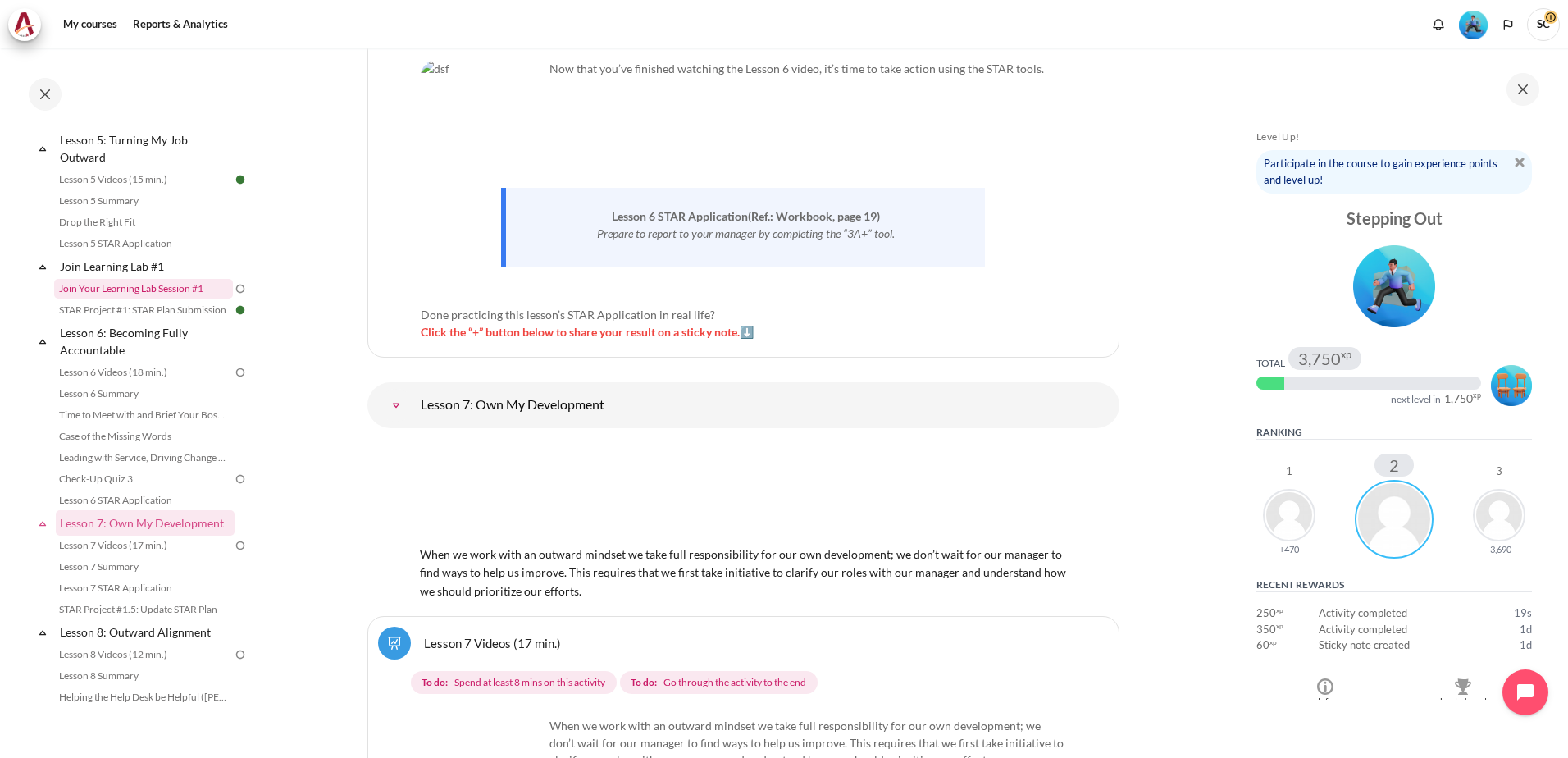
click at [131, 299] on link "Join Your Learning Lab Session #1" at bounding box center [143, 288] width 179 height 20
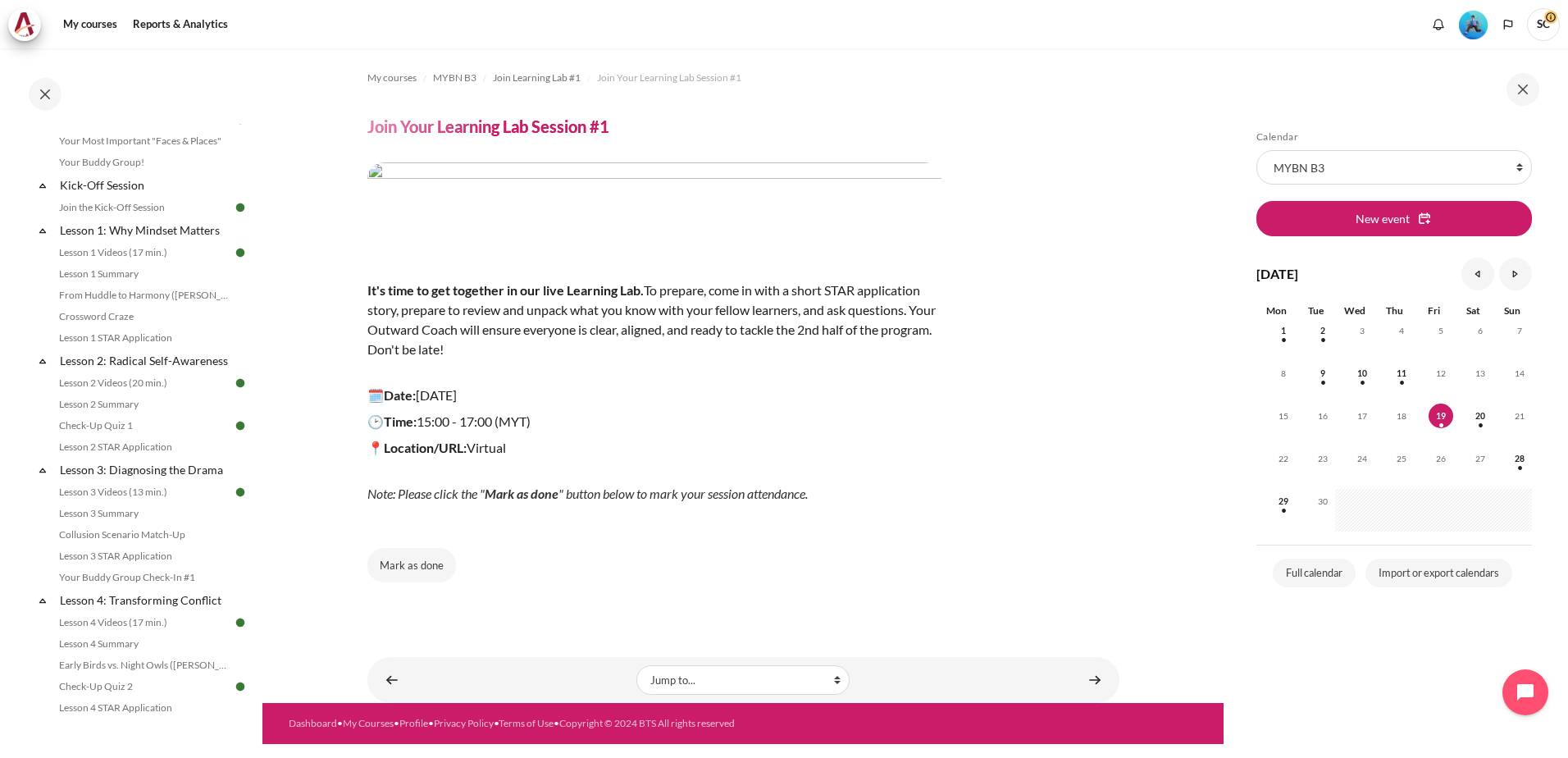
scroll to position [164, 0]
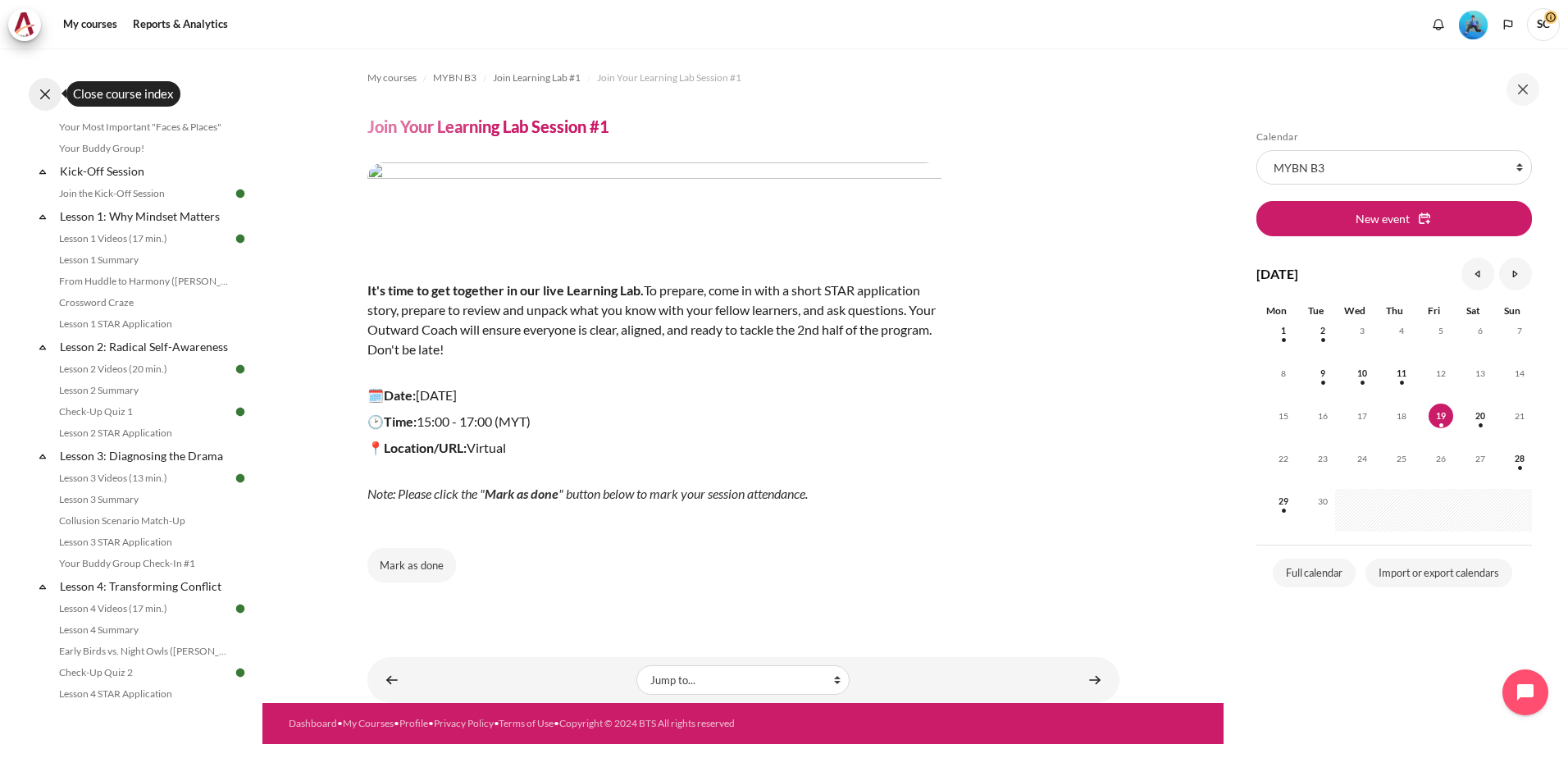
click at [44, 90] on button at bounding box center [45, 95] width 33 height 33
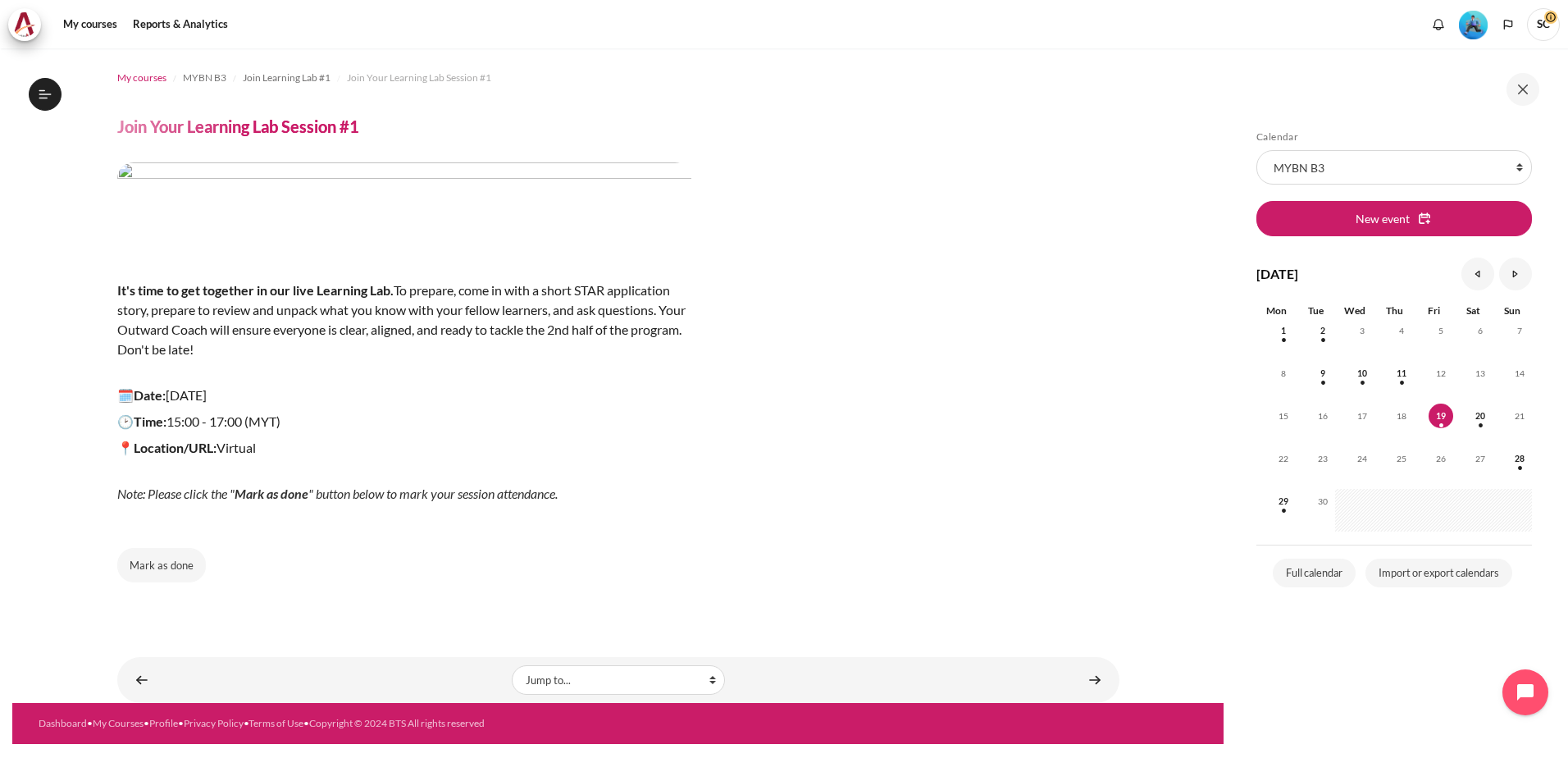
click at [160, 80] on span "My courses" at bounding box center [142, 77] width 49 height 15
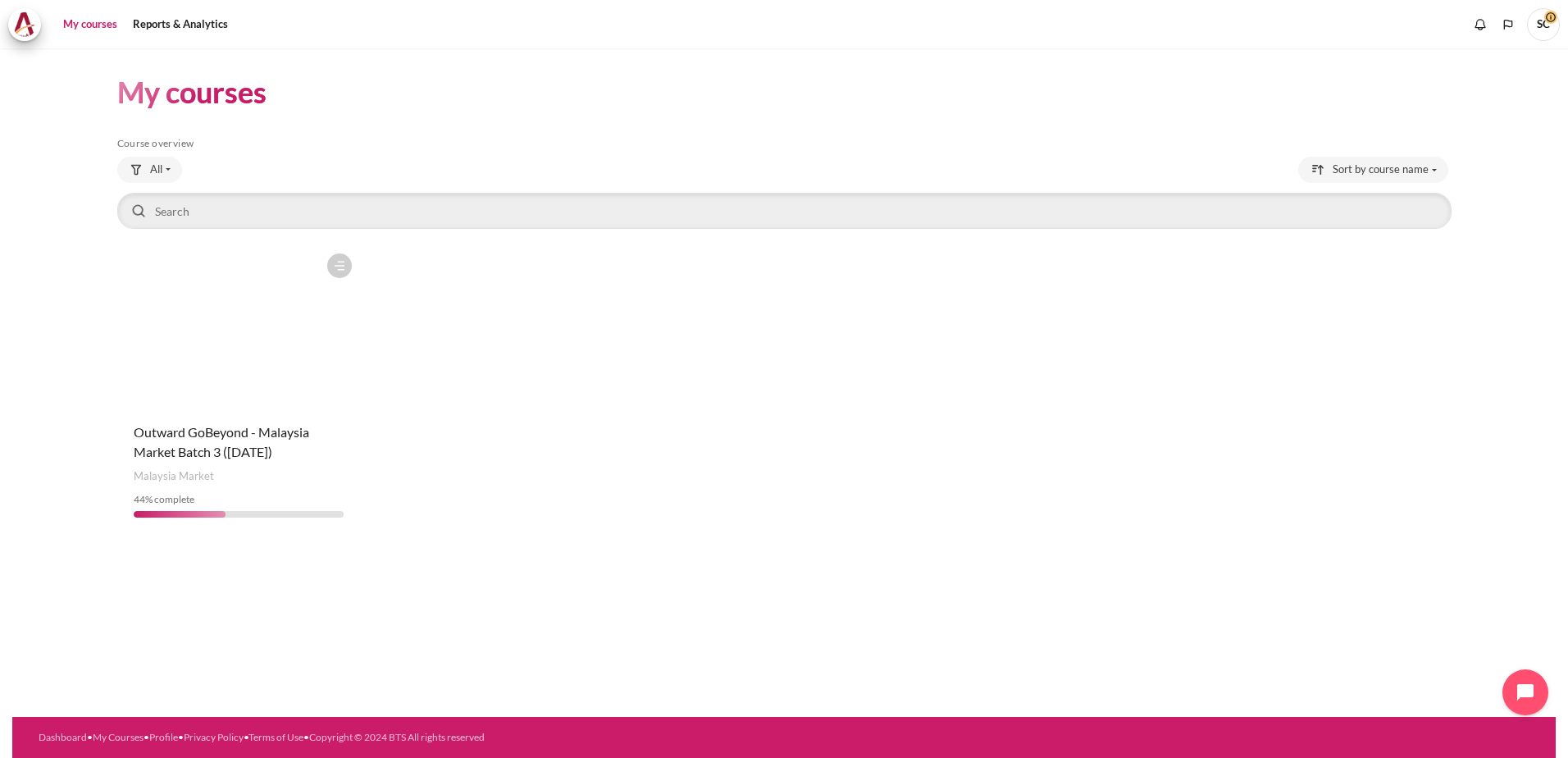
click at [251, 397] on figure "Content" at bounding box center [238, 327] width 243 height 164
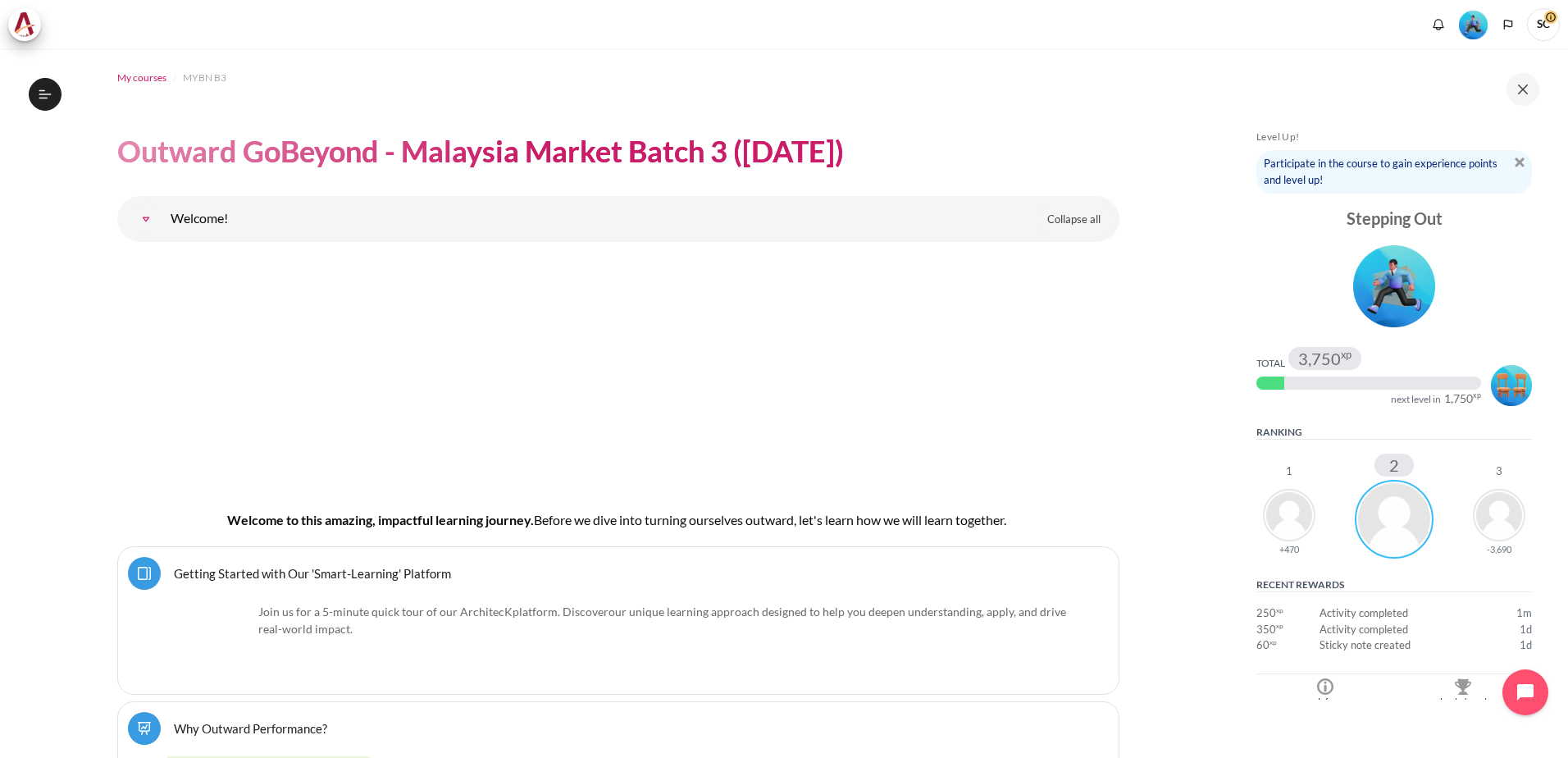
click at [137, 74] on span "My courses" at bounding box center [142, 77] width 49 height 15
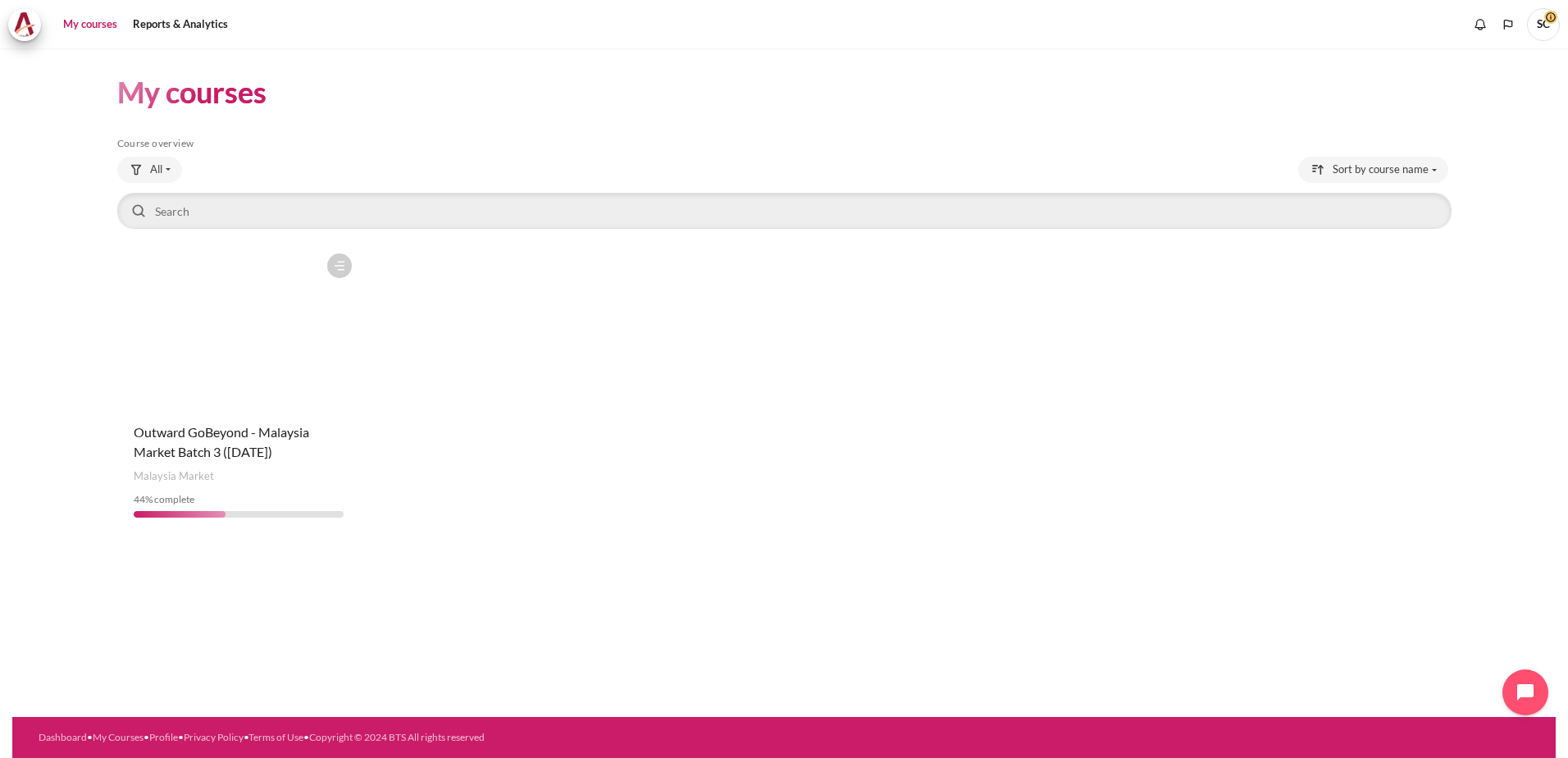
click at [258, 369] on figure "Content" at bounding box center [238, 327] width 243 height 164
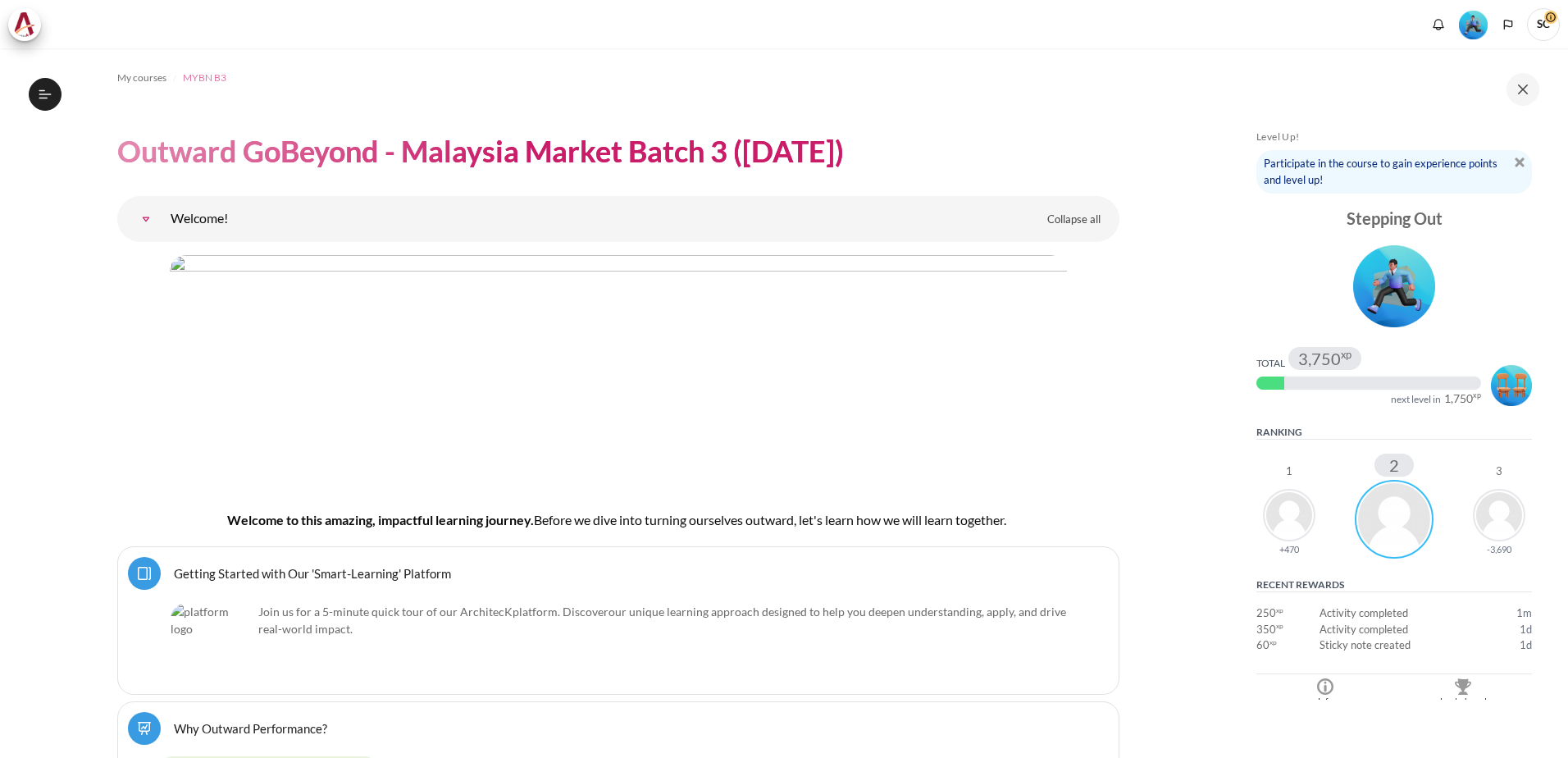
click at [200, 79] on span "MYBN B3" at bounding box center [204, 77] width 44 height 15
click at [45, 100] on icon at bounding box center [45, 94] width 15 height 15
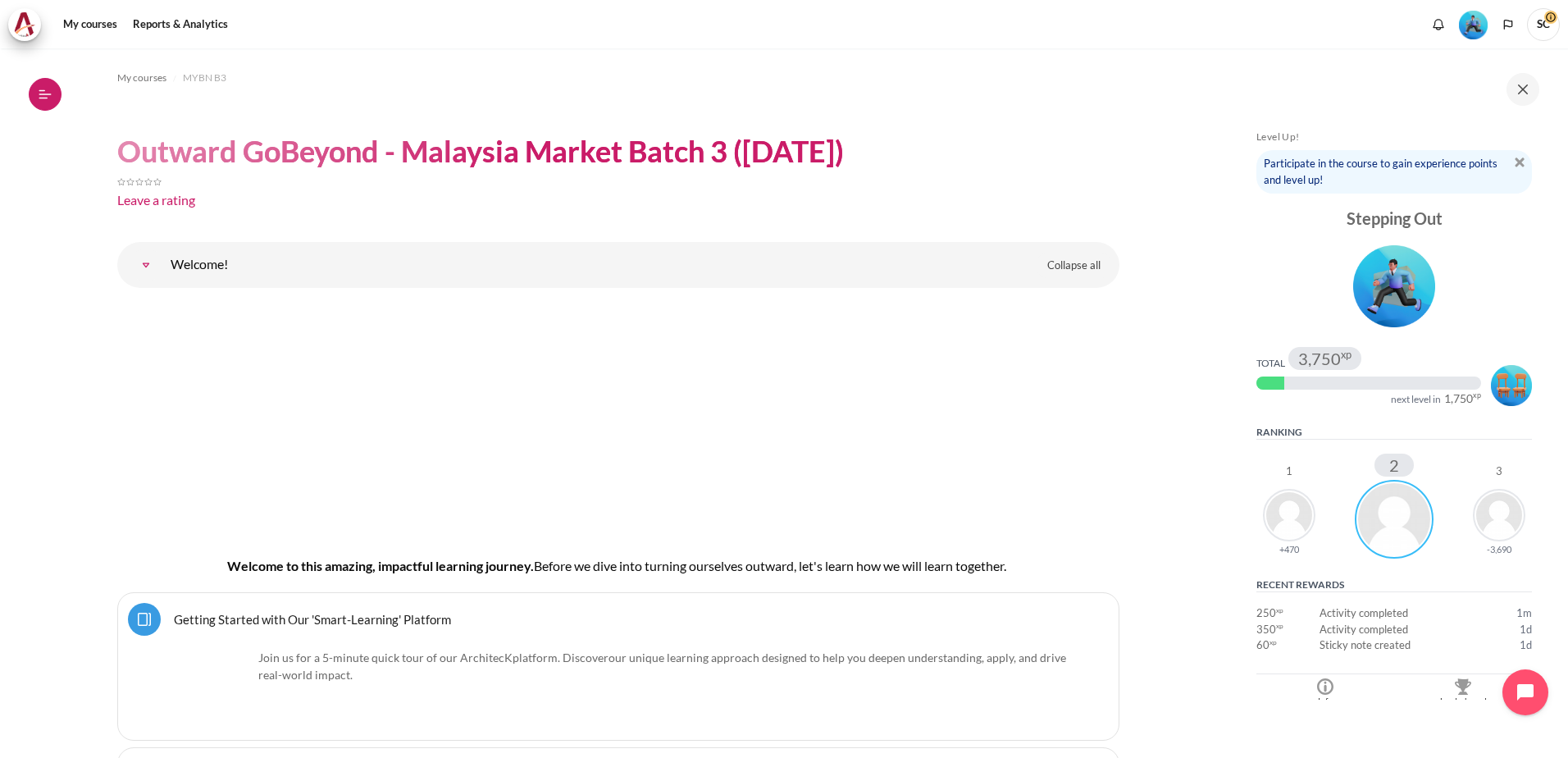
click at [45, 100] on icon at bounding box center [45, 94] width 15 height 15
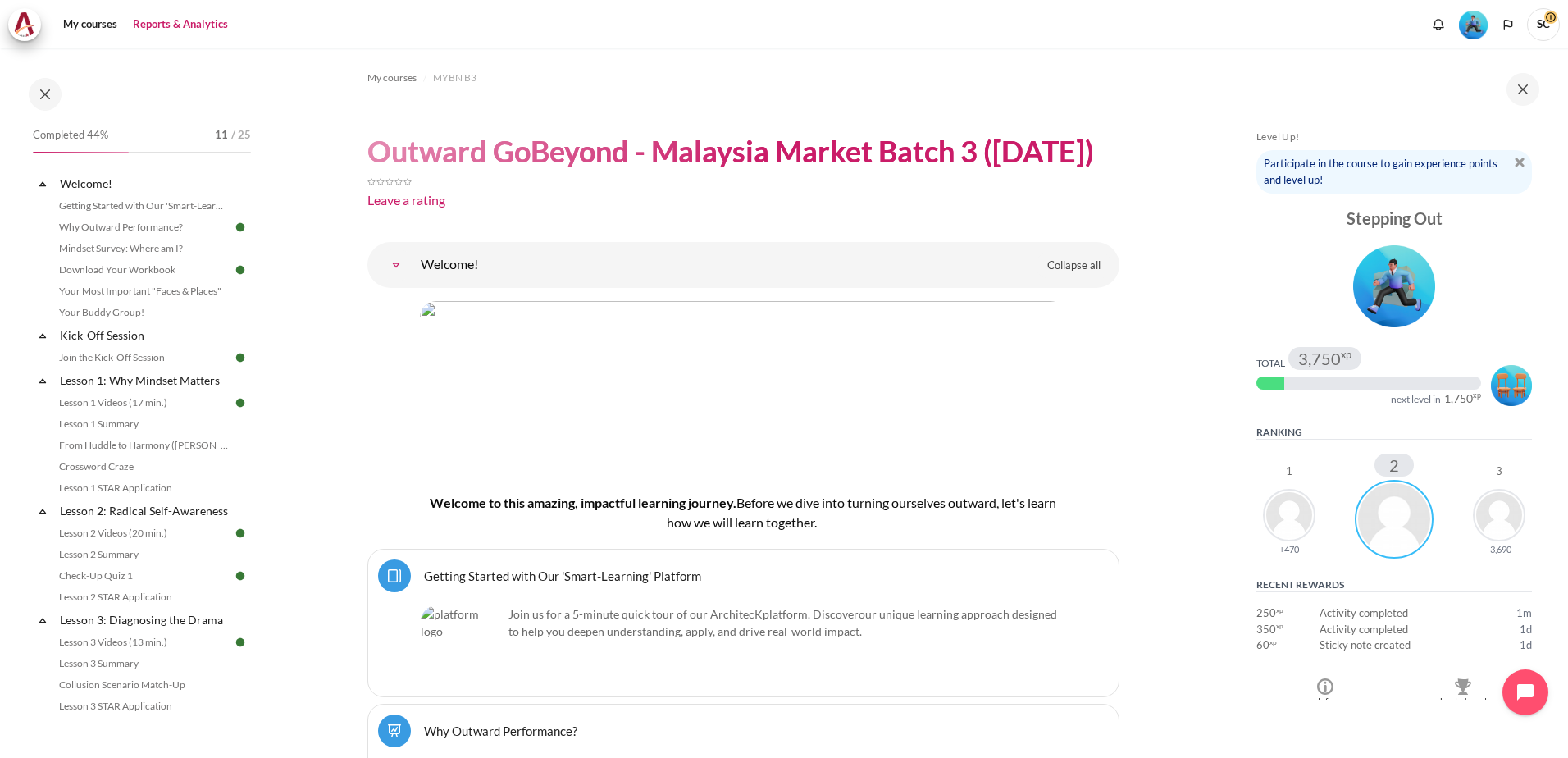
click at [176, 21] on link "Reports & Analytics" at bounding box center [180, 24] width 106 height 33
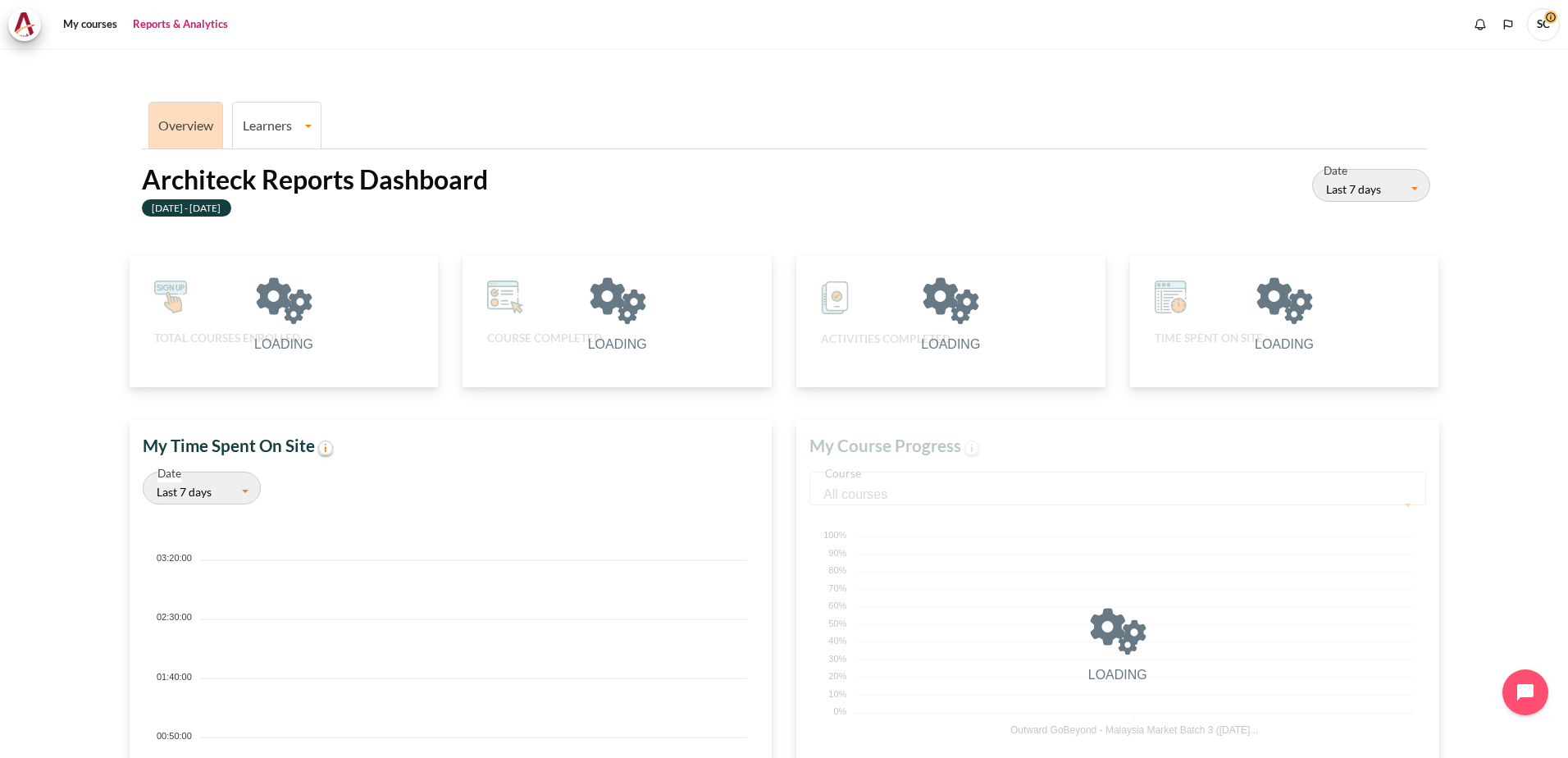
scroll to position [327, 626]
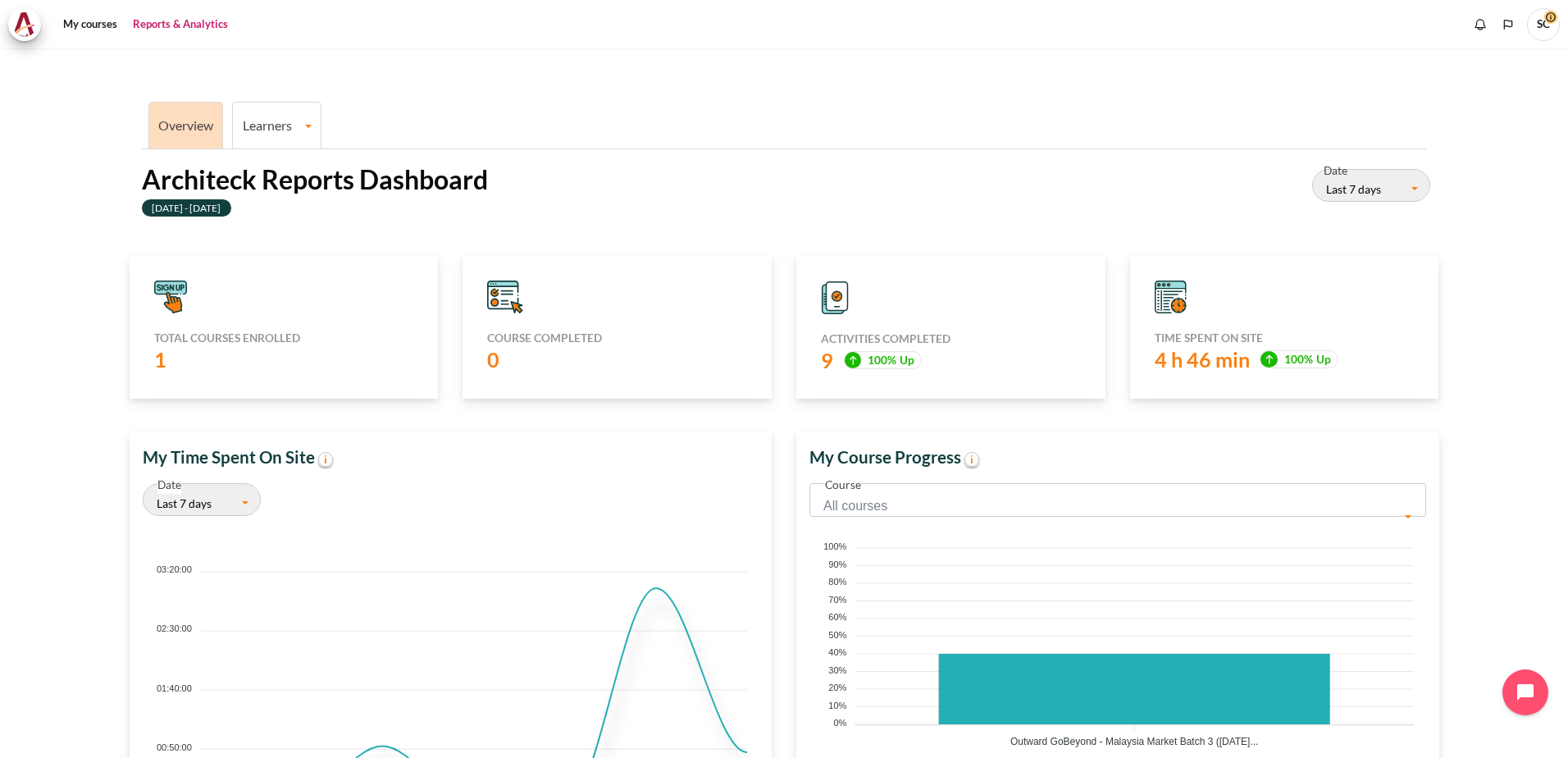
click at [268, 133] on li "Learners Learner Course Progress" at bounding box center [277, 125] width 90 height 47
click at [286, 122] on link "Learners" at bounding box center [276, 125] width 88 height 16
click at [309, 117] on li "Learners Learner Course Progress" at bounding box center [277, 125] width 90 height 47
click at [271, 192] on link "Learner Course Progress" at bounding box center [276, 183] width 79 height 55
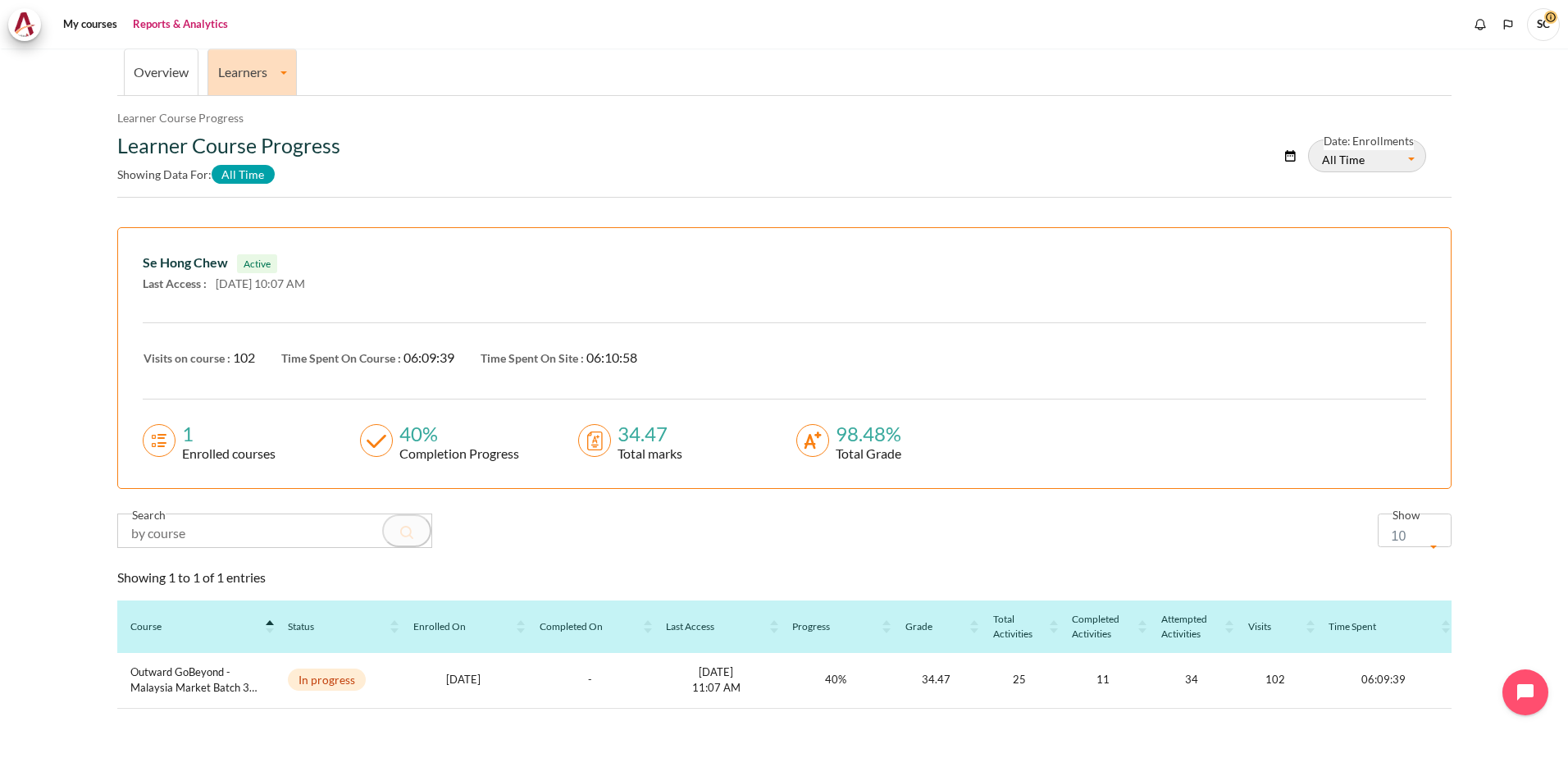
scroll to position [38, 0]
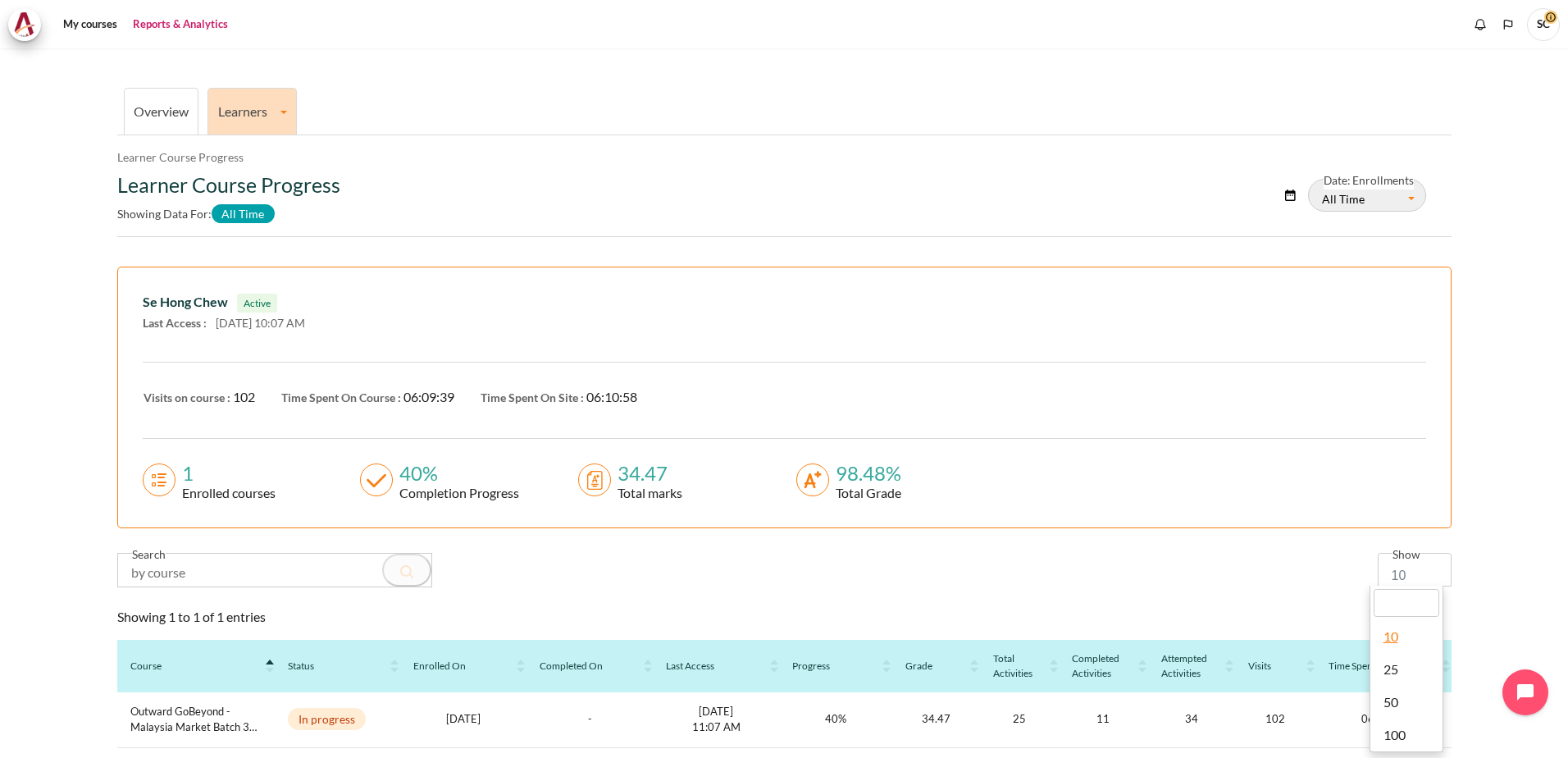
click at [1435, 581] on span "Content" at bounding box center [1437, 584] width 4 height 21
click at [1235, 414] on div "Visits on course : 102 Time Spent On Course : 06:09:39 Time Spent On Site : 06:…" at bounding box center [784, 400] width 1284 height 76
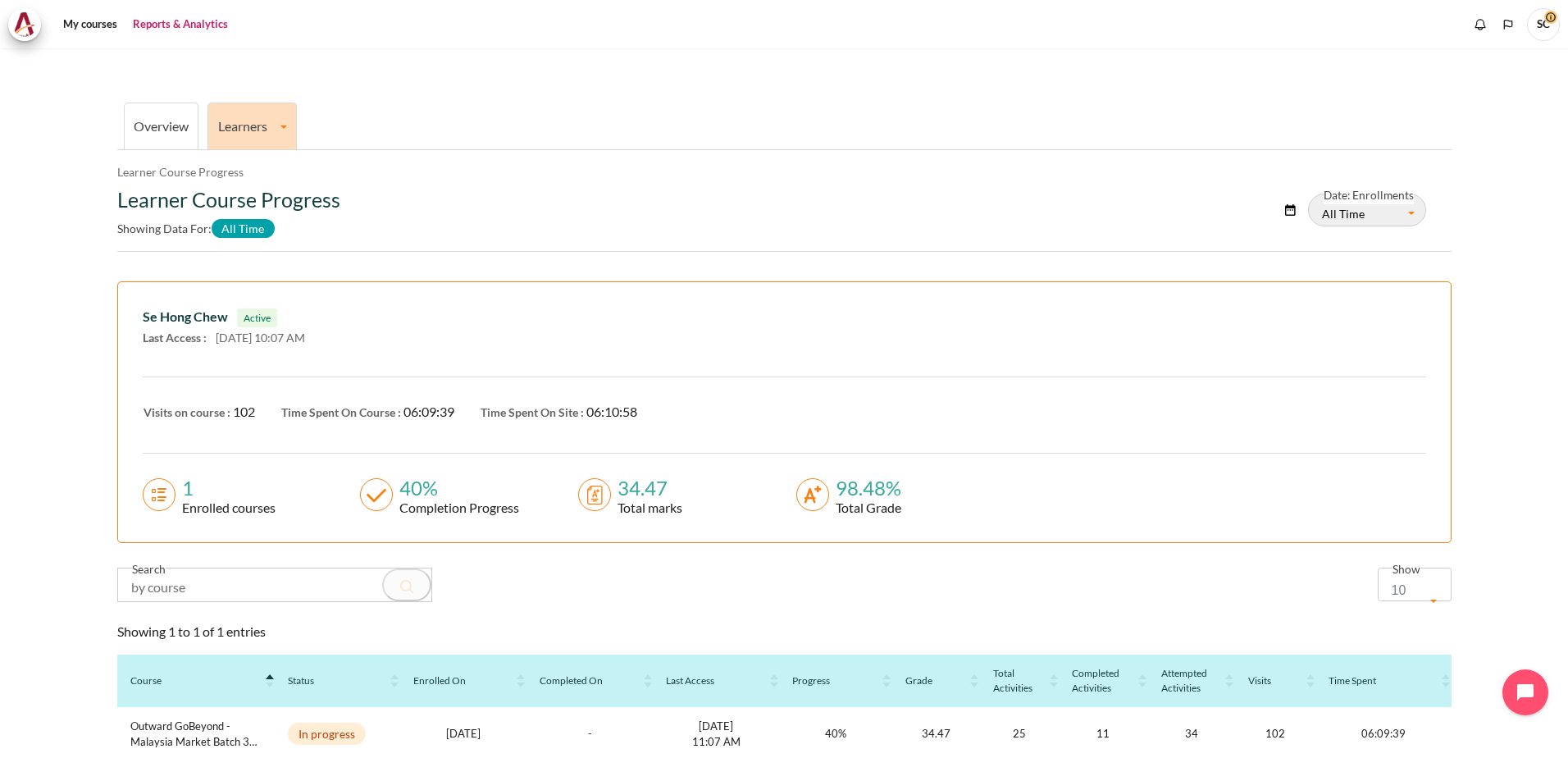
scroll to position [0, 0]
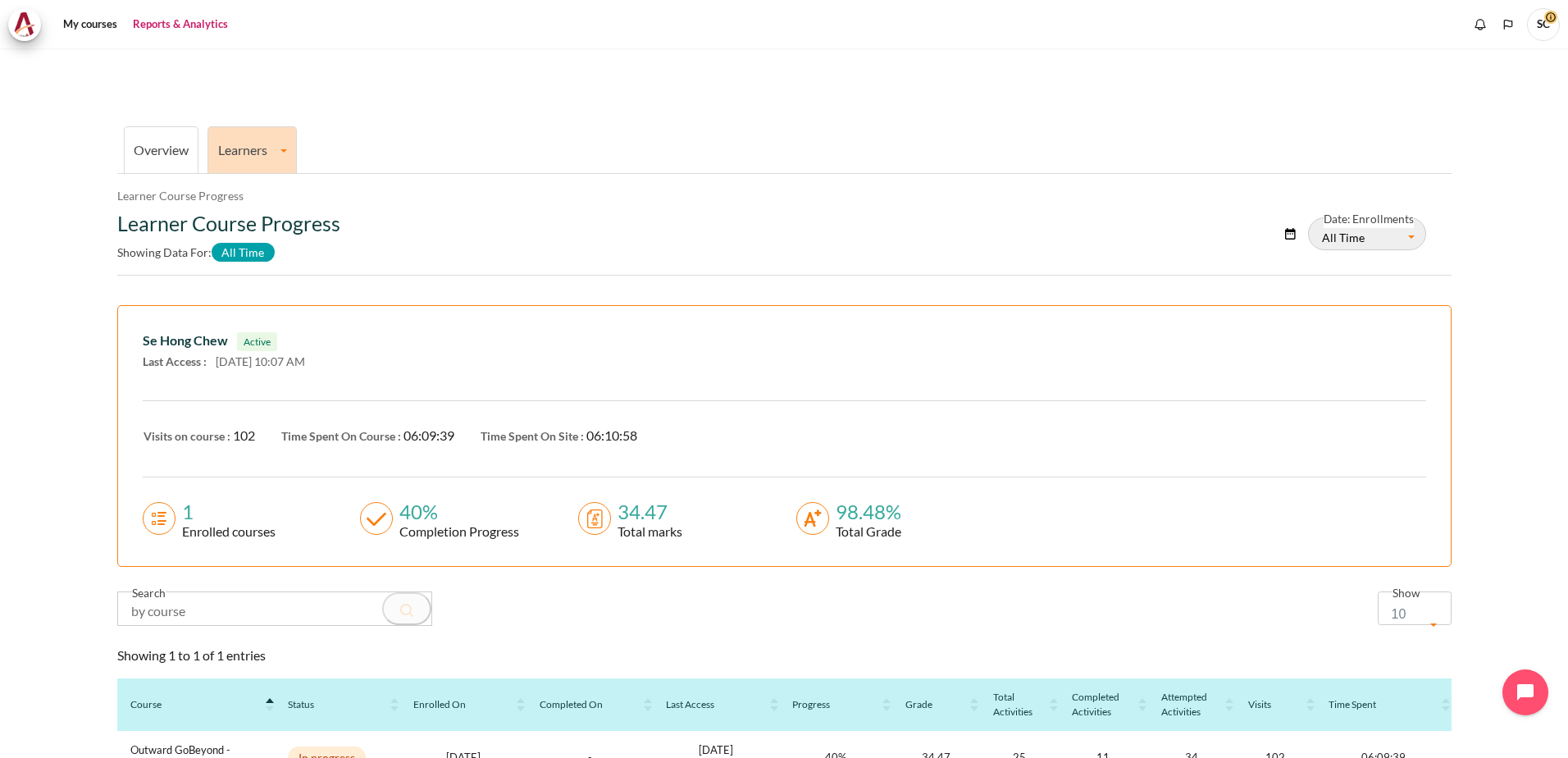
click at [169, 147] on link "Overview" at bounding box center [161, 149] width 55 height 16
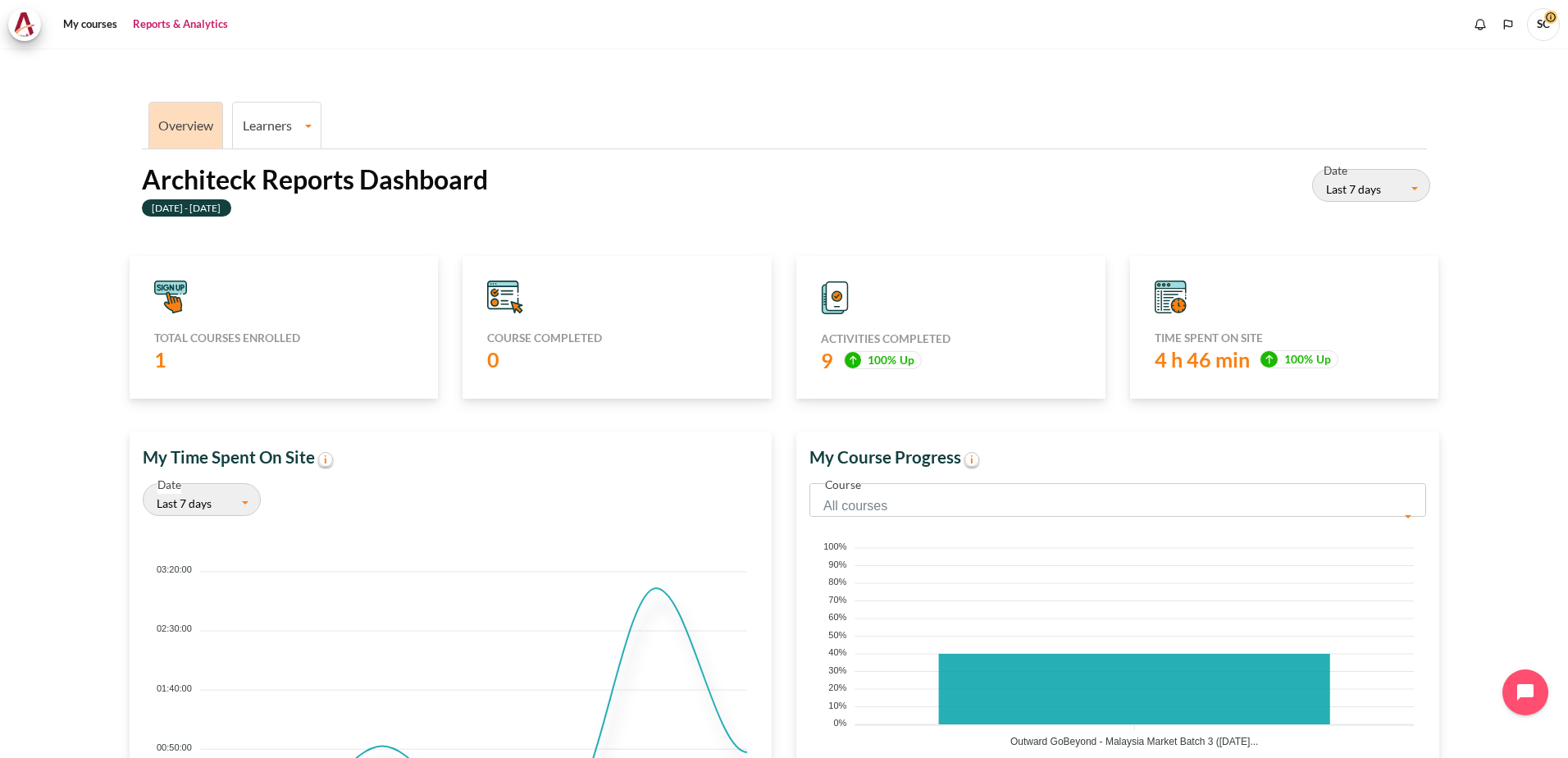
click at [509, 158] on div "Overview Learners Learner Course Progress Architeck Reports Dashboard 12 Septem…" at bounding box center [784, 513] width 1335 height 831
click at [269, 124] on link "Learners" at bounding box center [276, 125] width 88 height 16
click at [196, 17] on link "Reports & Analytics" at bounding box center [180, 24] width 106 height 33
click at [87, 24] on link "My courses" at bounding box center [90, 24] width 65 height 33
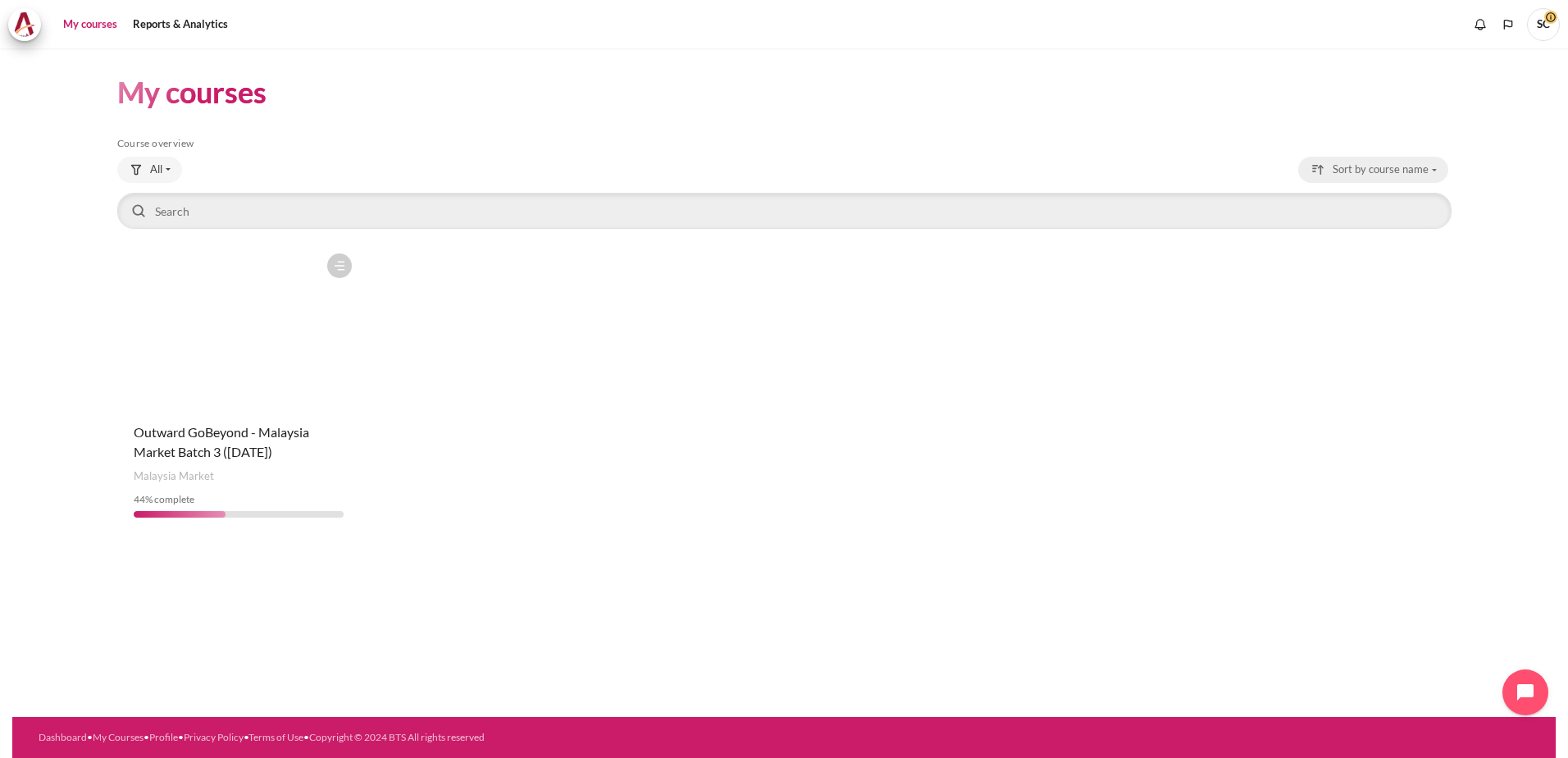
click at [1426, 171] on span "Sort by course name" at bounding box center [1380, 169] width 96 height 17
drag, startPoint x: 831, startPoint y: 518, endPoint x: 714, endPoint y: 520, distance: 117.0
click at [826, 518] on div "Course is starred Actions for course Outward GoBeyond - [GEOGRAPHIC_DATA] Marke…" at bounding box center [784, 388] width 1335 height 285
click at [206, 444] on span "Outward GoBeyond - Malaysia Market Batch 3 ([DATE])" at bounding box center [222, 442] width 176 height 35
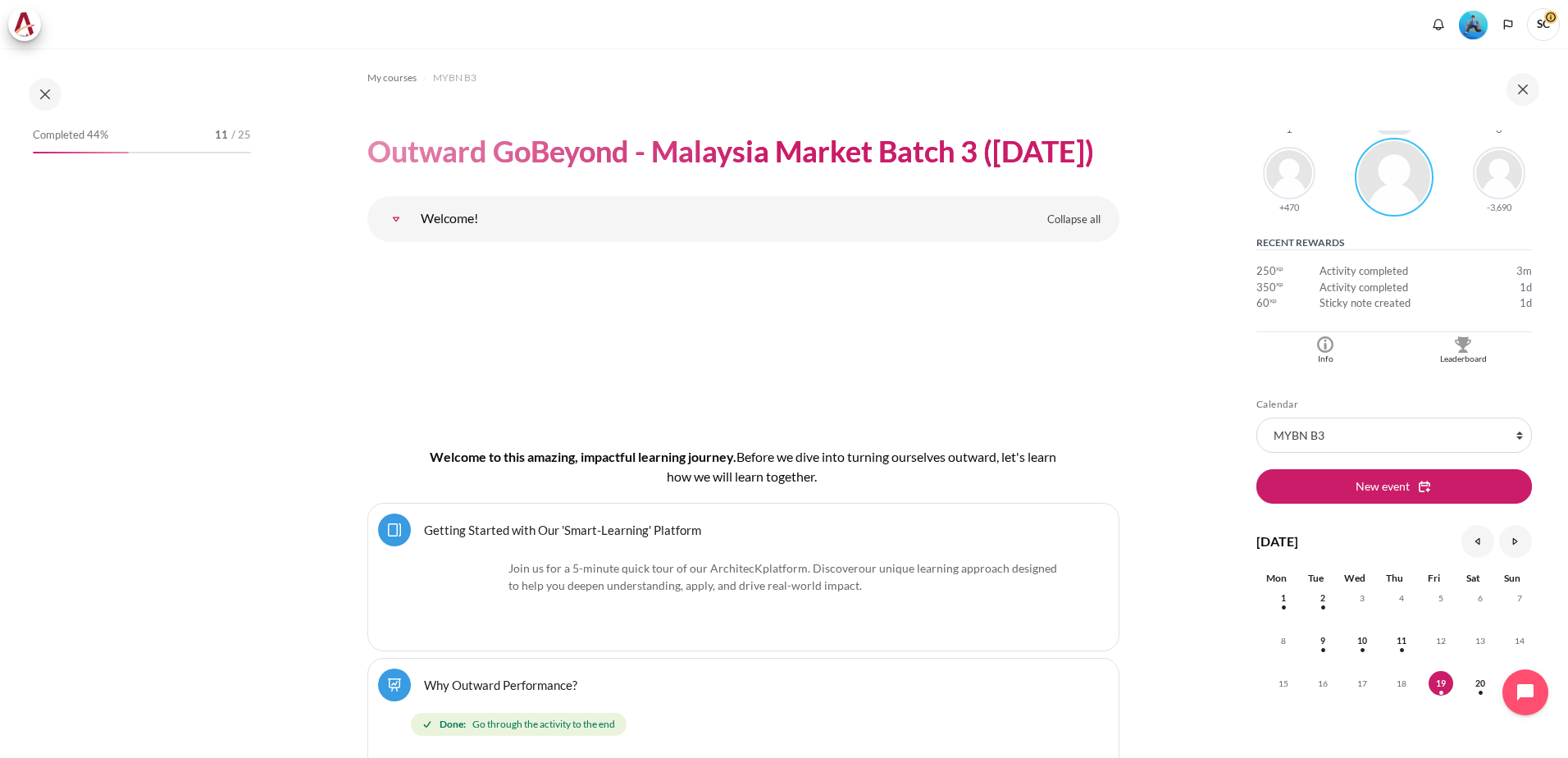
scroll to position [328, 0]
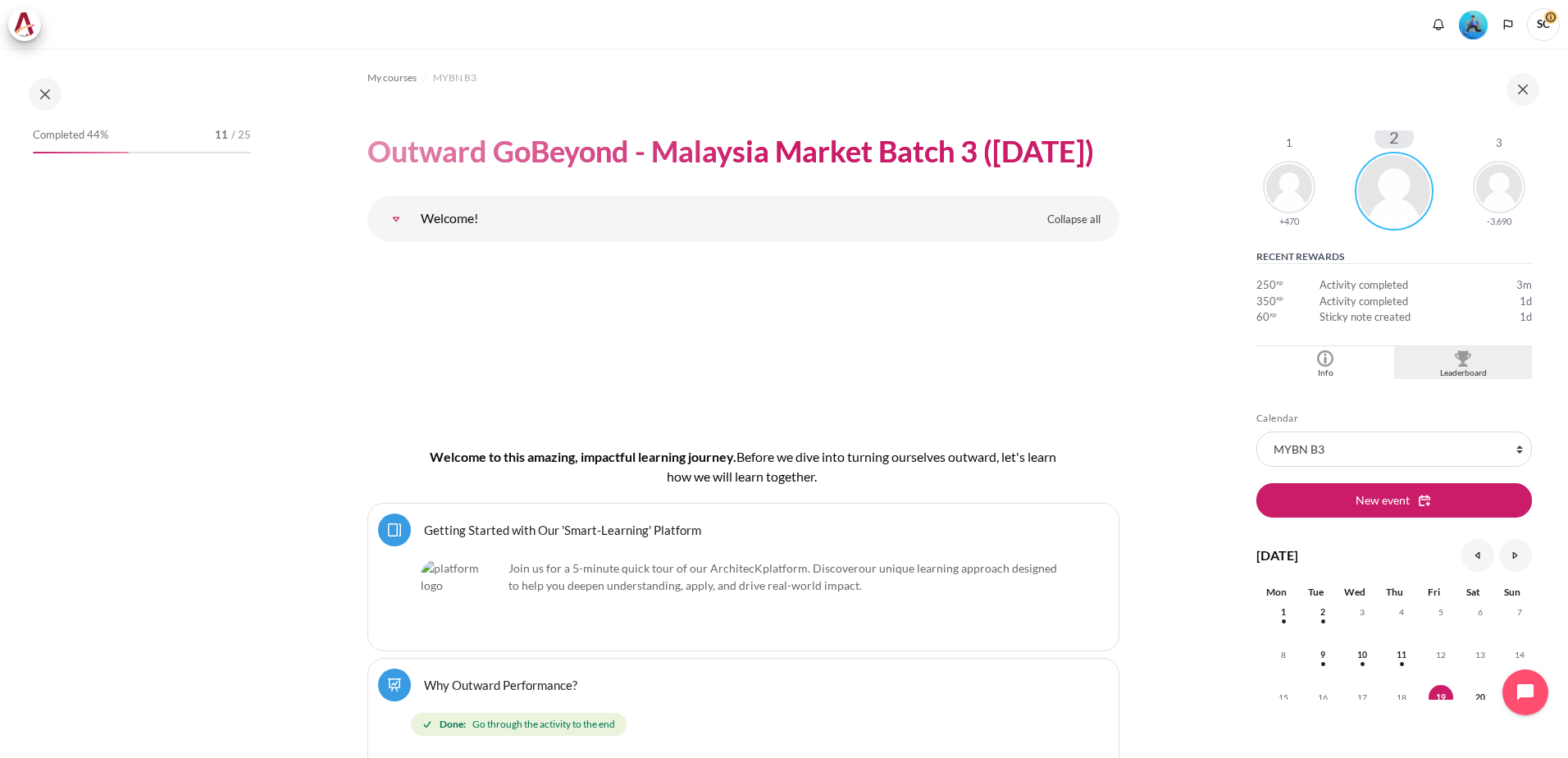
click at [1456, 362] on img "Blocks" at bounding box center [1463, 358] width 17 height 17
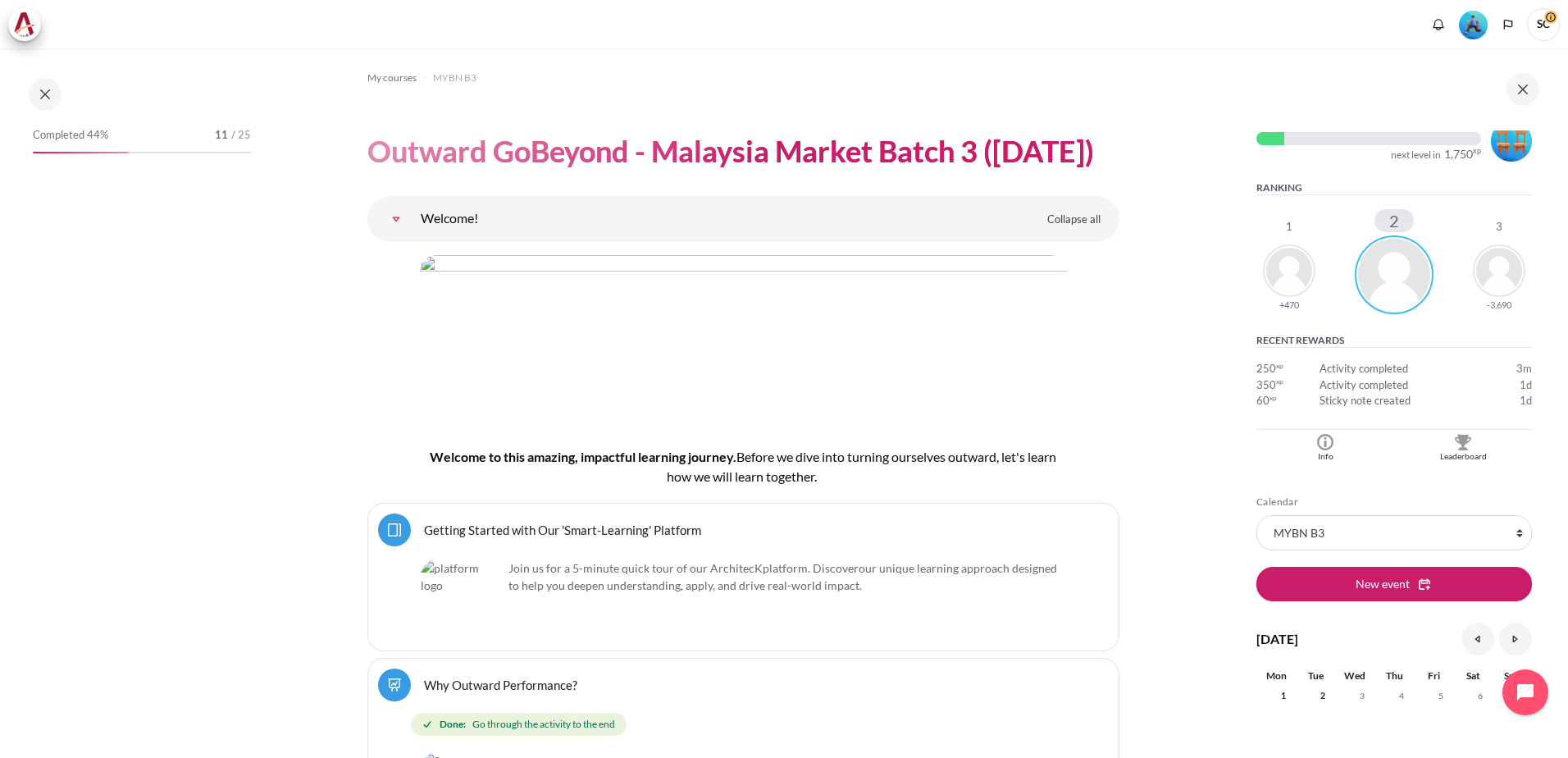
scroll to position [246, 0]
click at [1465, 452] on div "Leaderboard" at bounding box center [1463, 454] width 130 height 13
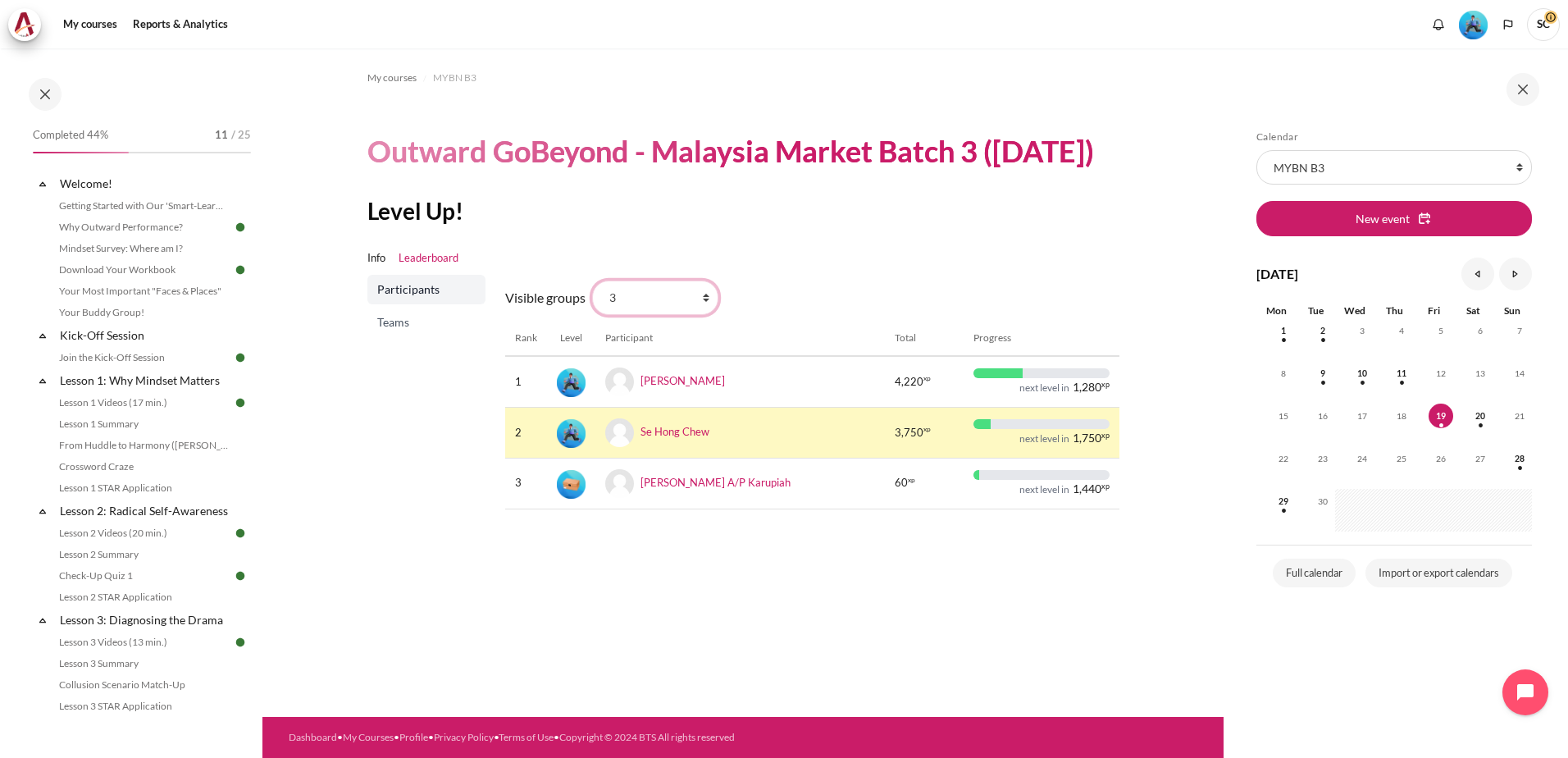
click at [699, 315] on select "All participants 3 1 2 3 4" at bounding box center [655, 297] width 126 height 34
select select "4962"
click at [592, 315] on select "All participants 3 1 2 3 4" at bounding box center [655, 297] width 126 height 34
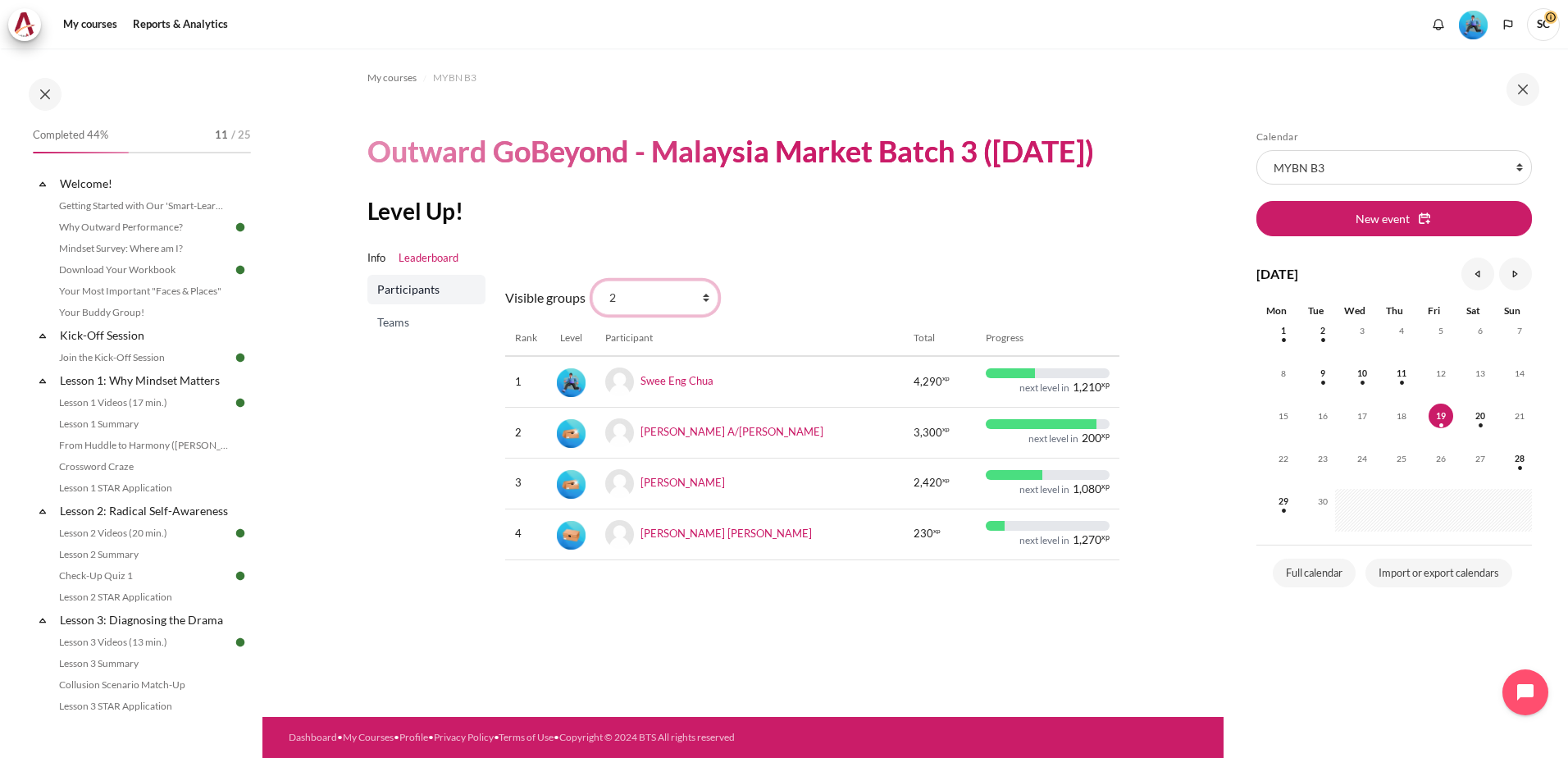
click at [702, 315] on select "All participants 3 1 2 3 4" at bounding box center [655, 297] width 126 height 34
select select "4963"
click at [592, 315] on select "All participants 3 1 2 3 4" at bounding box center [655, 297] width 126 height 34
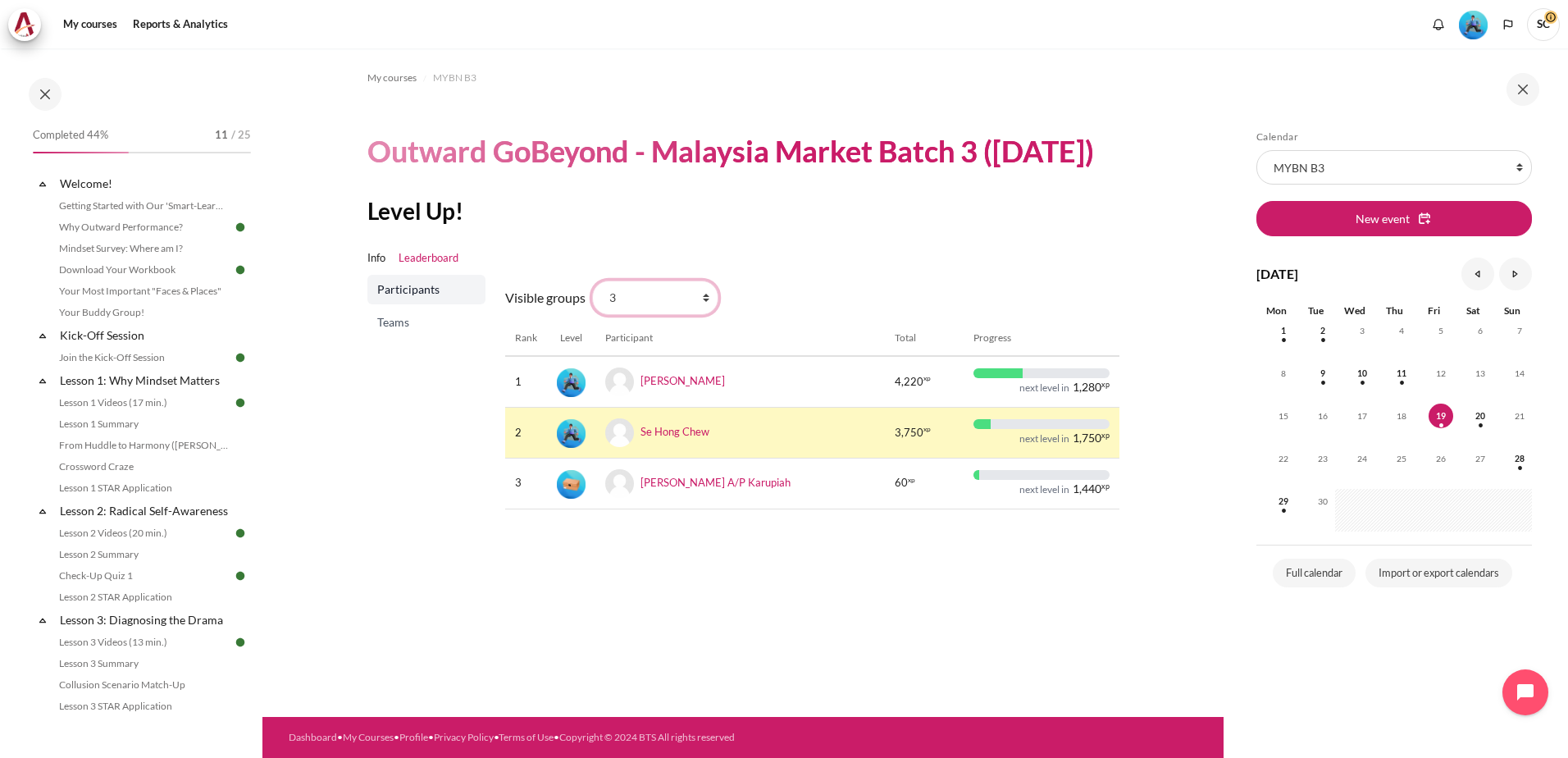
click at [693, 315] on select "All participants 3 1 2 3 4" at bounding box center [655, 297] width 126 height 34
select select "4961"
click at [592, 315] on select "All participants 3 1 2 3 4" at bounding box center [655, 297] width 126 height 34
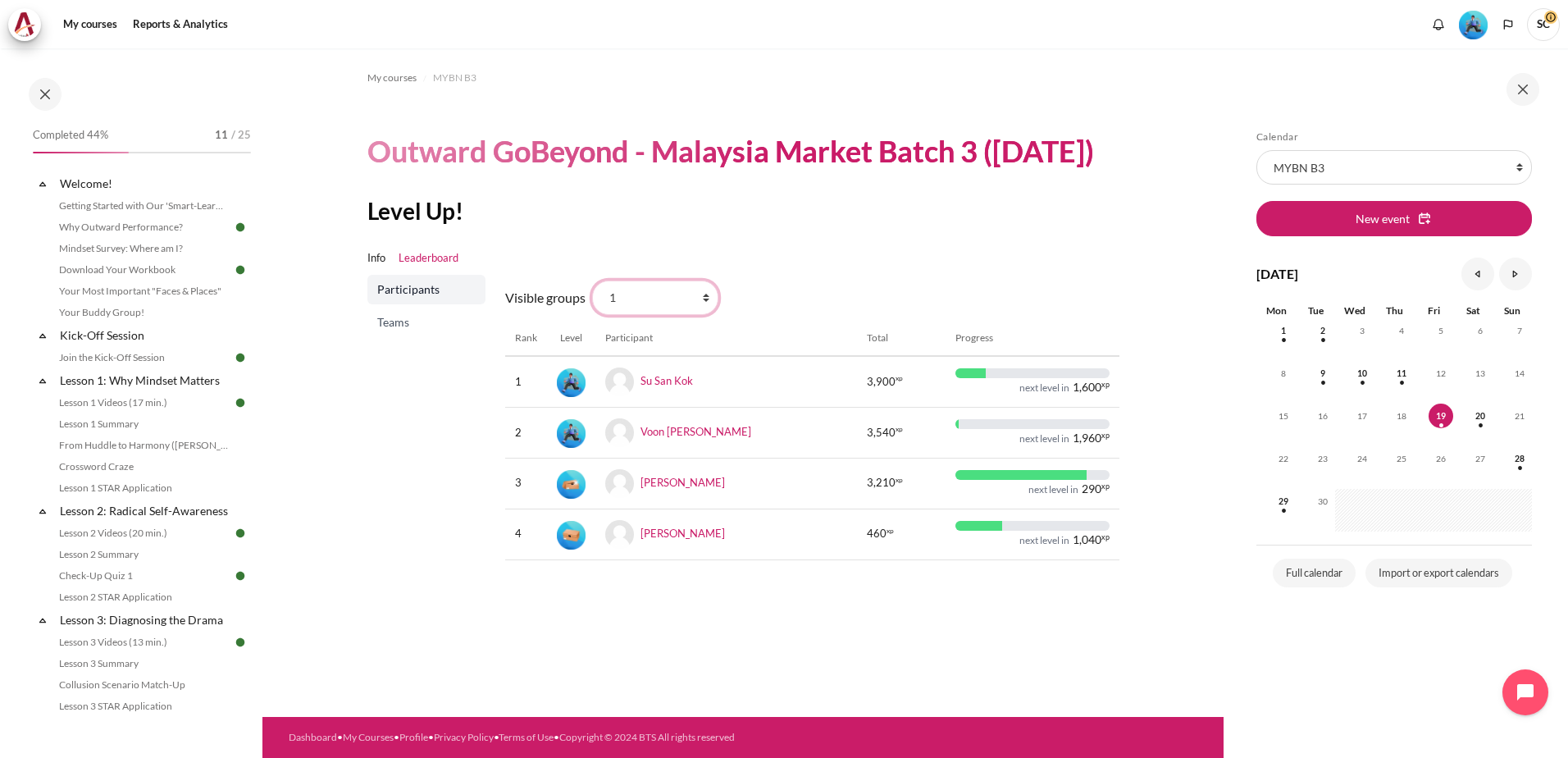
click at [706, 315] on select "All participants 3 1 2 3 4" at bounding box center [655, 297] width 126 height 34
select select "4962"
click at [592, 315] on select "All participants 3 1 2 3 4" at bounding box center [655, 297] width 126 height 34
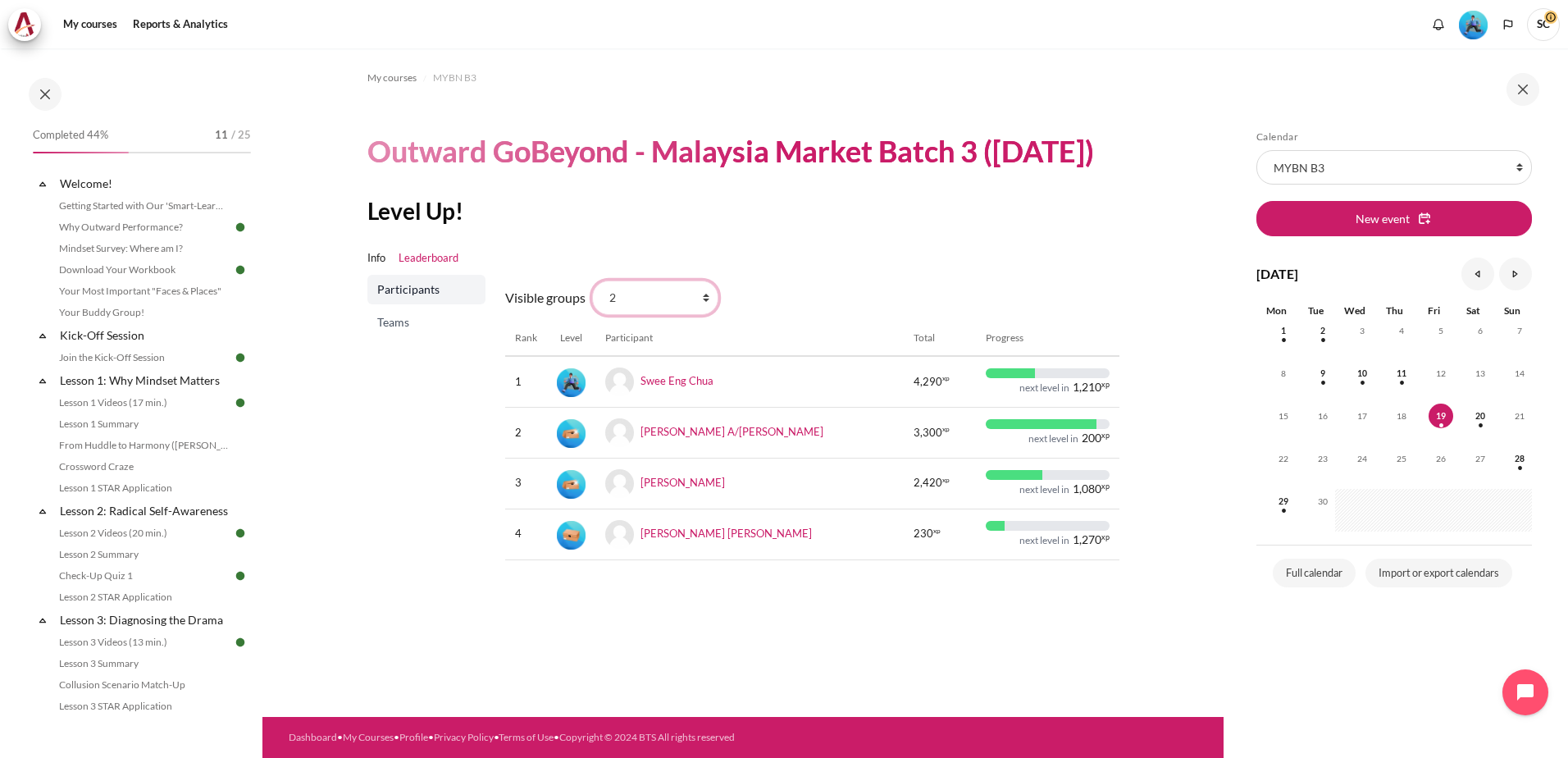
click at [703, 315] on select "All participants 3 1 2 3 4" at bounding box center [655, 297] width 126 height 34
select select "4979"
click at [592, 315] on select "All participants 3 1 2 3 4" at bounding box center [655, 297] width 126 height 34
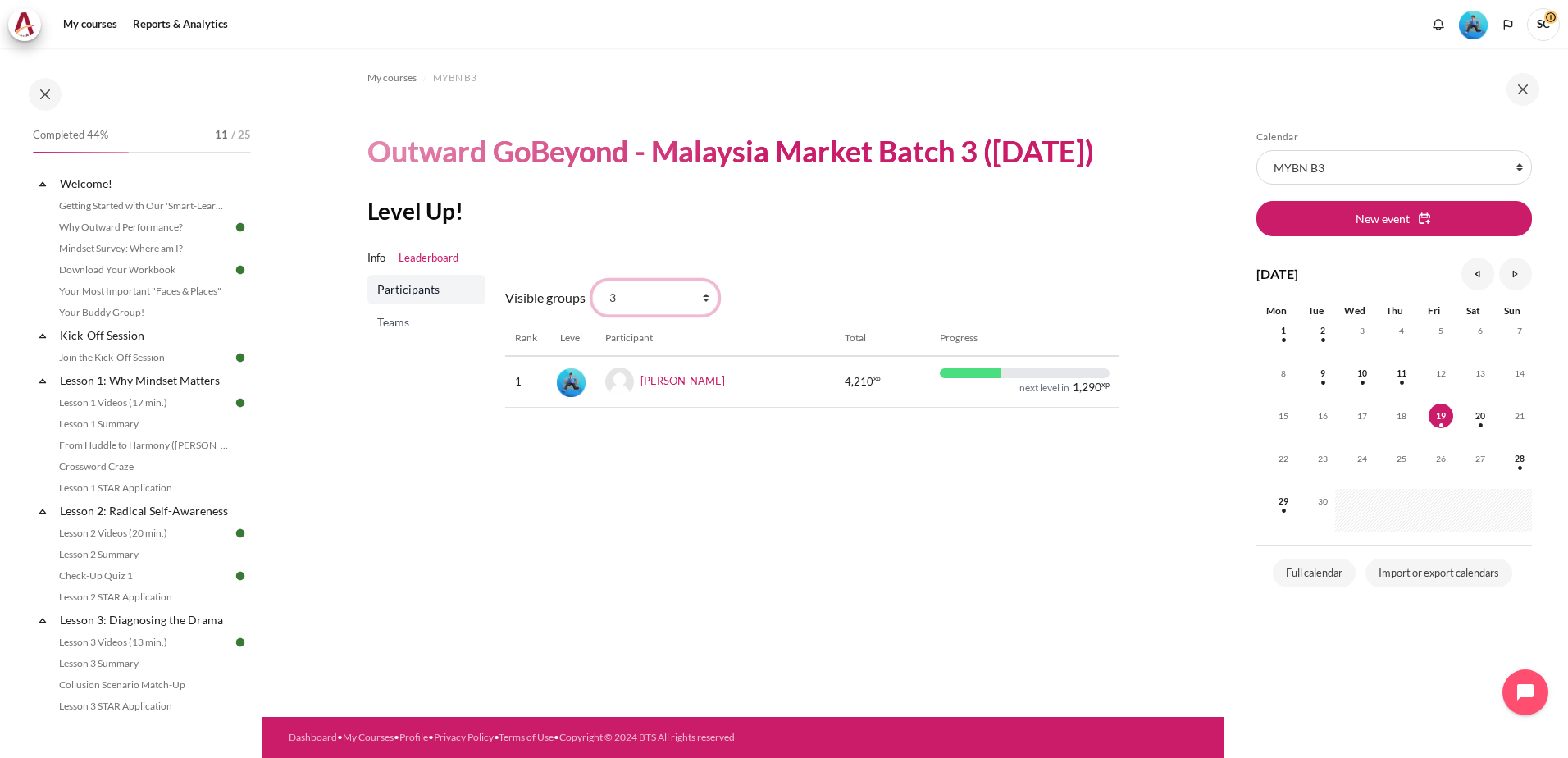
click at [695, 315] on select "All participants 3 1 2 3 4" at bounding box center [655, 297] width 126 height 34
select select "4964"
click at [592, 315] on select "All participants 3 1 2 3 4" at bounding box center [655, 297] width 126 height 34
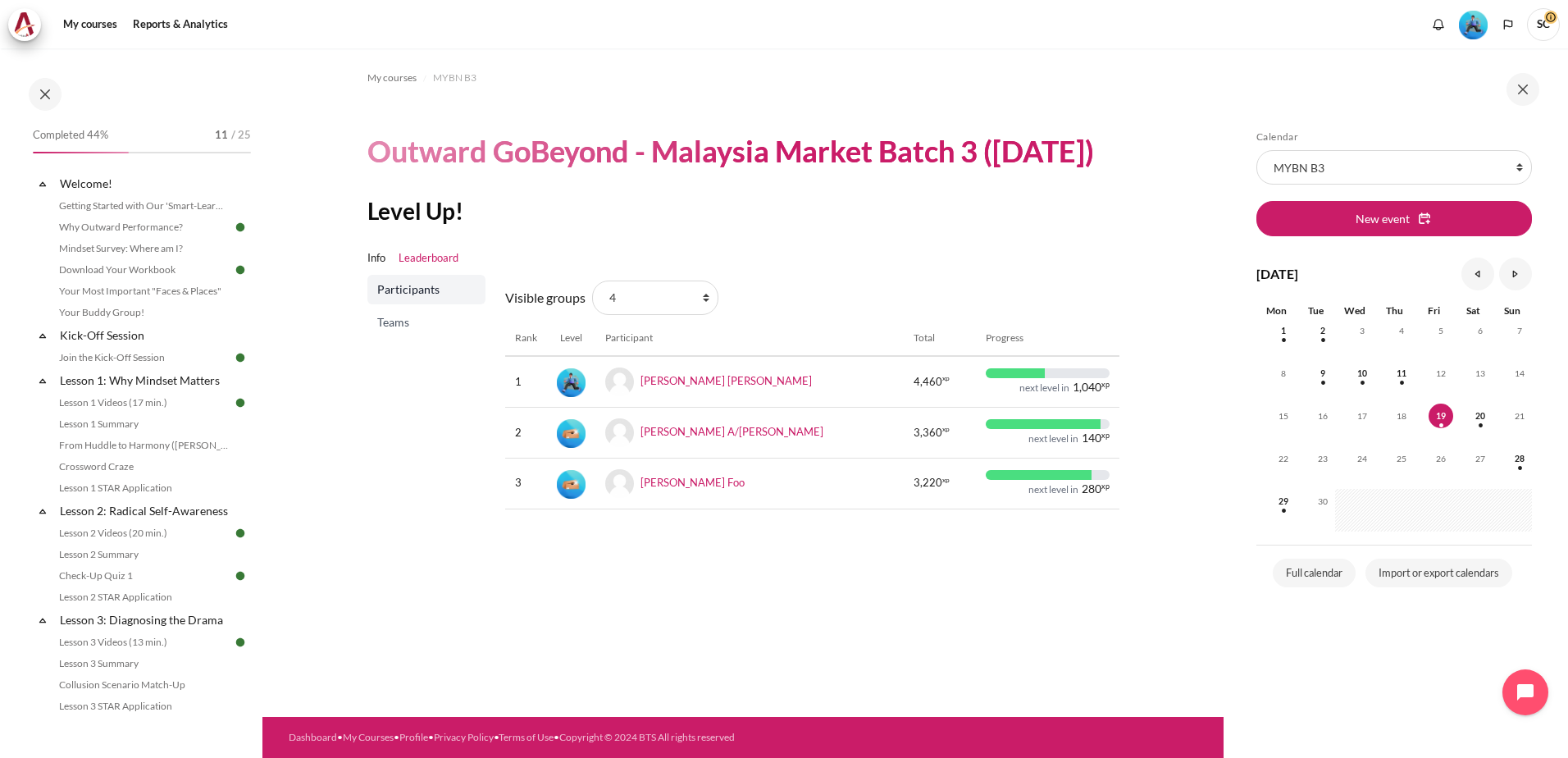
click at [1468, 33] on img "Level #3" at bounding box center [1473, 24] width 28 height 28
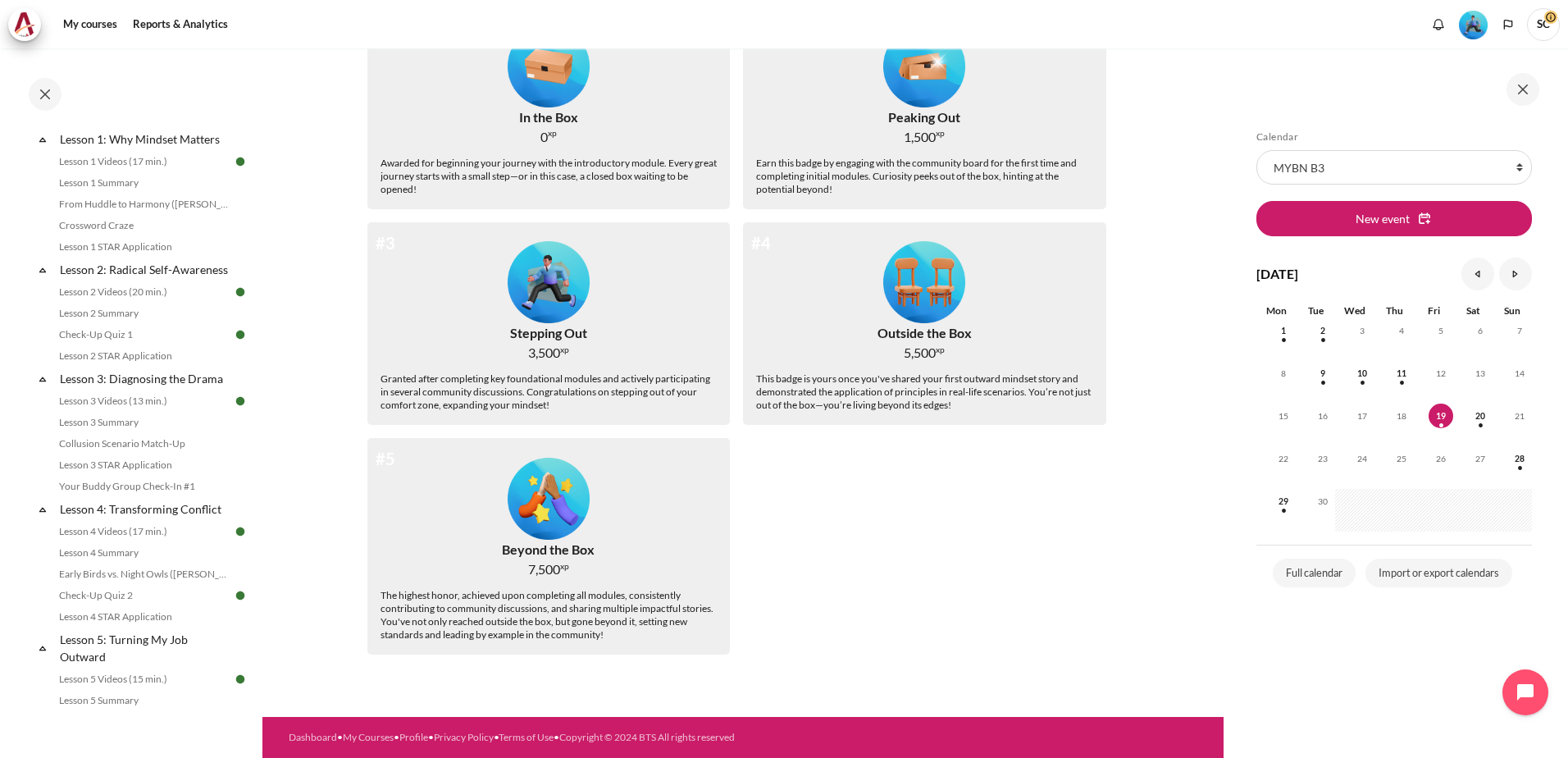
scroll to position [328, 0]
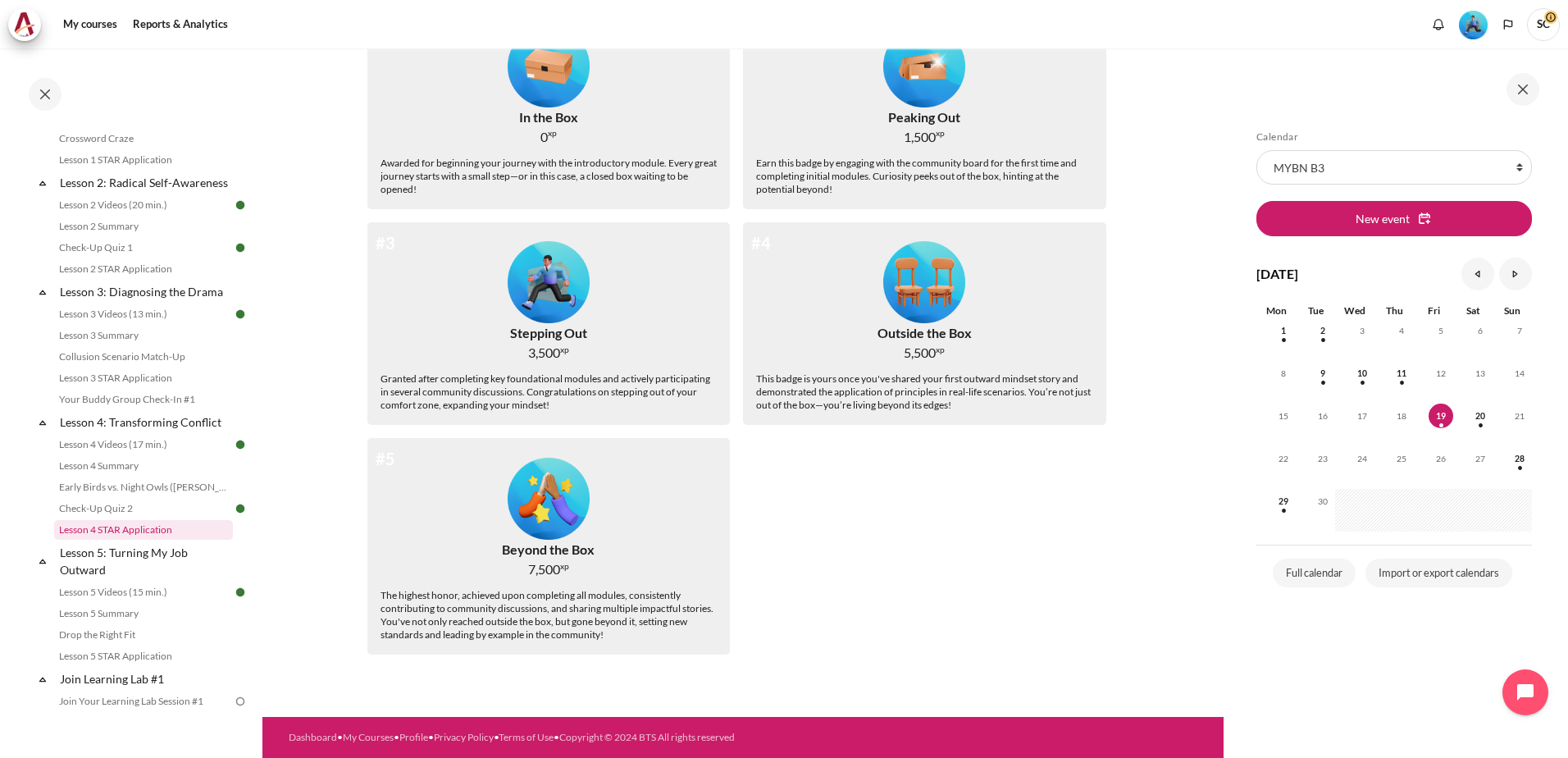
click at [143, 539] on link "Lesson 4 STAR Application" at bounding box center [143, 529] width 179 height 20
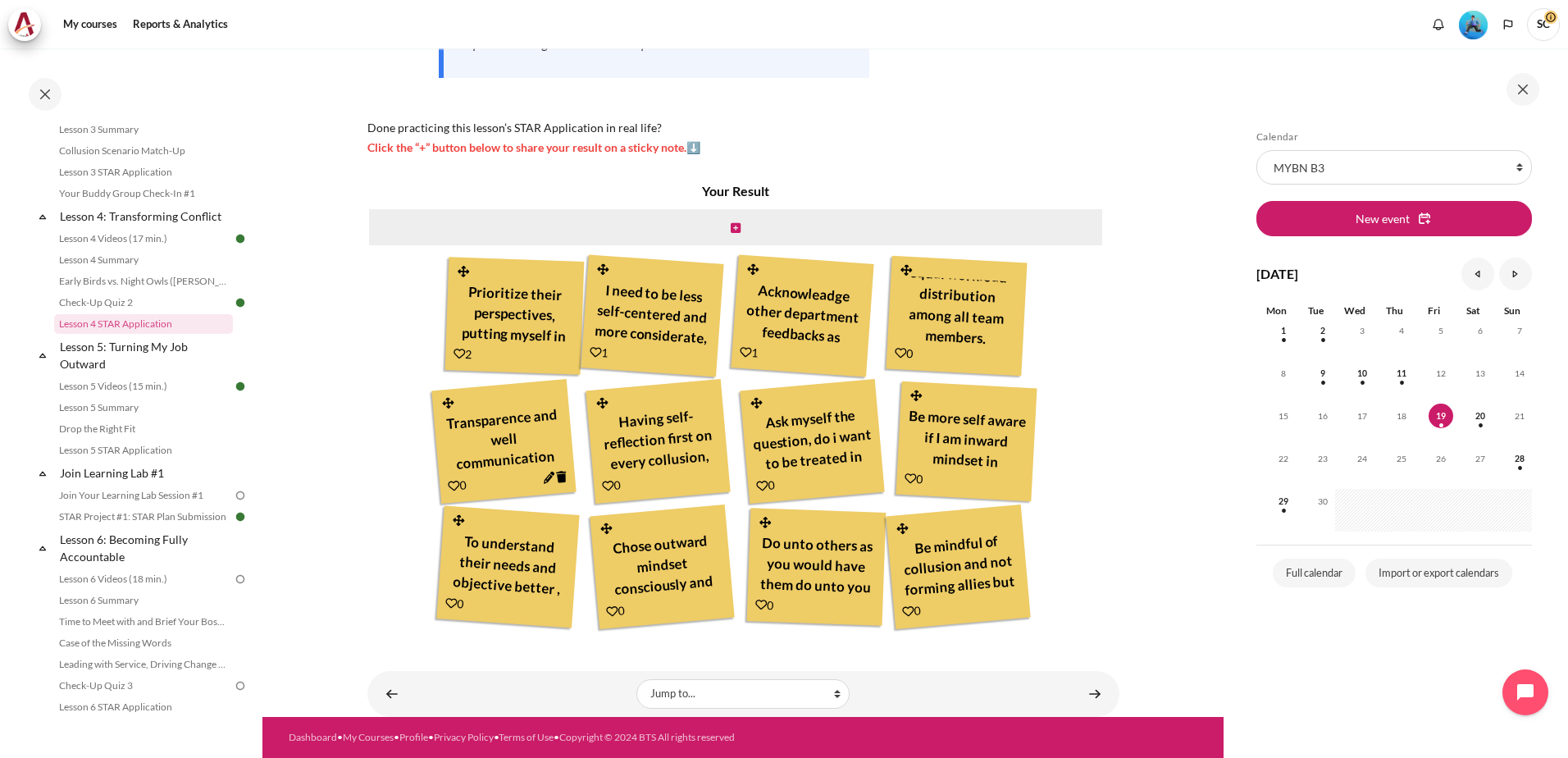
scroll to position [621, 0]
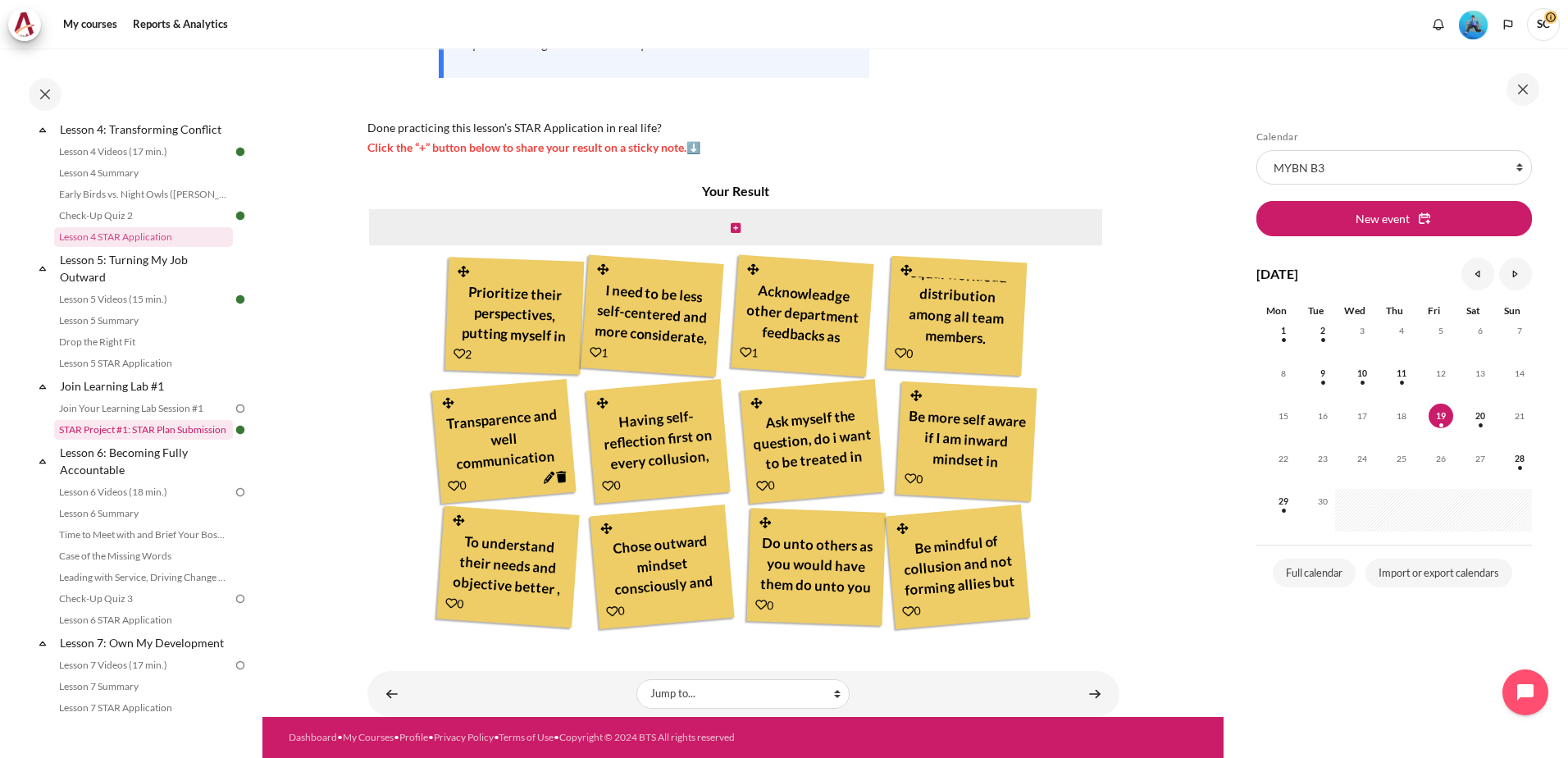
click at [156, 440] on link "STAR Project #1: STAR Plan Submission" at bounding box center [143, 430] width 179 height 20
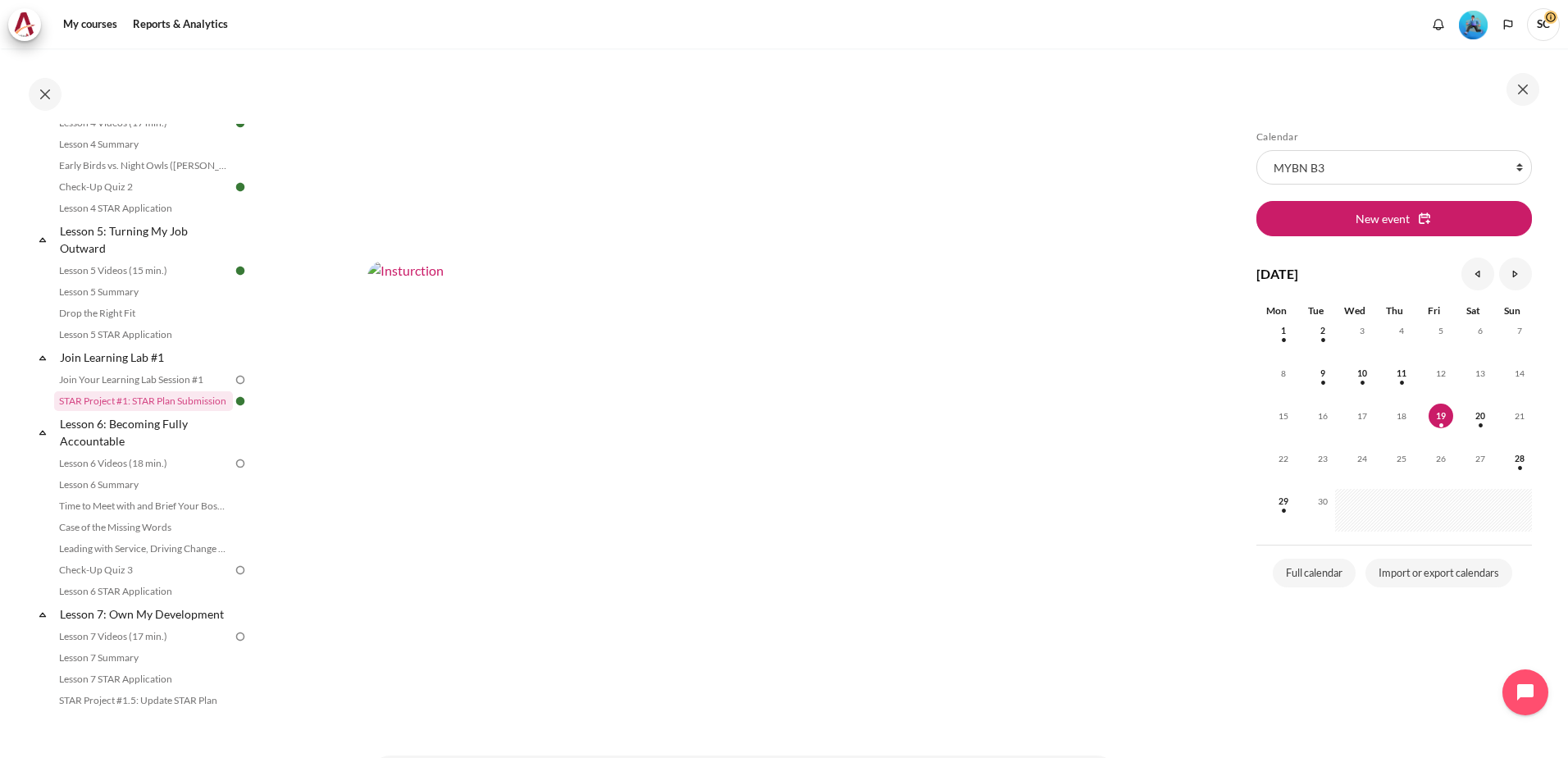
scroll to position [568, 0]
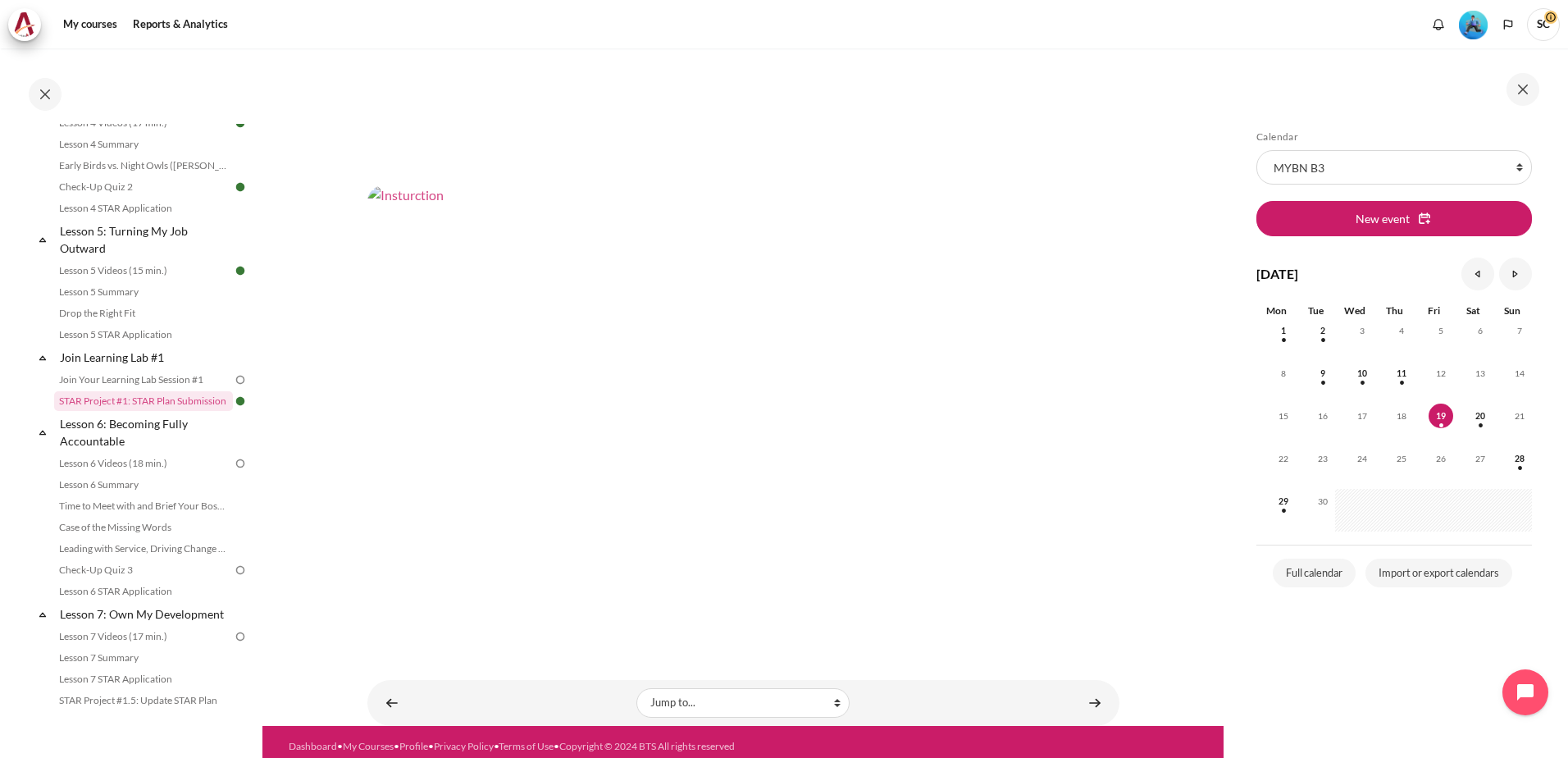
click at [816, 445] on img "Content" at bounding box center [743, 397] width 752 height 423
click at [1127, 365] on section "My courses MYBN B3 Join Learning Lab #1 STAR Project #1: STAR Plan Submission S…" at bounding box center [743, 104] width 961 height 1245
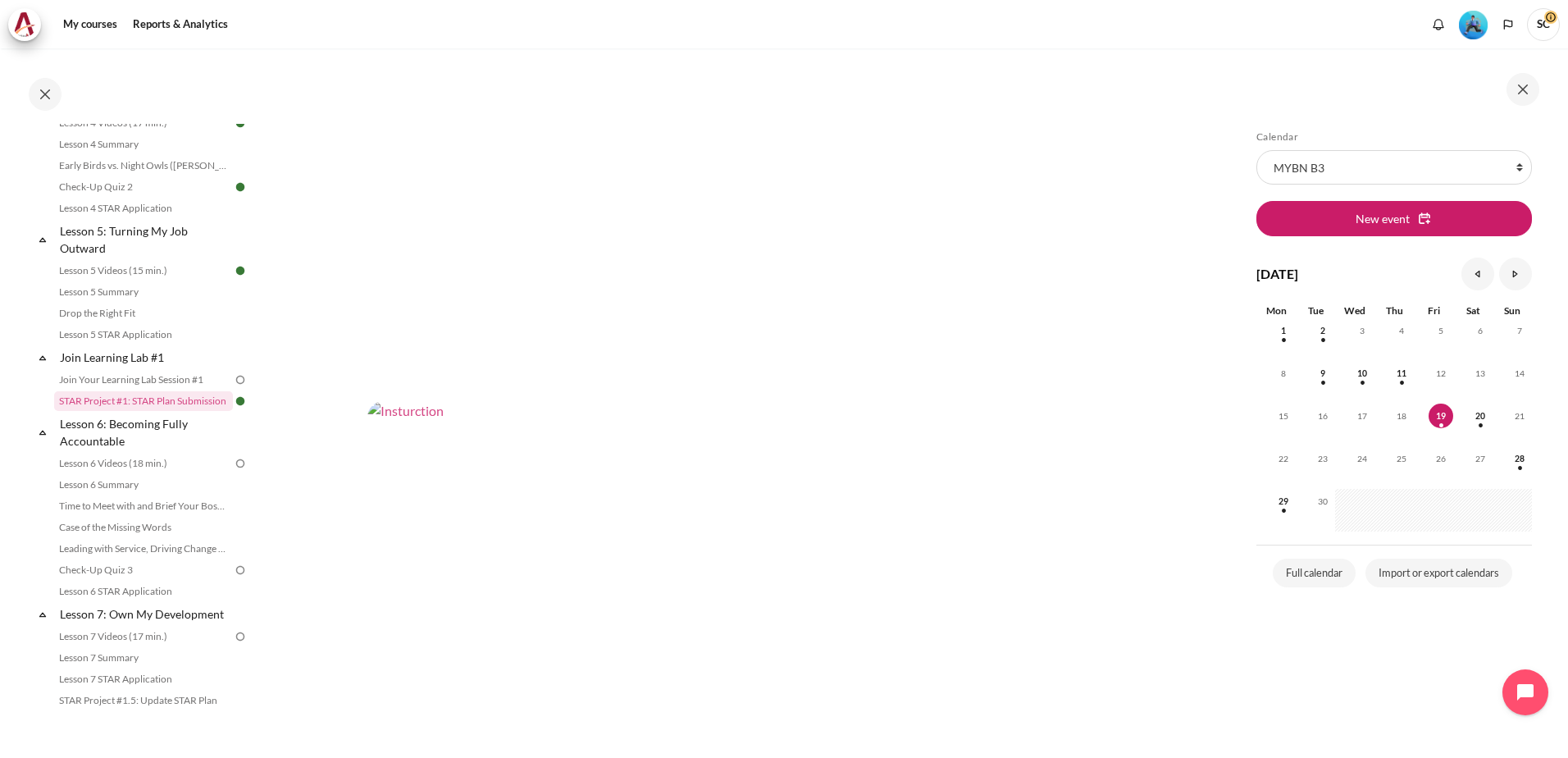
scroll to position [157, 0]
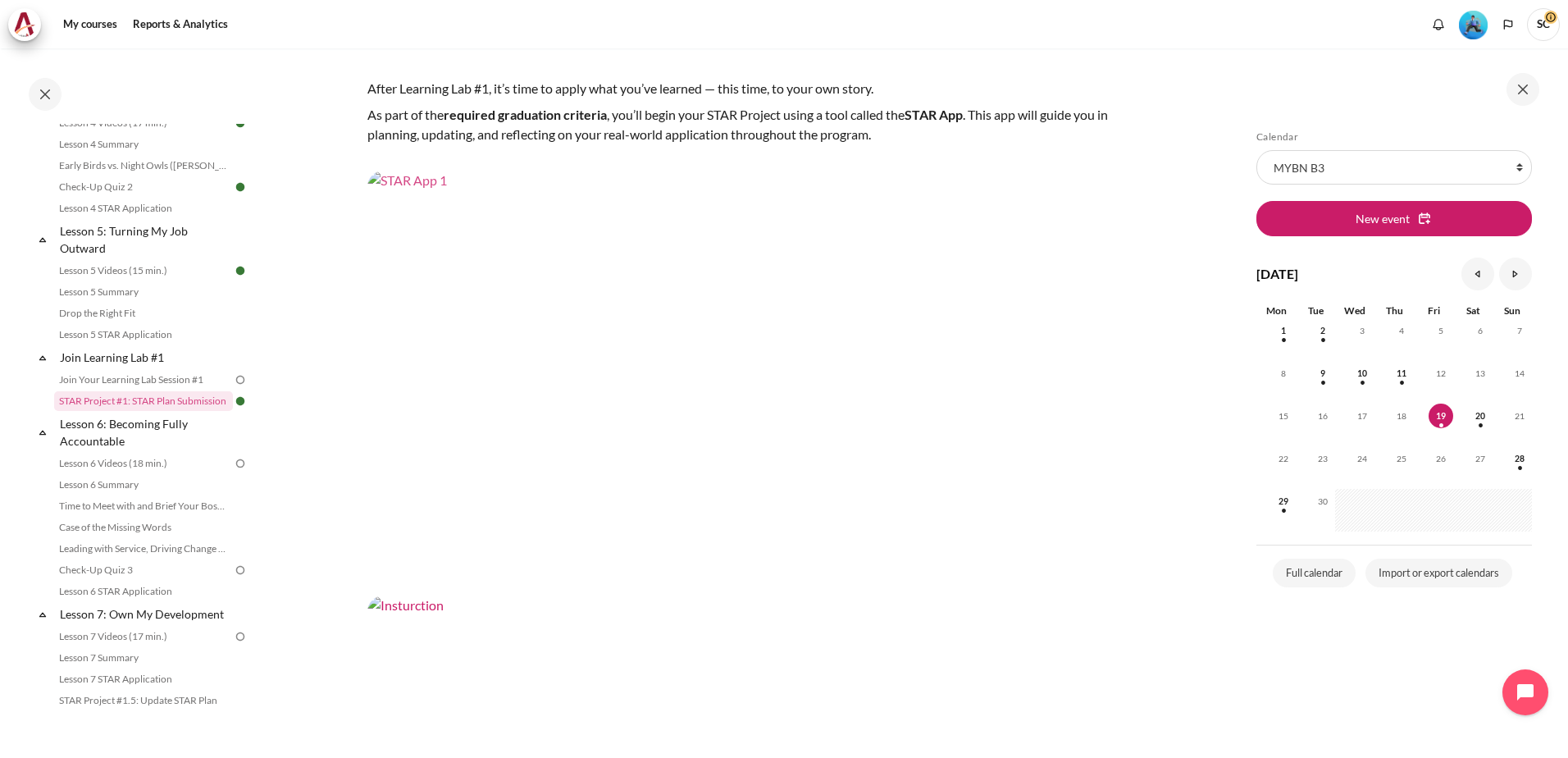
click at [749, 248] on img "Content" at bounding box center [743, 382] width 752 height 423
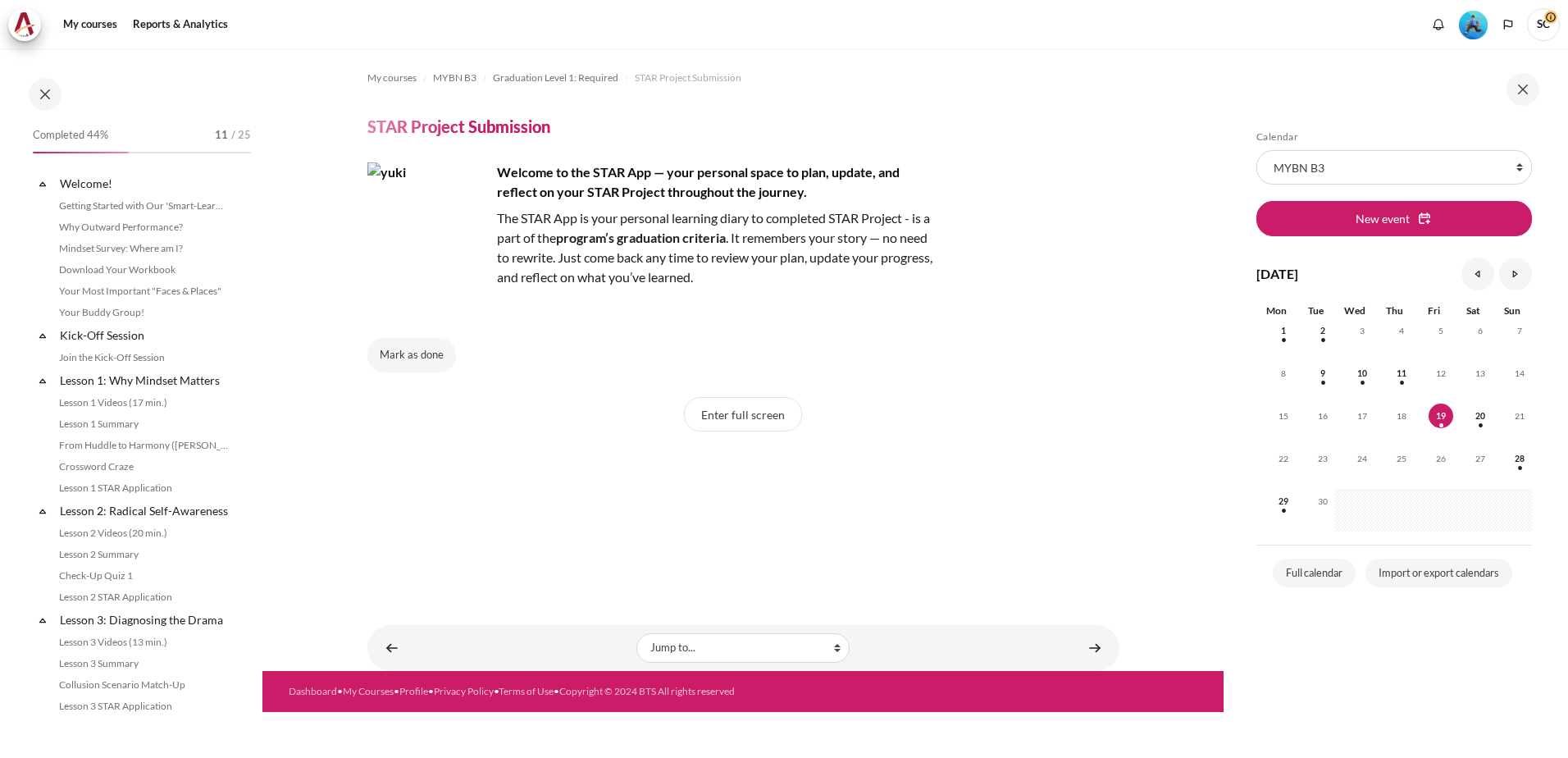
scroll to position [1402, 0]
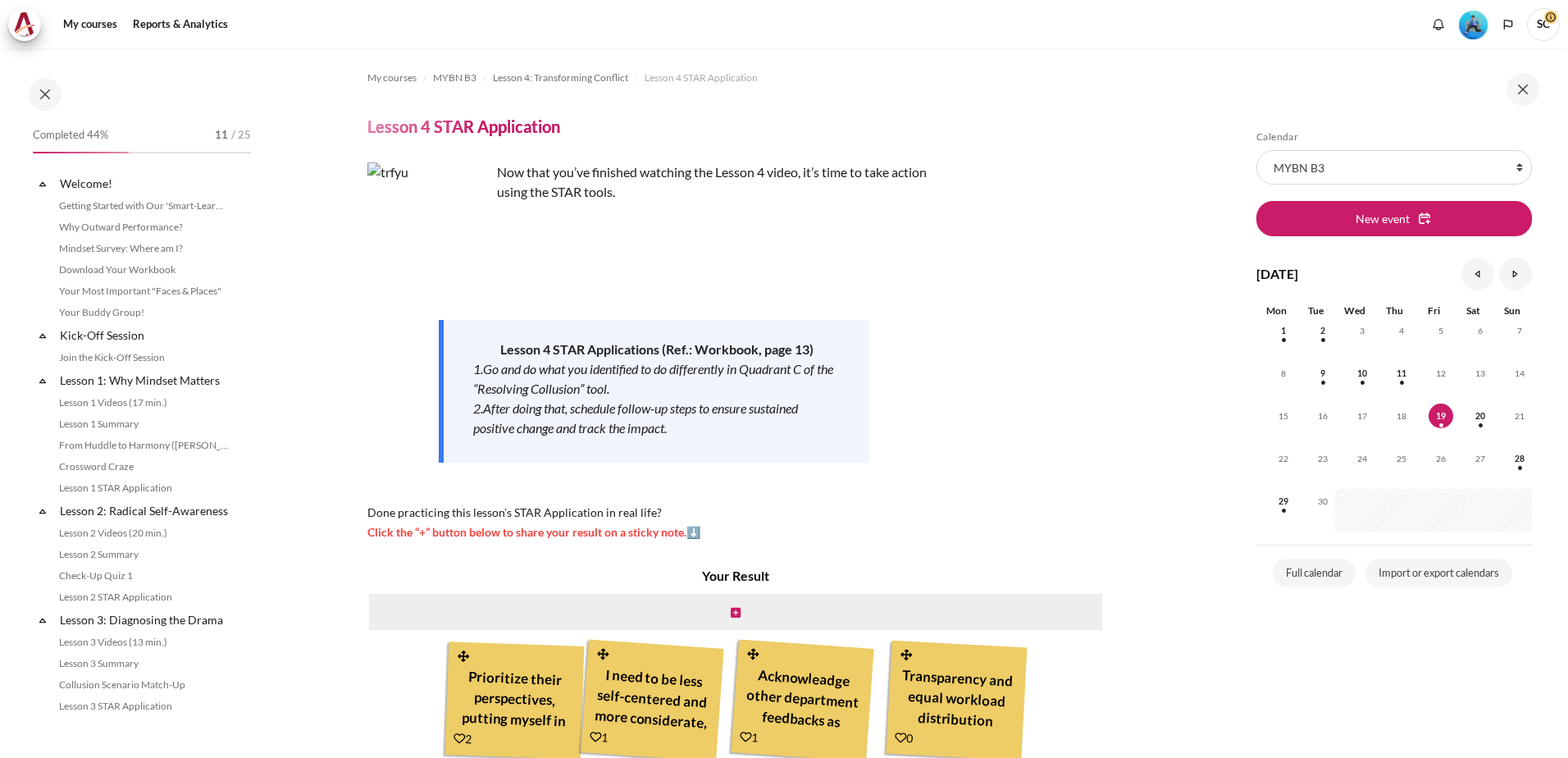
scroll to position [457, 0]
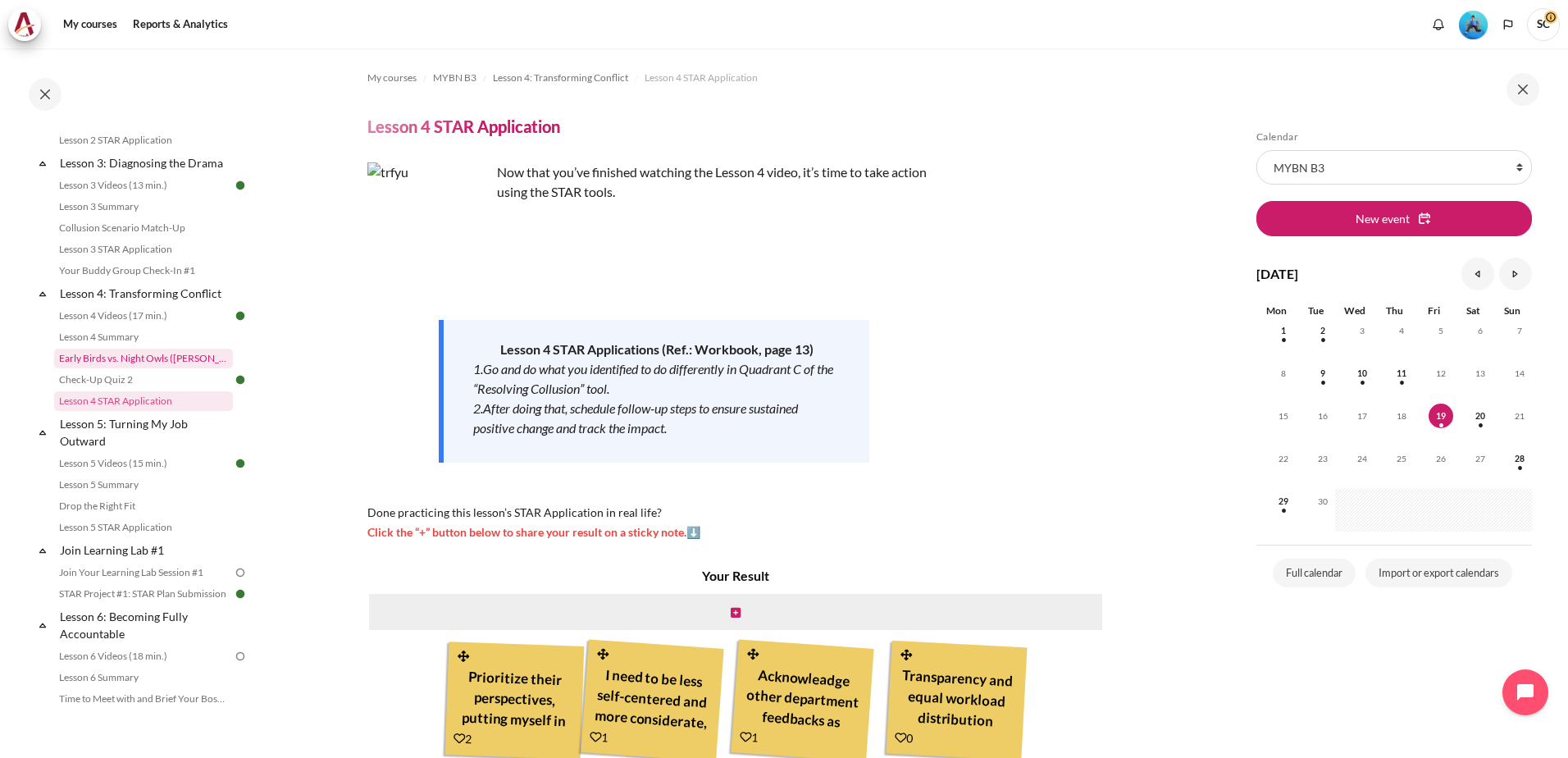
click at [151, 368] on link "Early Birds vs. Night Owls ([PERSON_NAME]'s Story)" at bounding box center [143, 358] width 179 height 20
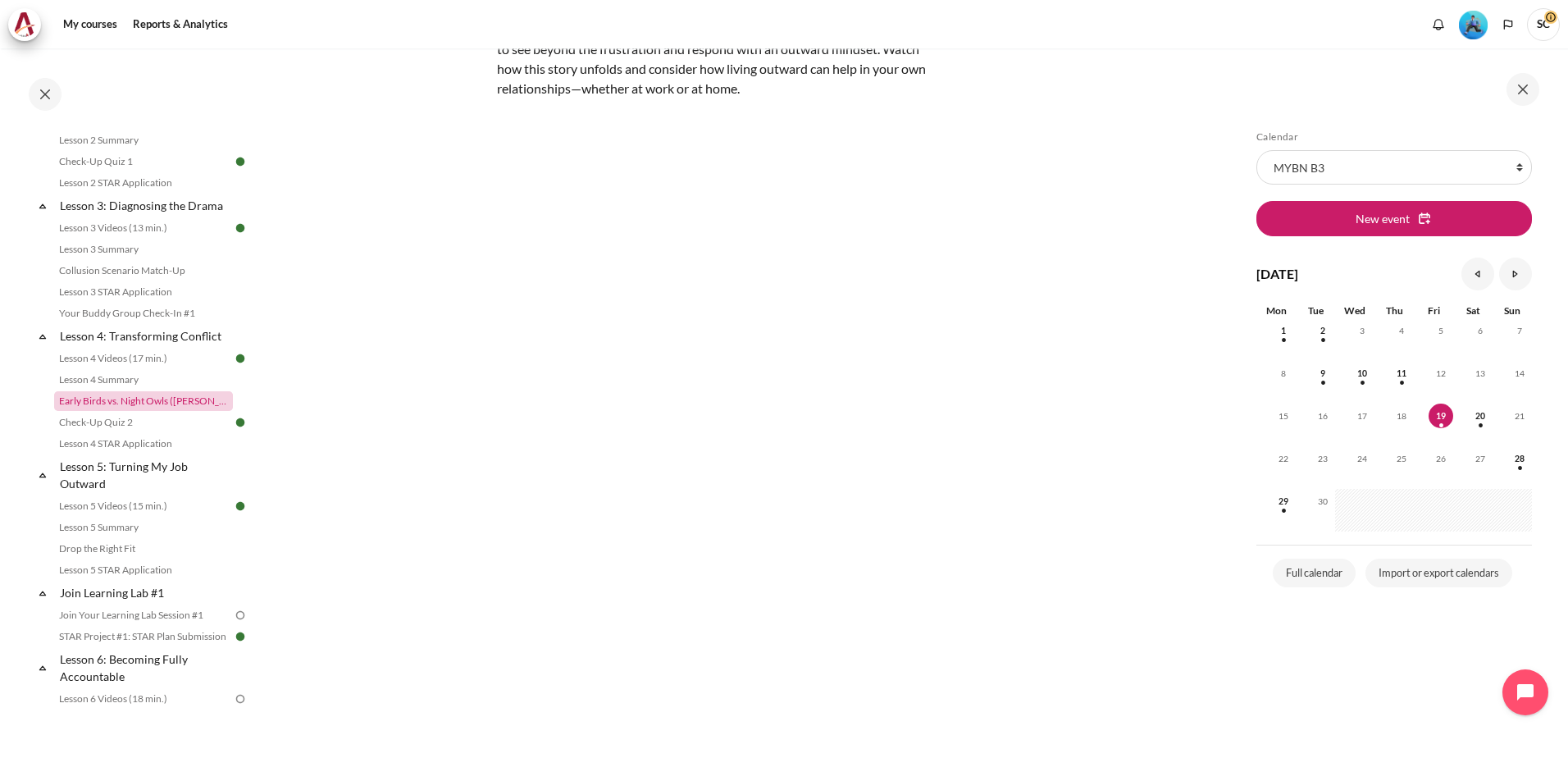
scroll to position [164, 0]
click at [113, 432] on link "Check-Up Quiz 2" at bounding box center [143, 422] width 179 height 20
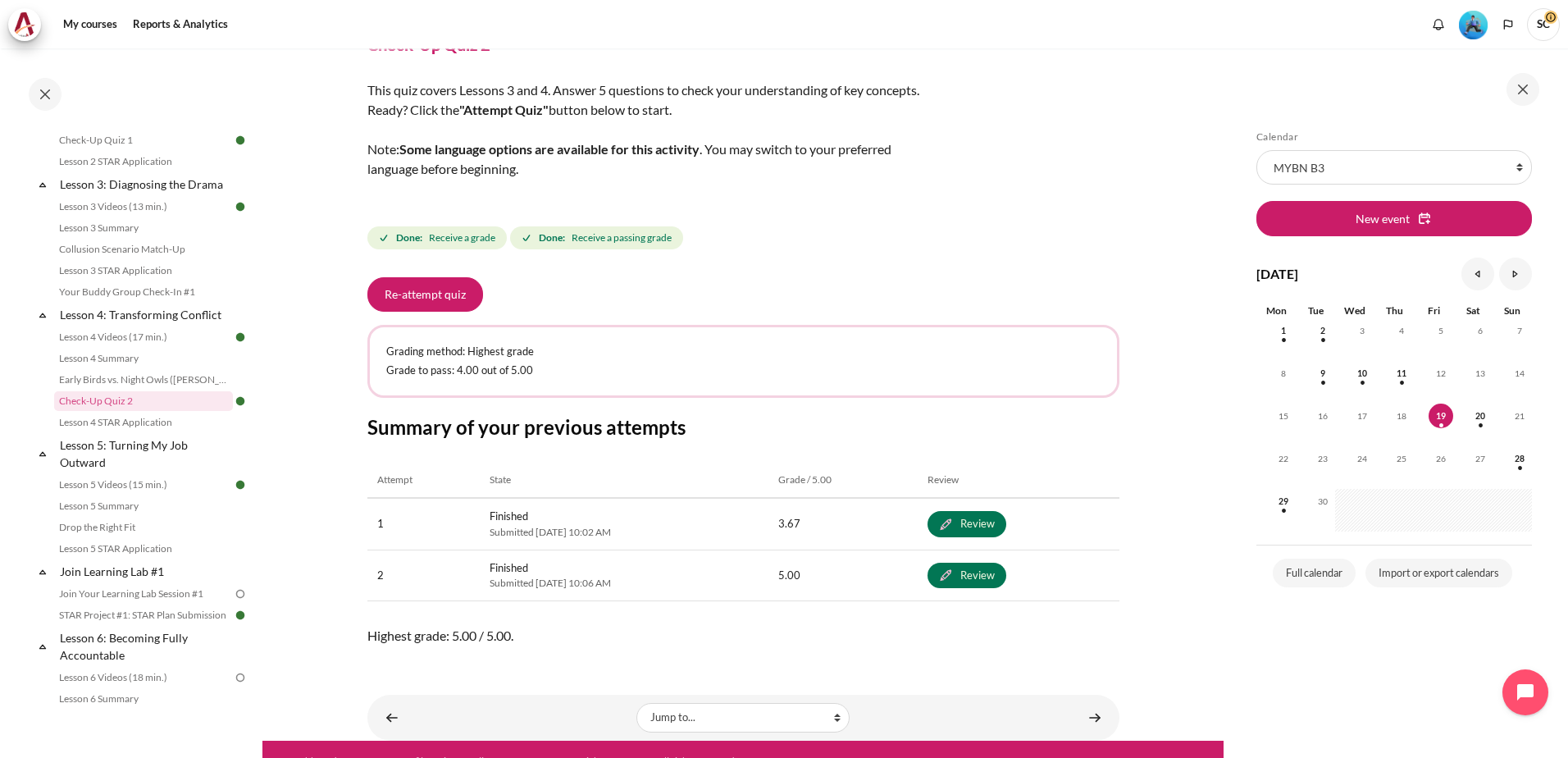
scroll to position [105, 0]
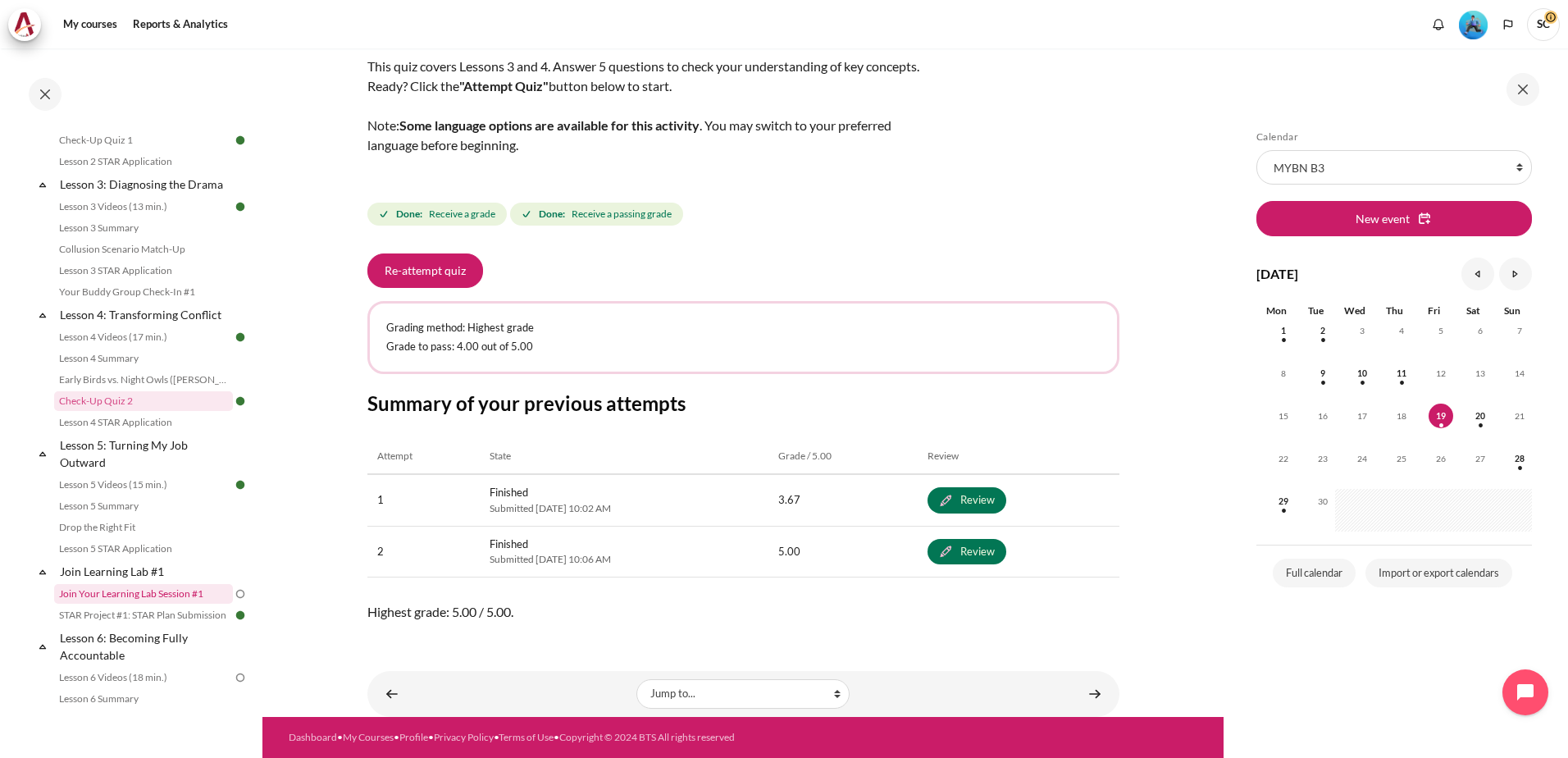
click at [153, 604] on link "Join Your Learning Lab Session #1" at bounding box center [143, 594] width 179 height 20
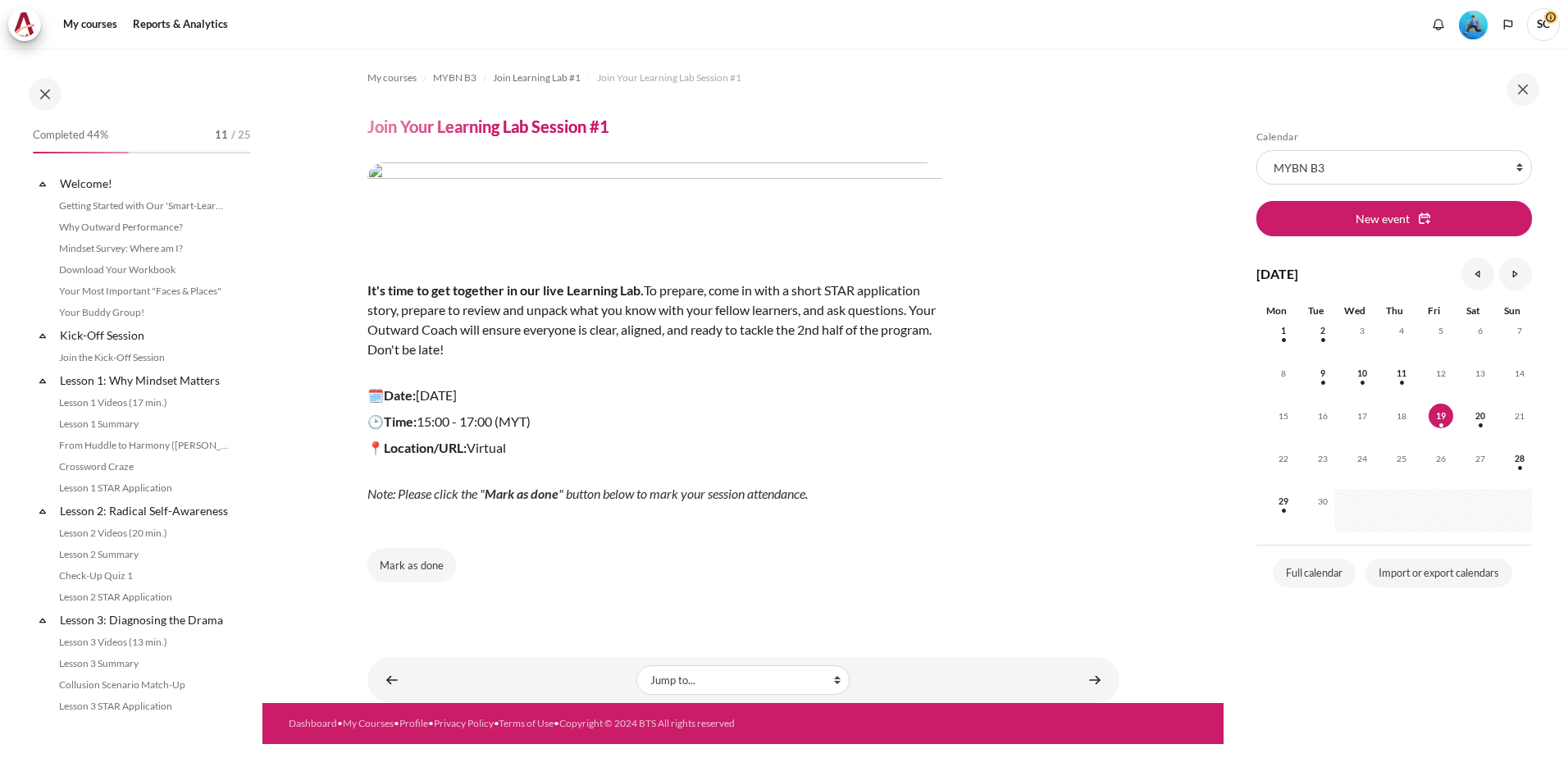
scroll to position [628, 0]
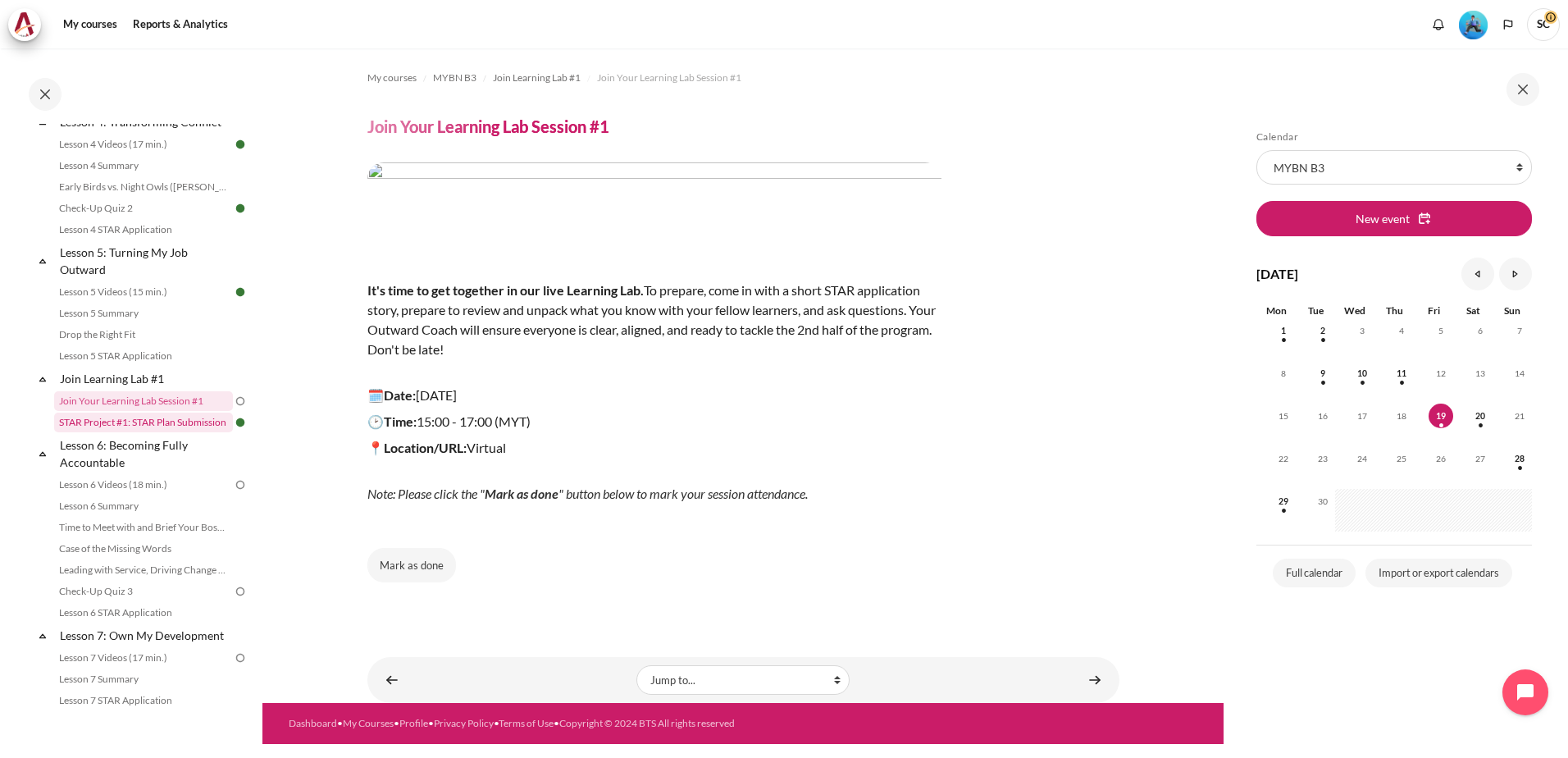
click at [136, 432] on link "STAR Project #1: STAR Plan Submission" at bounding box center [143, 422] width 179 height 20
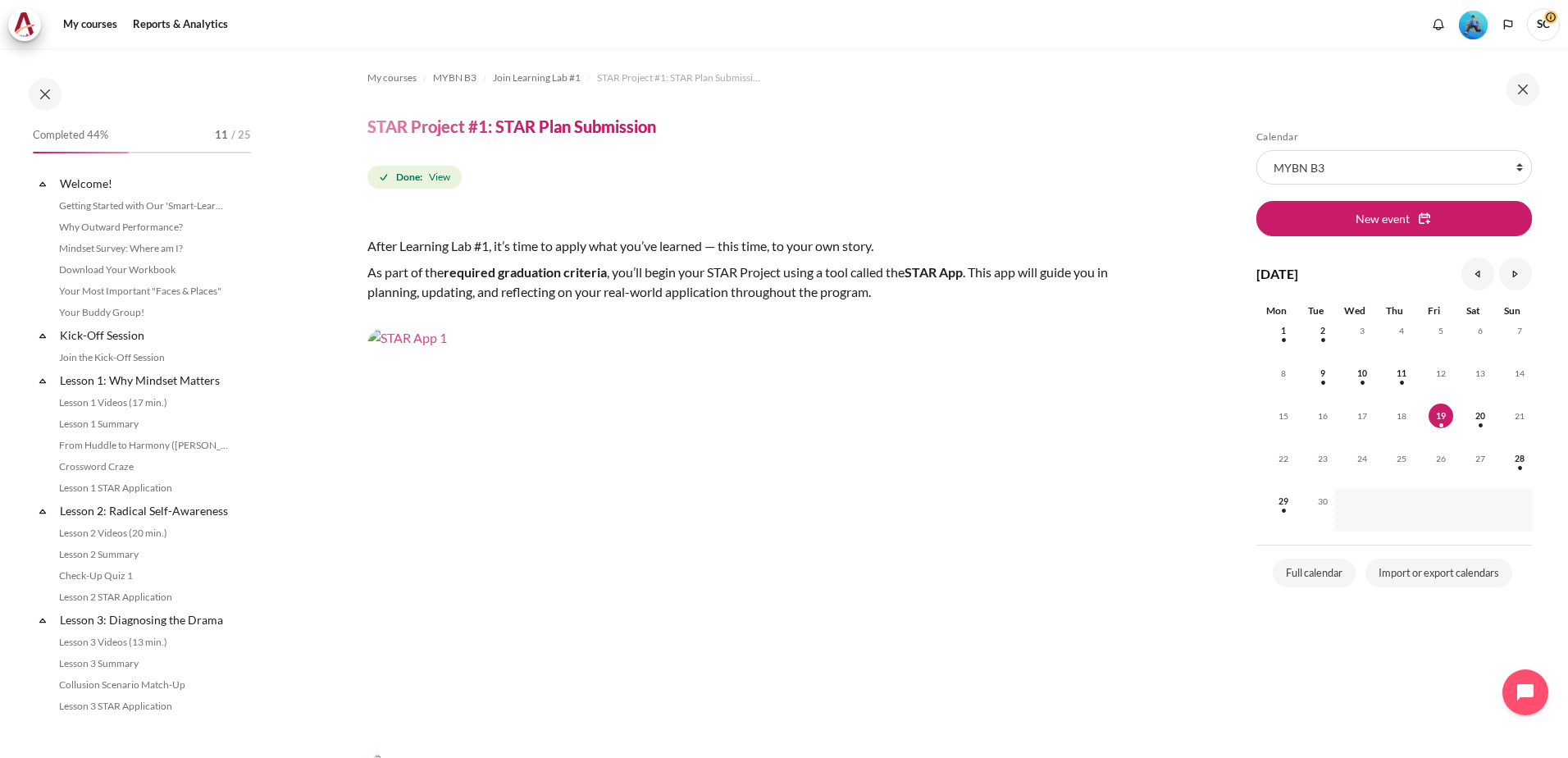
scroll to position [650, 0]
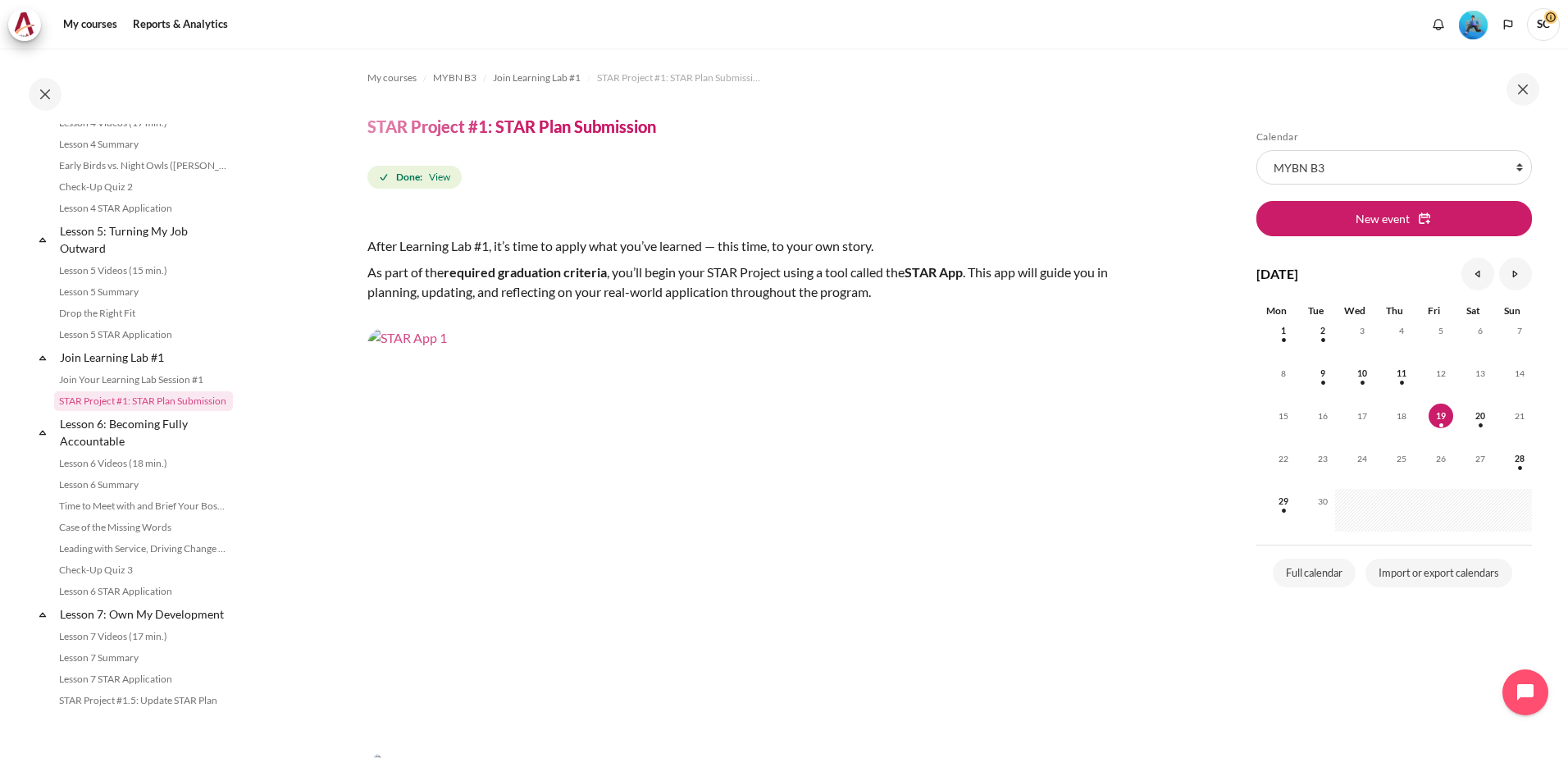
click at [742, 401] on img "Content" at bounding box center [743, 539] width 752 height 423
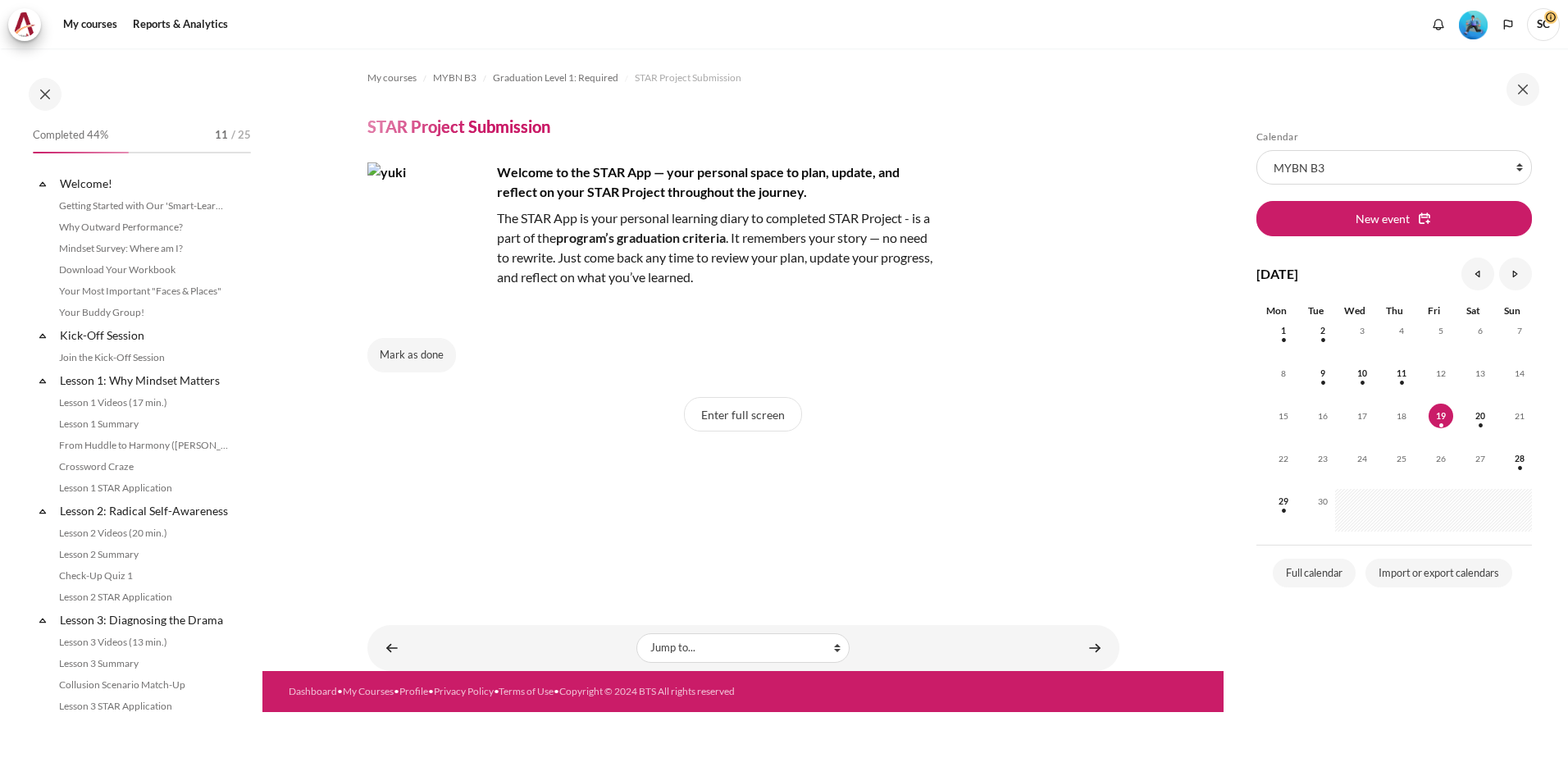
scroll to position [1402, 0]
